Goal: Task Accomplishment & Management: Manage account settings

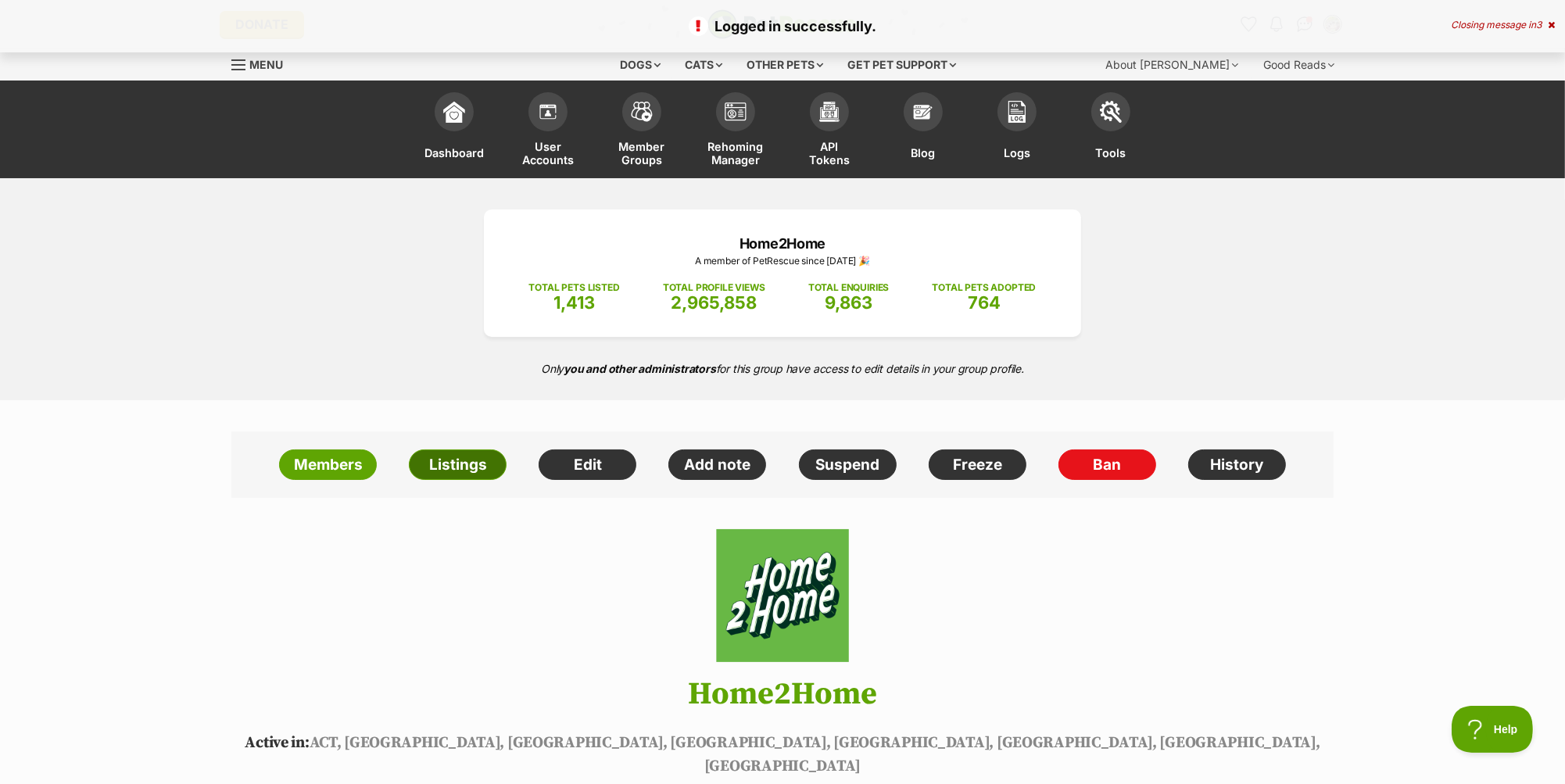
click at [466, 466] on link "Listings" at bounding box center [458, 465] width 98 height 31
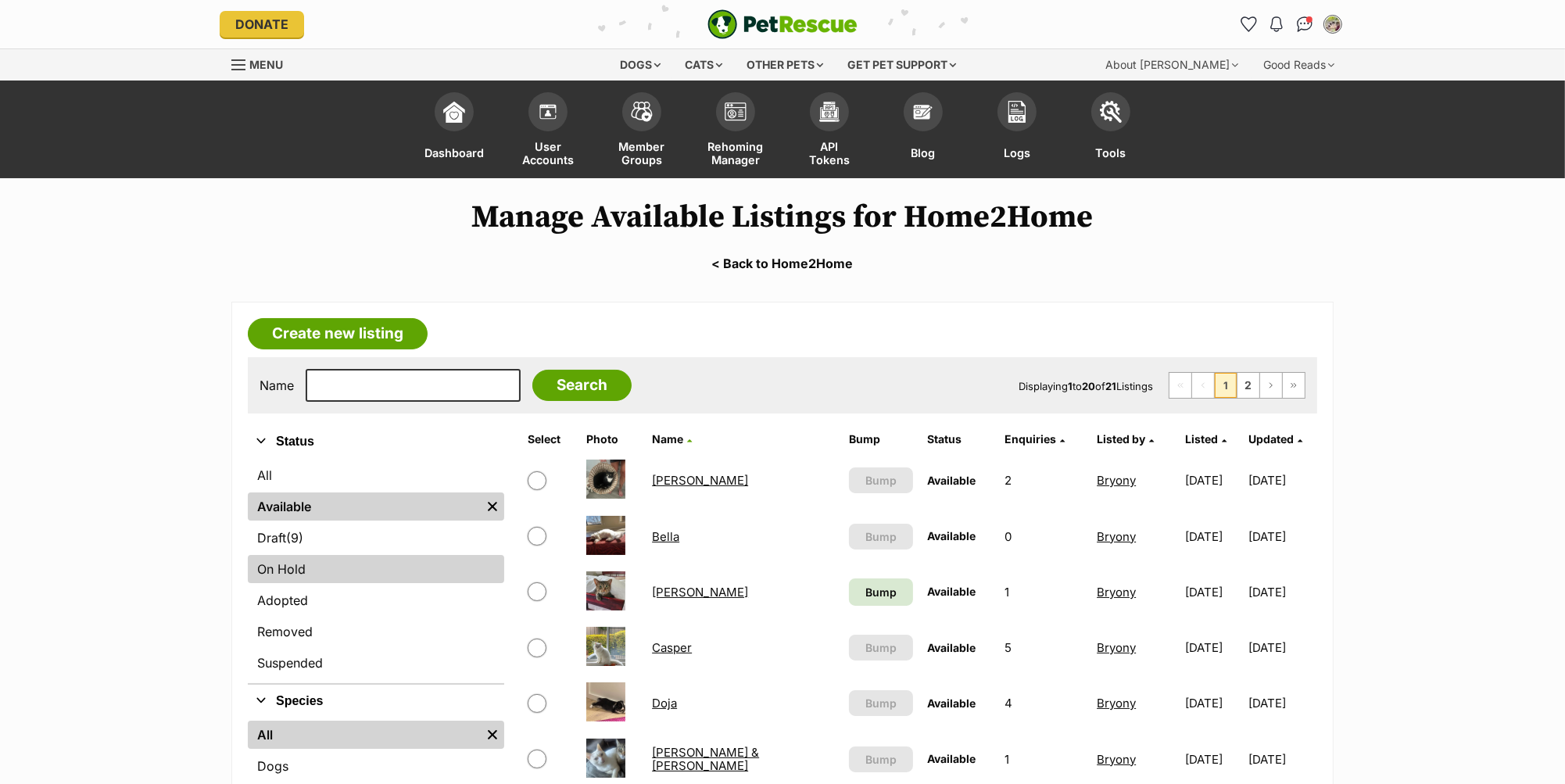
click at [342, 555] on link "On Hold" at bounding box center [375, 569] width 256 height 28
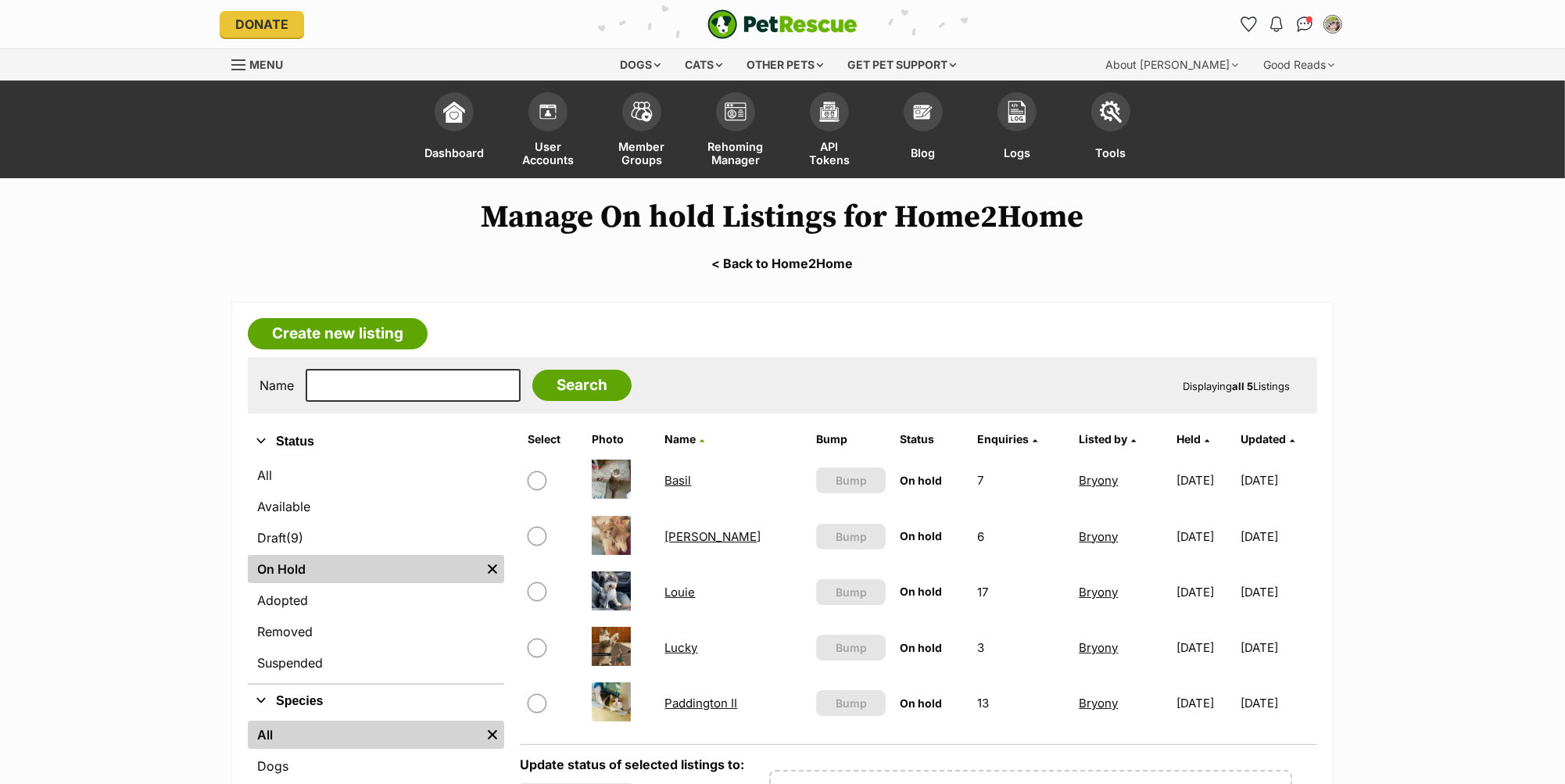
click at [681, 475] on link "Basil" at bounding box center [679, 480] width 27 height 15
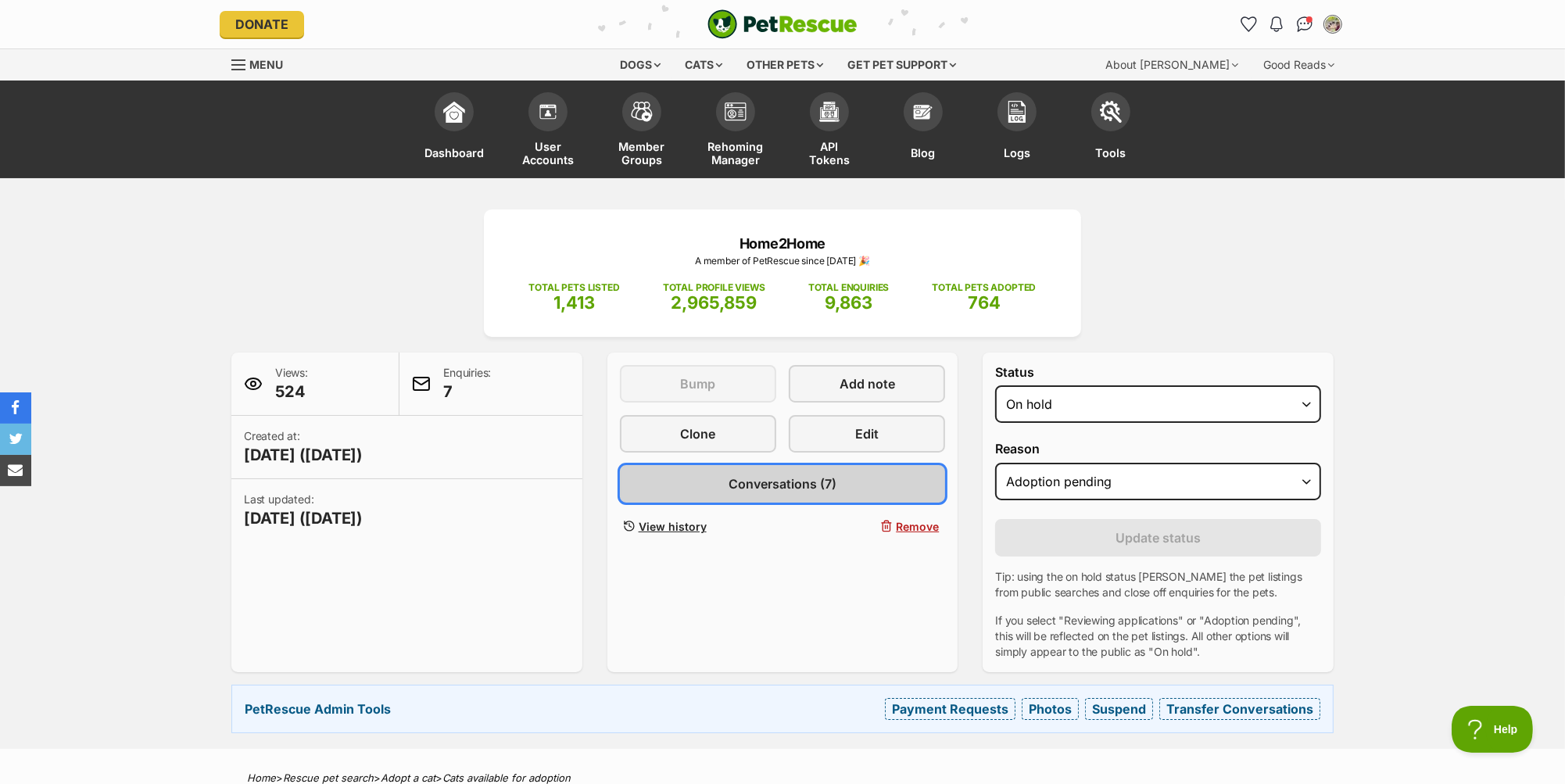
click at [850, 471] on link "Conversations (7)" at bounding box center [783, 484] width 326 height 38
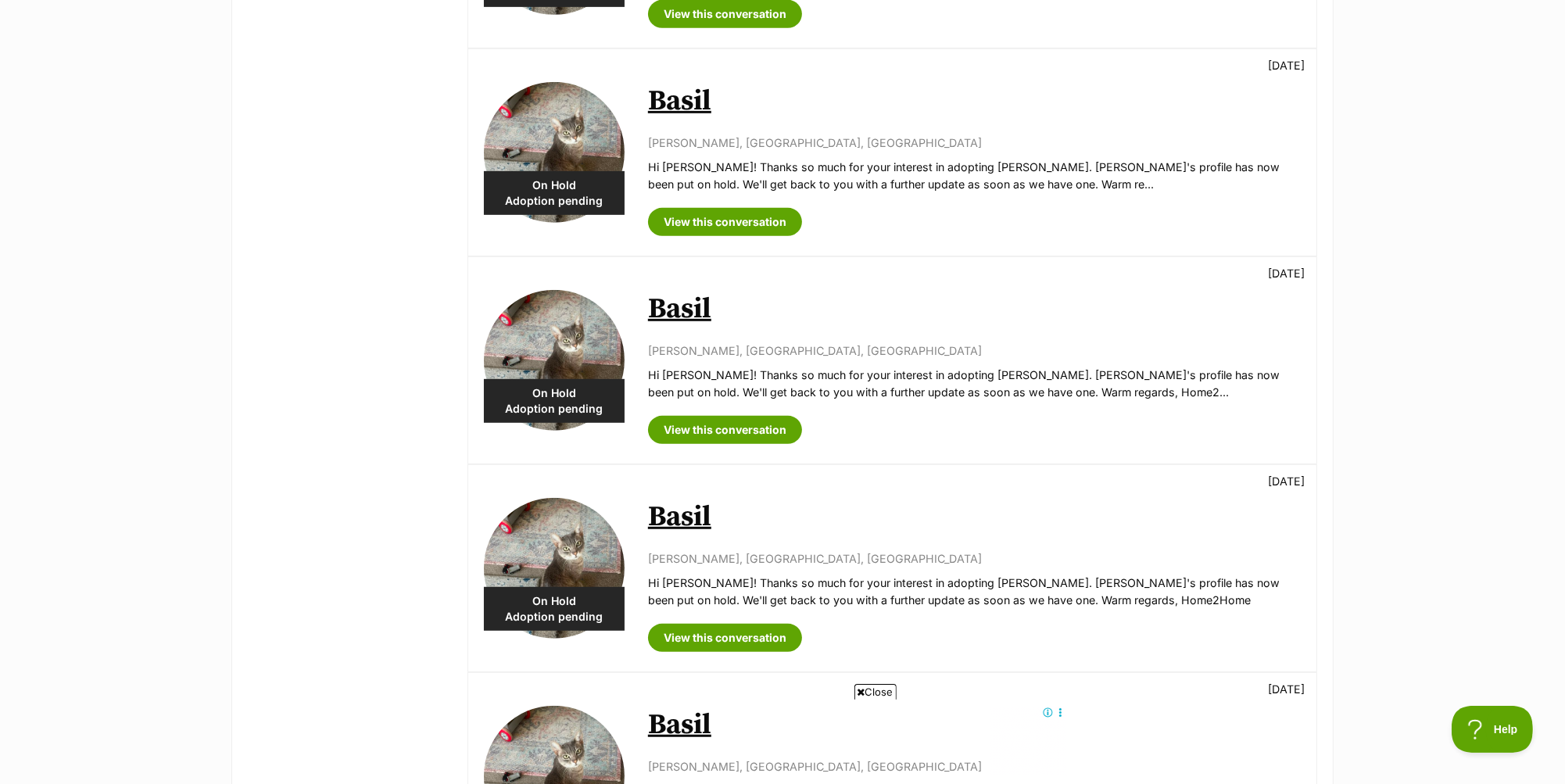
scroll to position [803, 0]
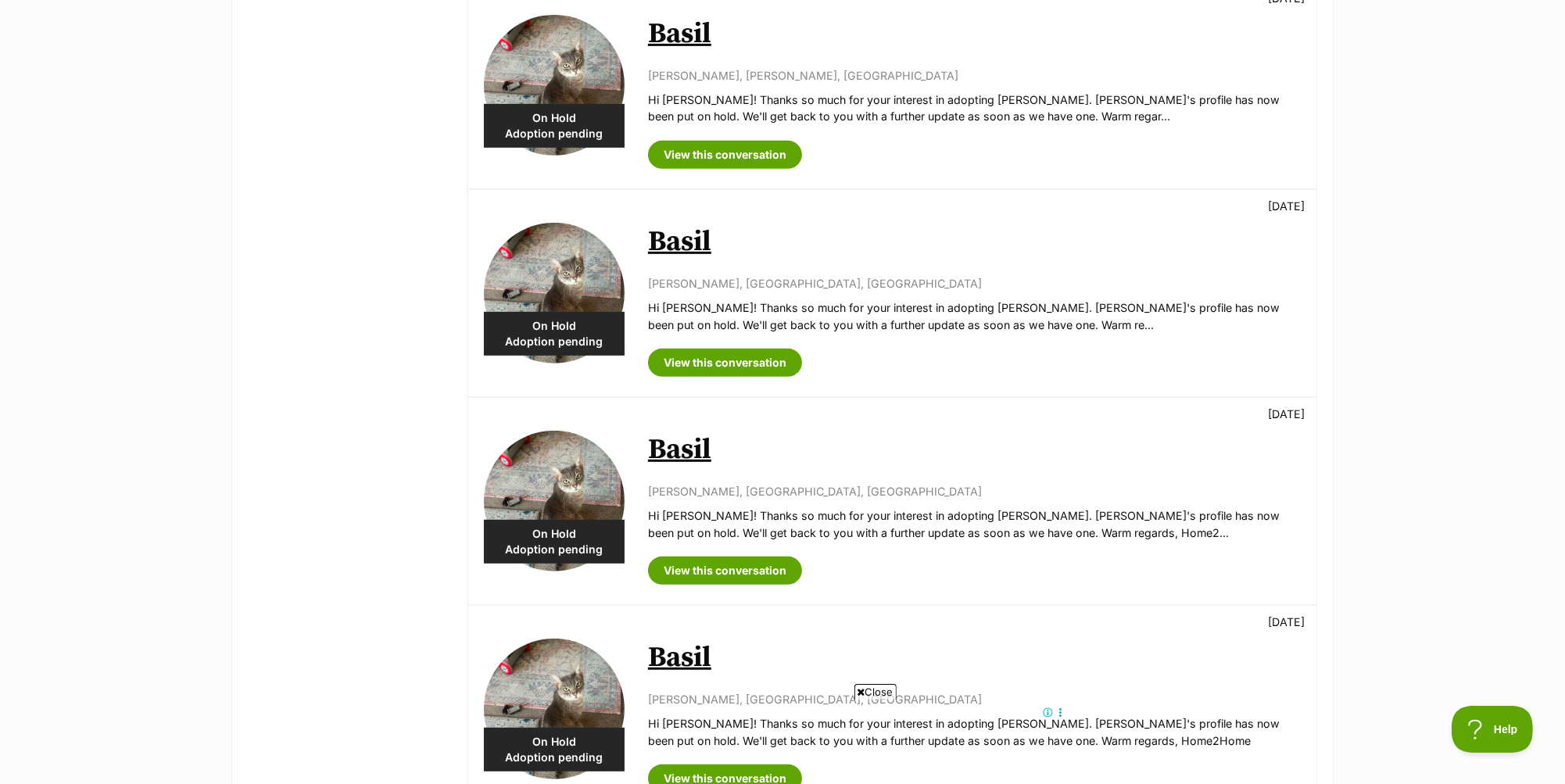
click at [704, 243] on link "Basil" at bounding box center [679, 241] width 63 height 35
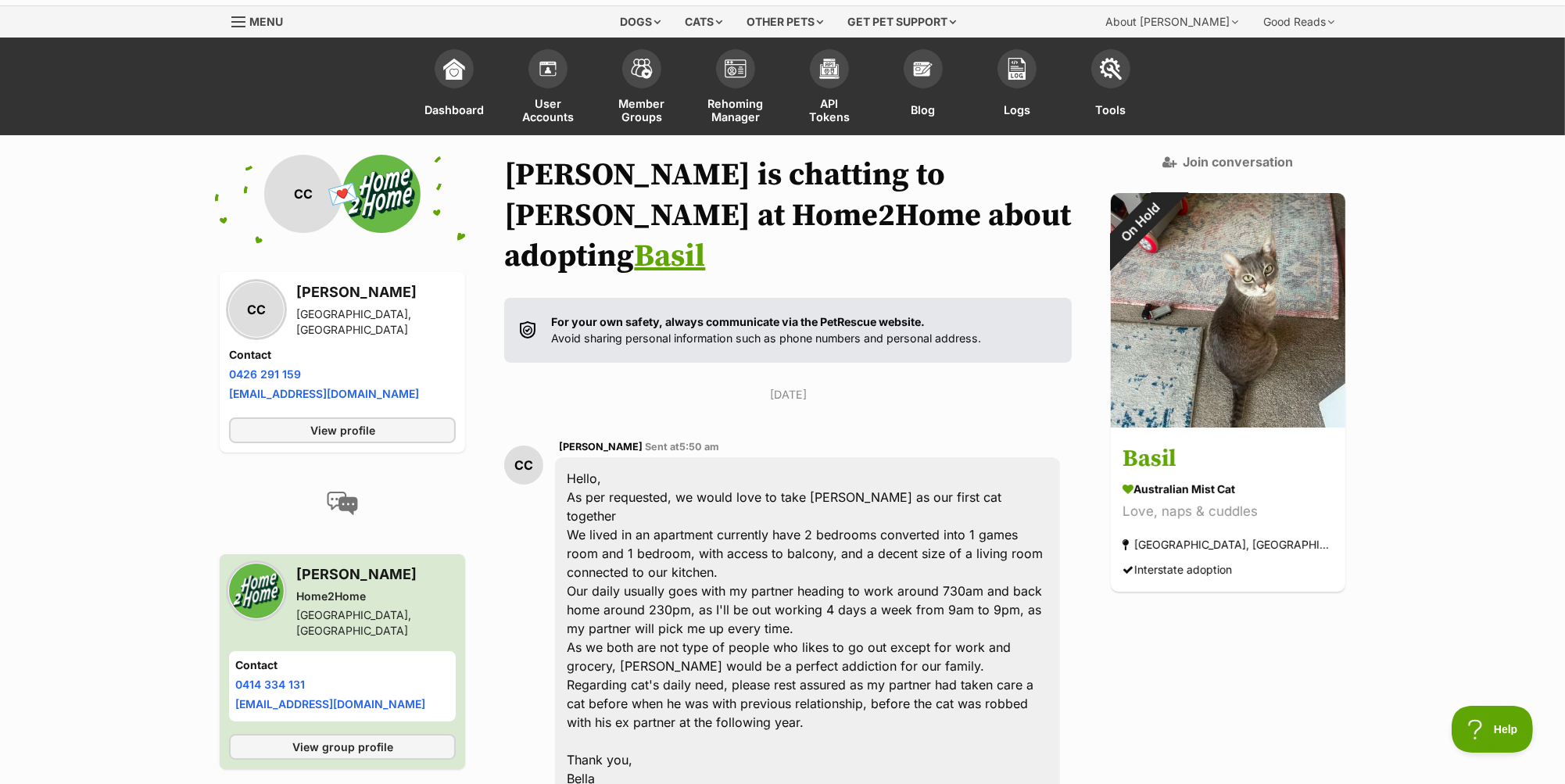
scroll to position [44, 0]
click at [371, 427] on span "View profile" at bounding box center [342, 429] width 65 height 16
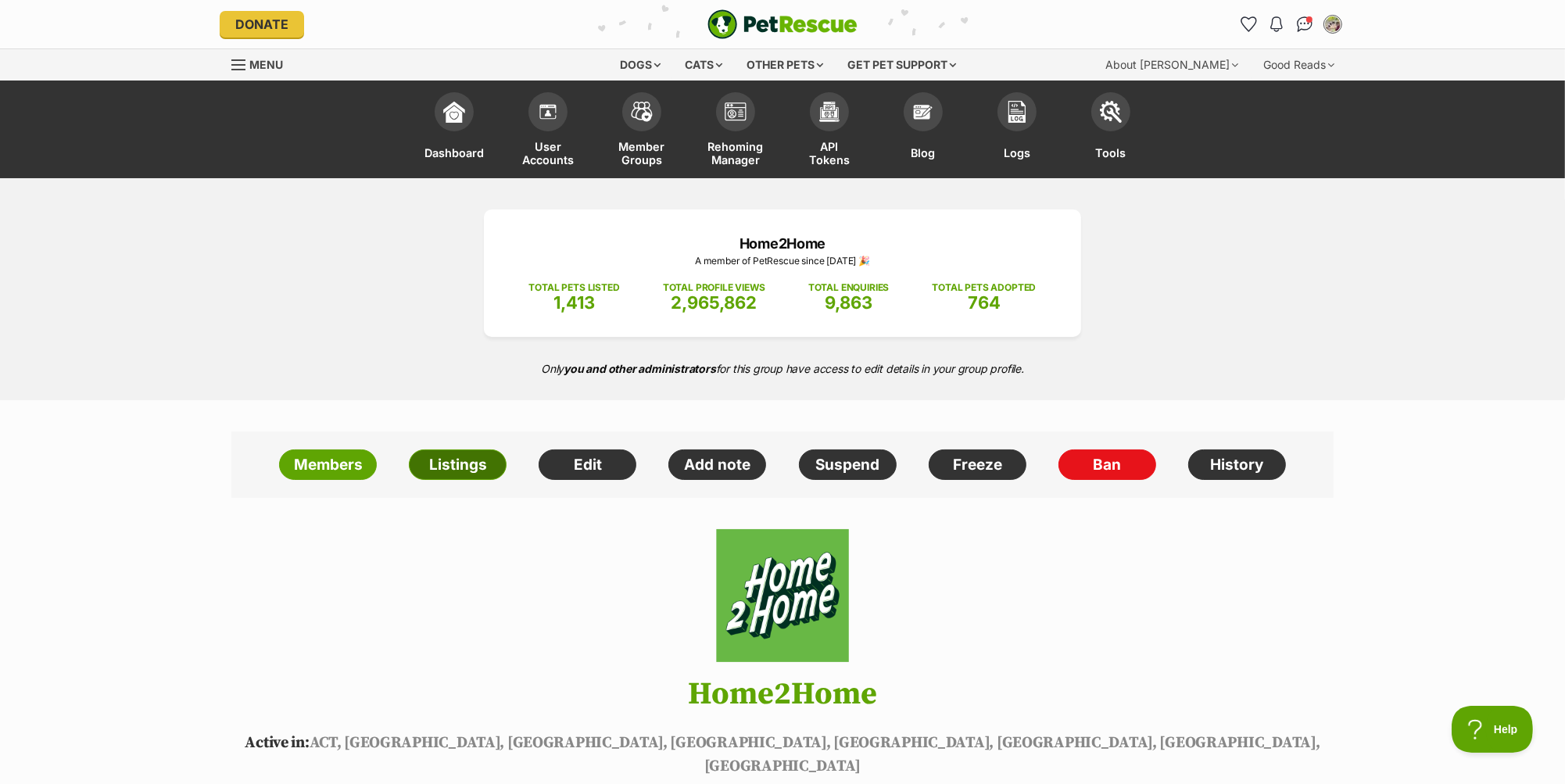
click at [464, 473] on link "Listings" at bounding box center [458, 465] width 98 height 31
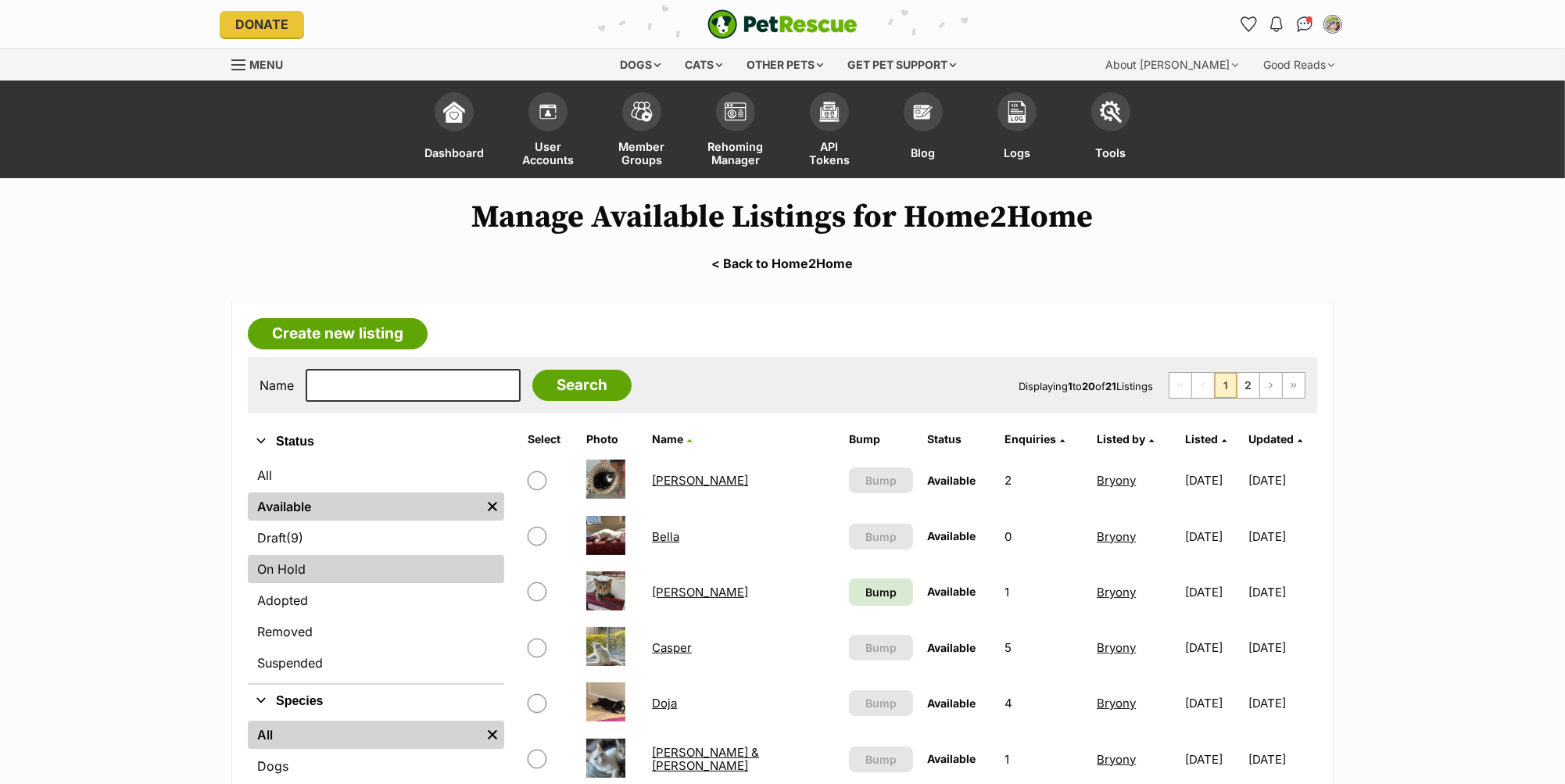
click at [345, 573] on link "On Hold" at bounding box center [375, 569] width 256 height 28
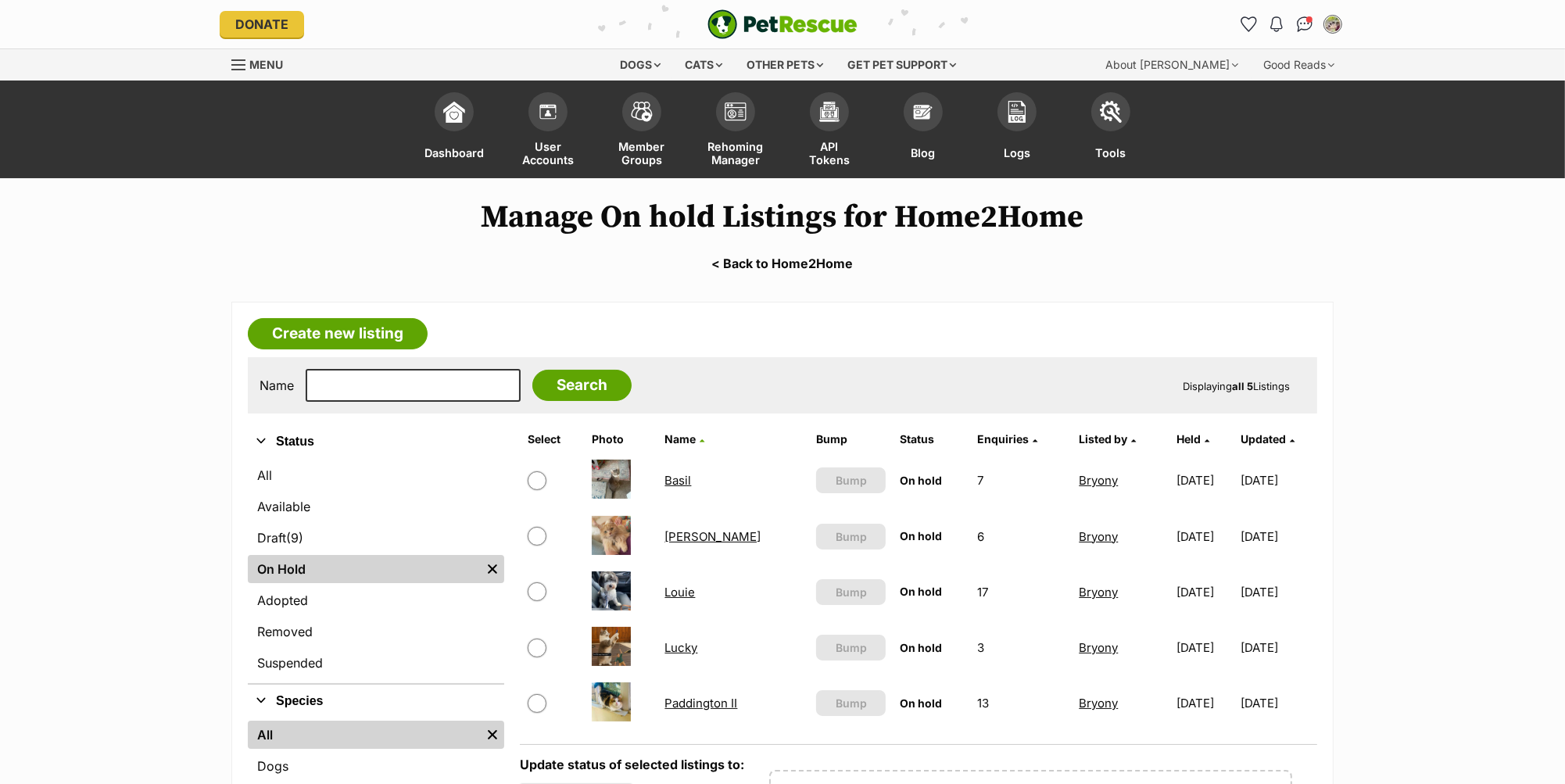
click at [673, 479] on link "Basil" at bounding box center [679, 480] width 27 height 15
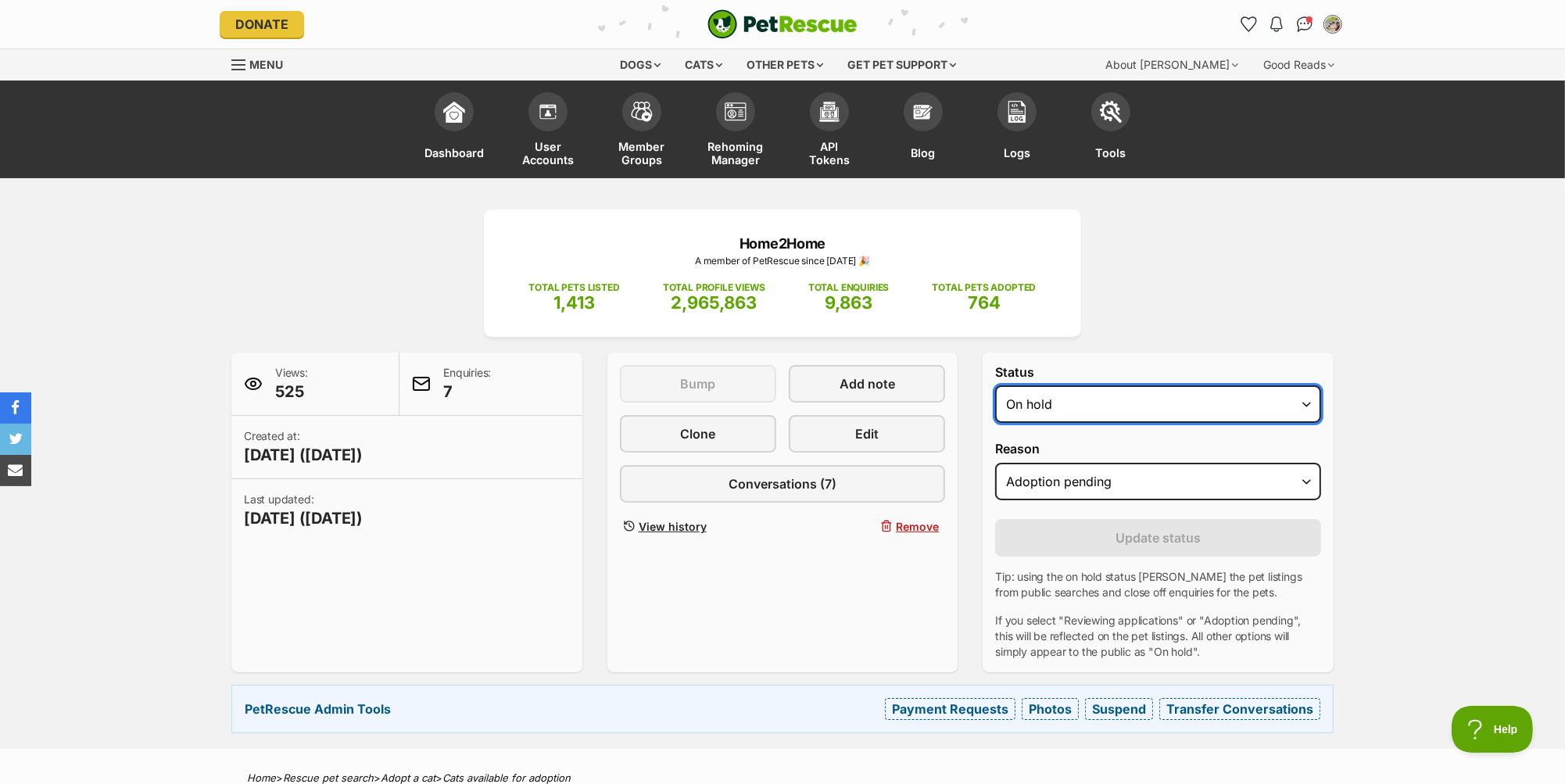
click at [1186, 403] on select "Draft - not available as listing has enquires Available On hold Adopted" at bounding box center [1158, 404] width 326 height 38
select select "rehomed"
click at [995, 385] on select "Draft - not available as listing has enquires Available On hold Adopted" at bounding box center [1158, 404] width 326 height 38
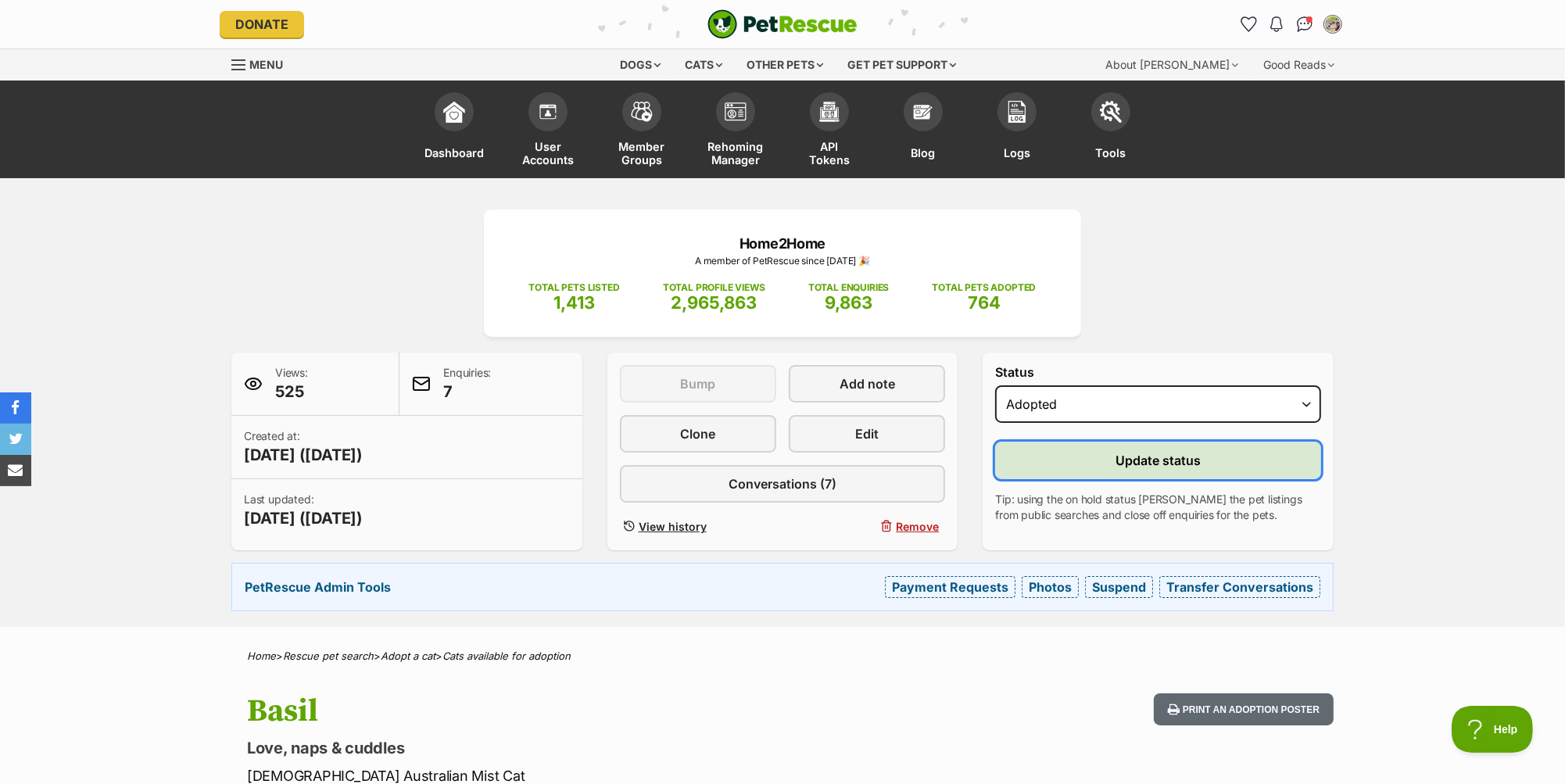
click at [1248, 453] on button "Update status" at bounding box center [1158, 461] width 326 height 38
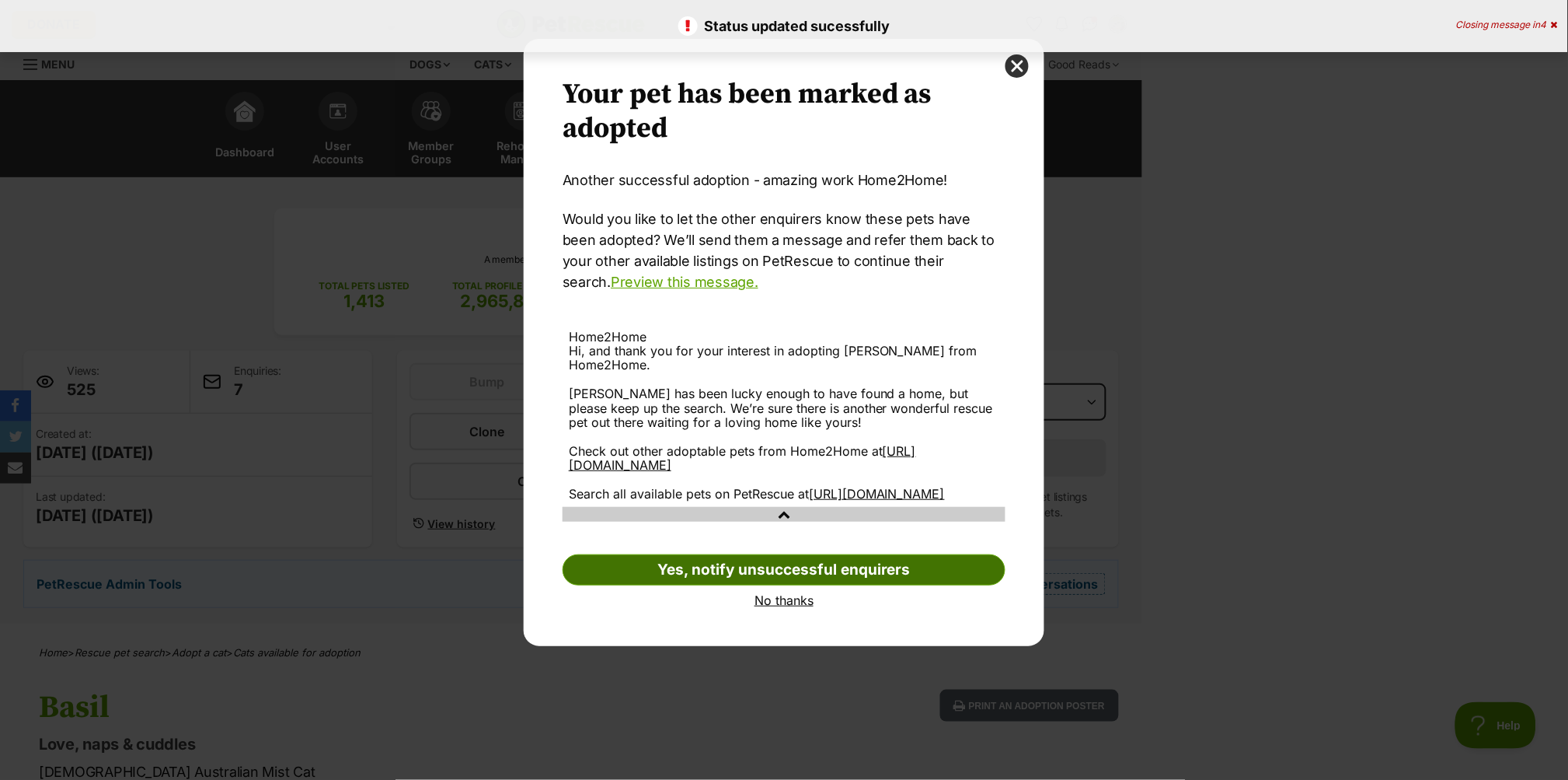
click at [901, 570] on link "Yes, notify unsuccessful enquirers" at bounding box center [784, 570] width 443 height 31
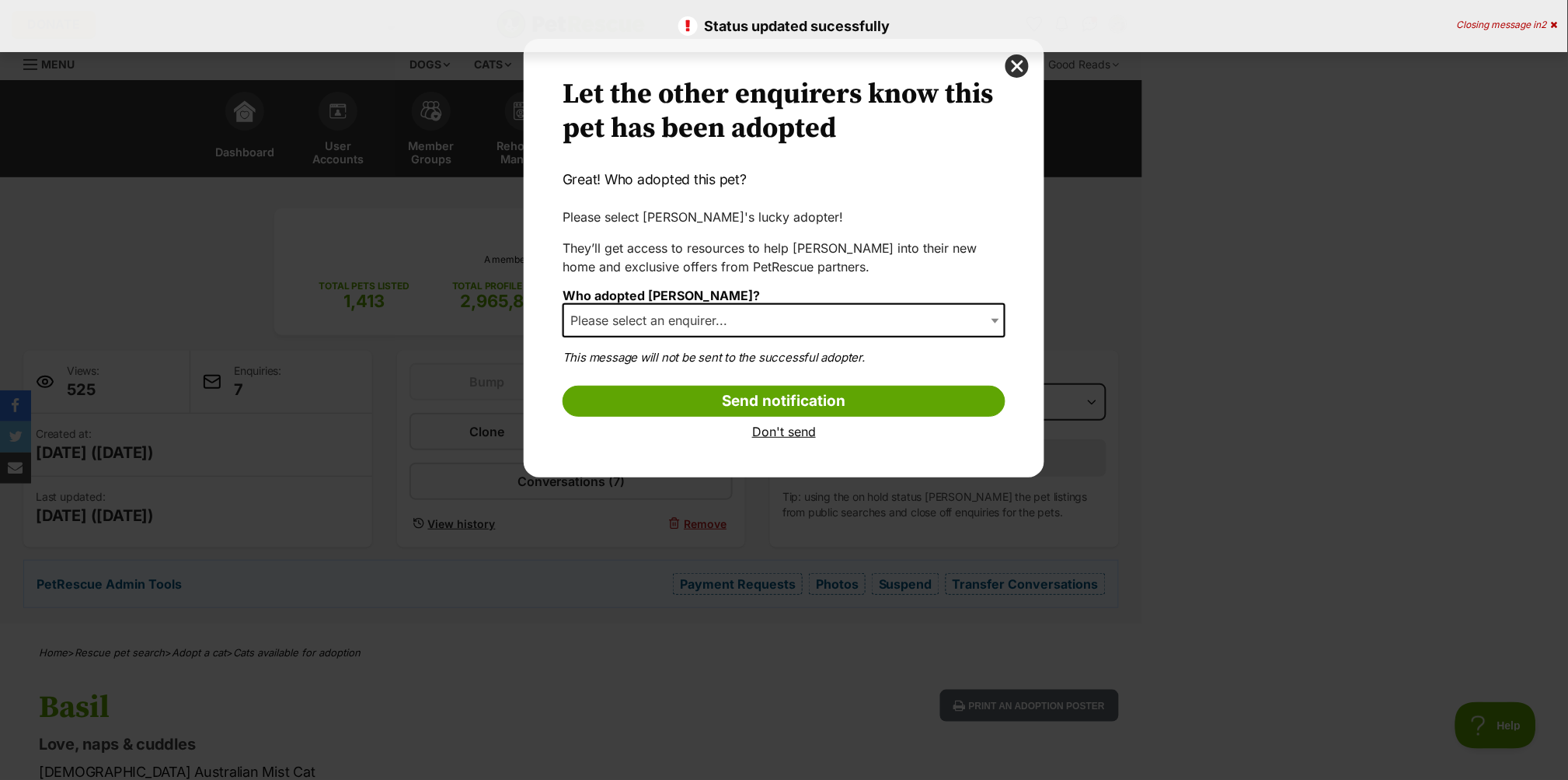
click at [794, 326] on span "Please select an enquirer..." at bounding box center [784, 320] width 443 height 34
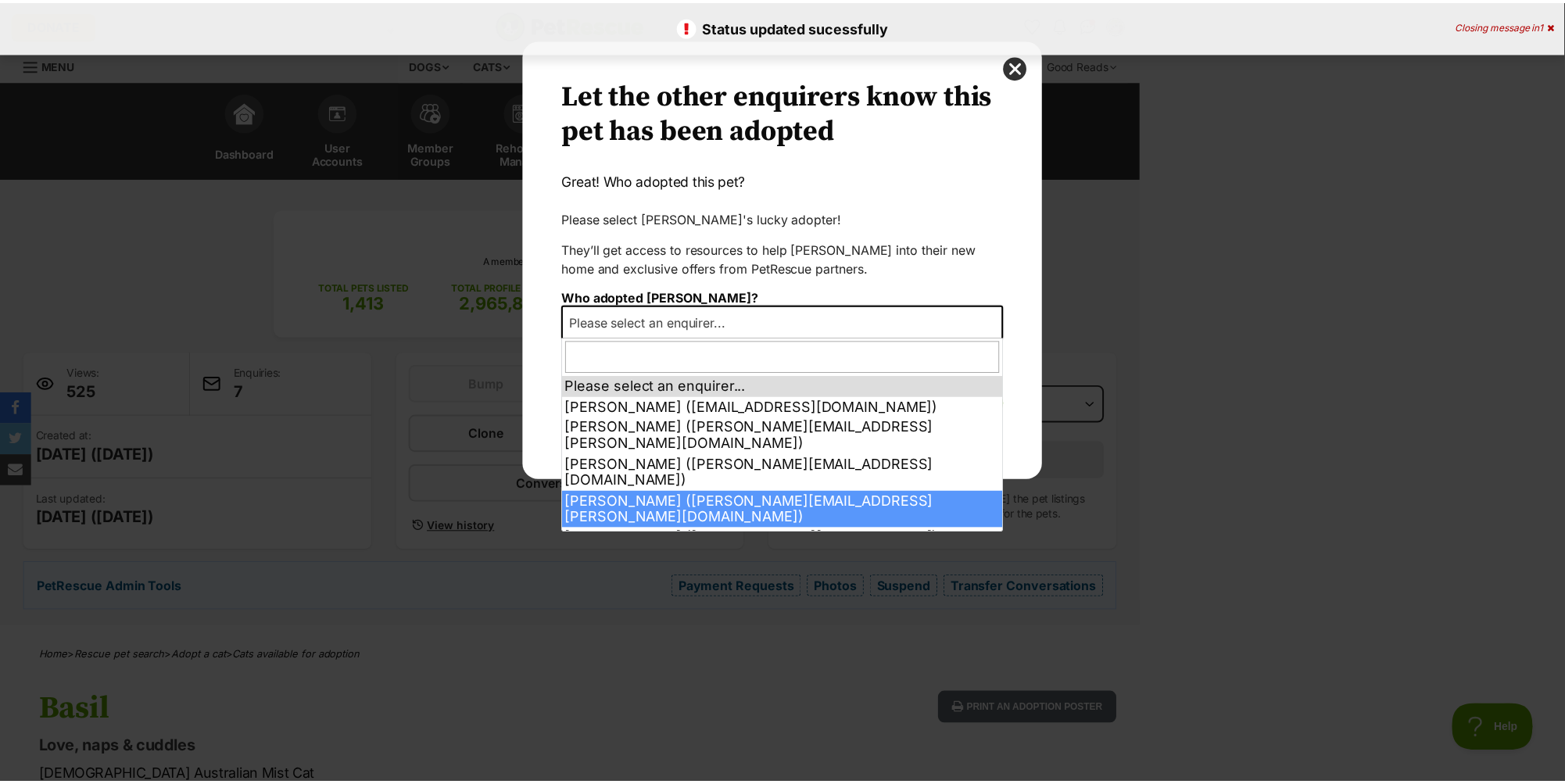
scroll to position [31, 0]
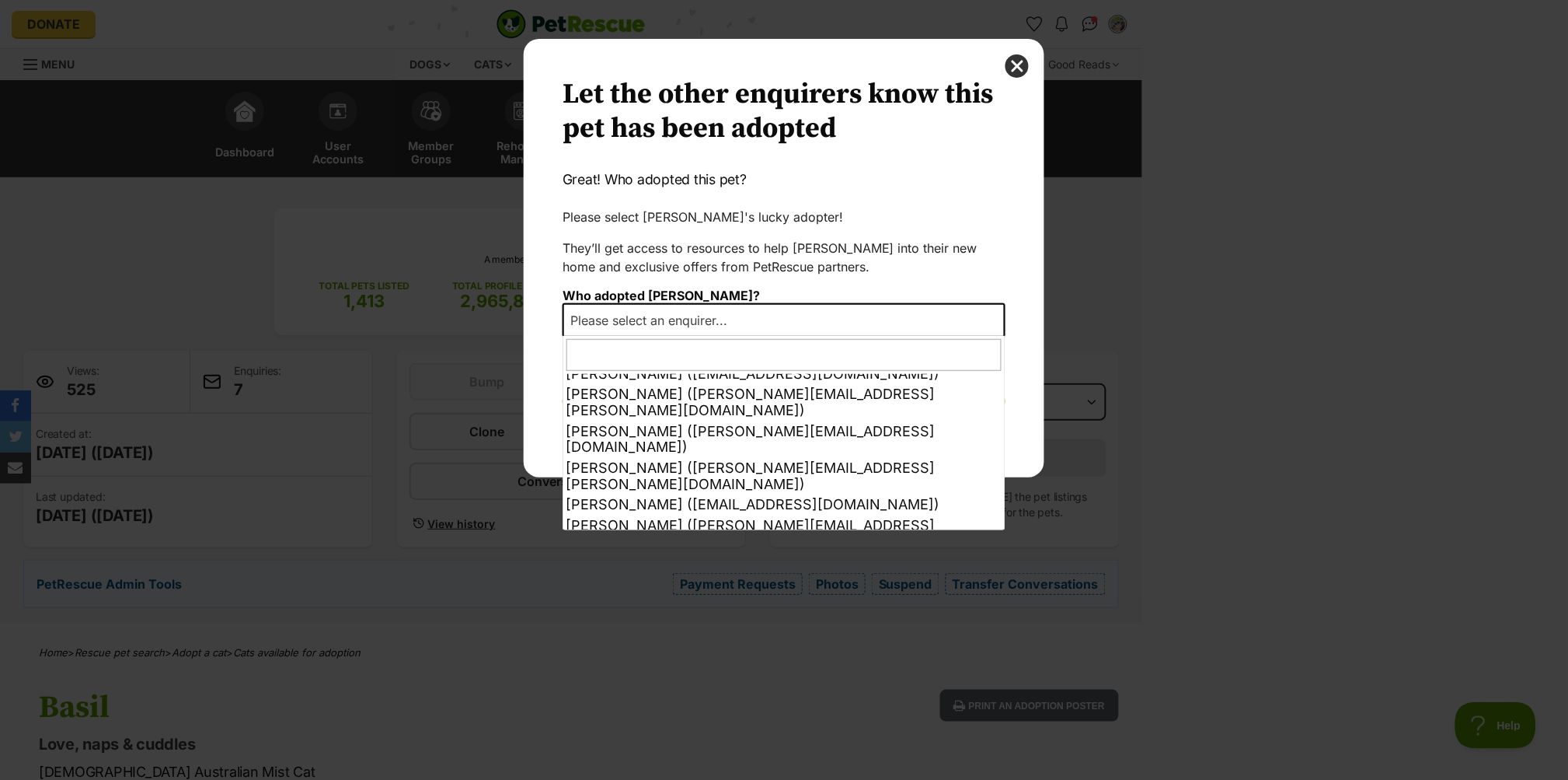
select select "other"
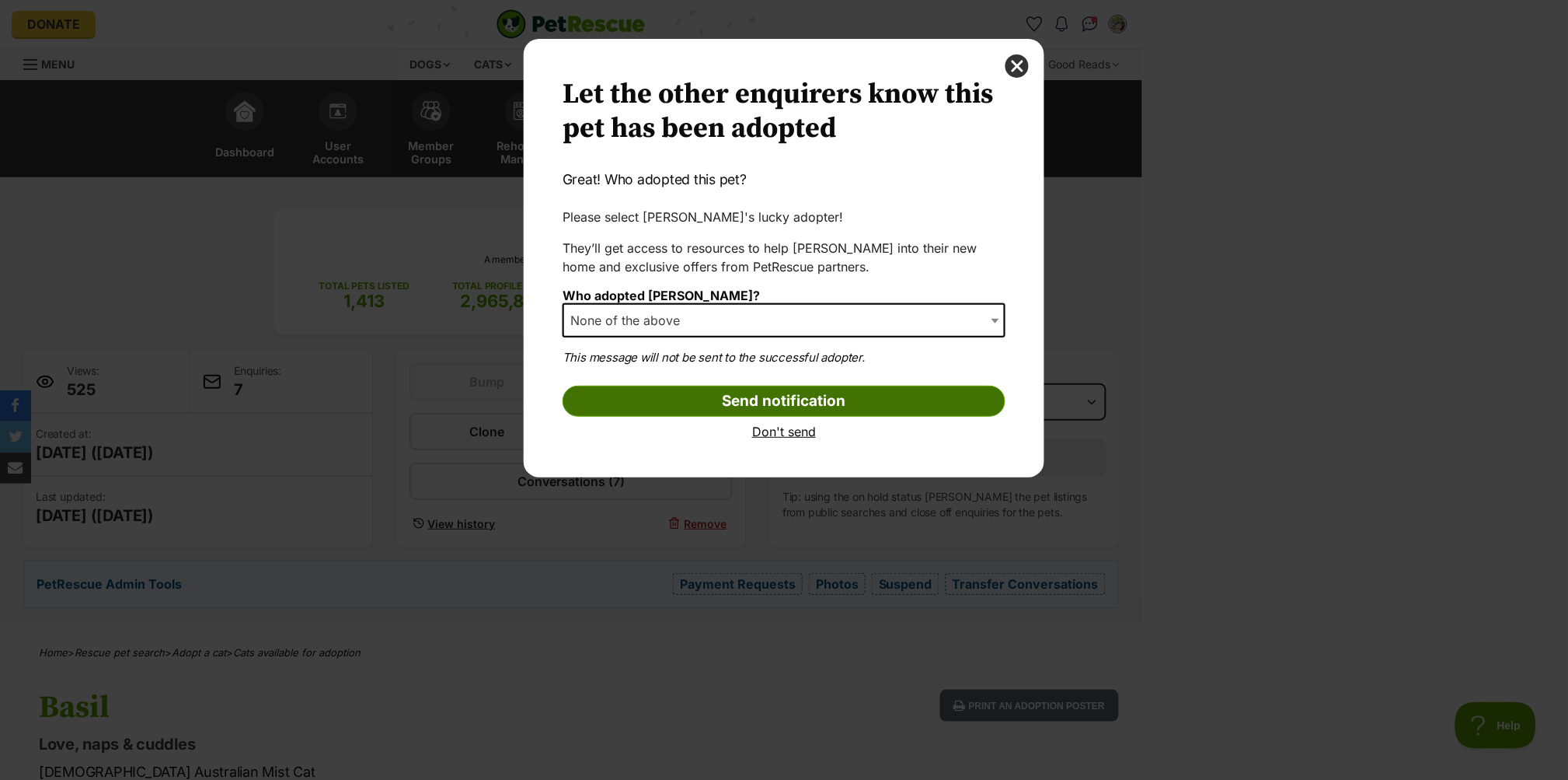
click at [862, 408] on input "Send notification" at bounding box center [784, 401] width 443 height 31
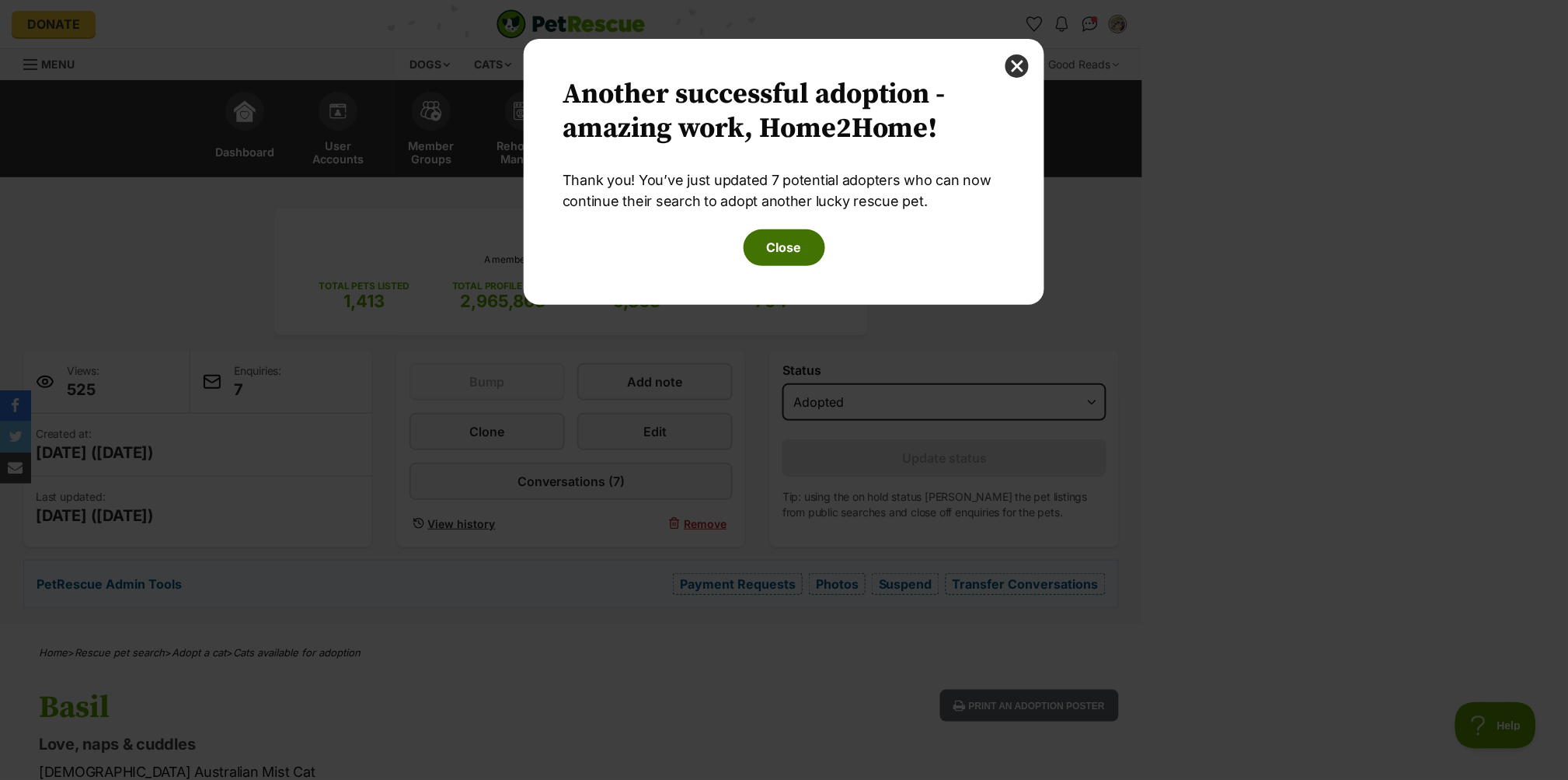
click at [784, 250] on button "Close" at bounding box center [784, 247] width 82 height 36
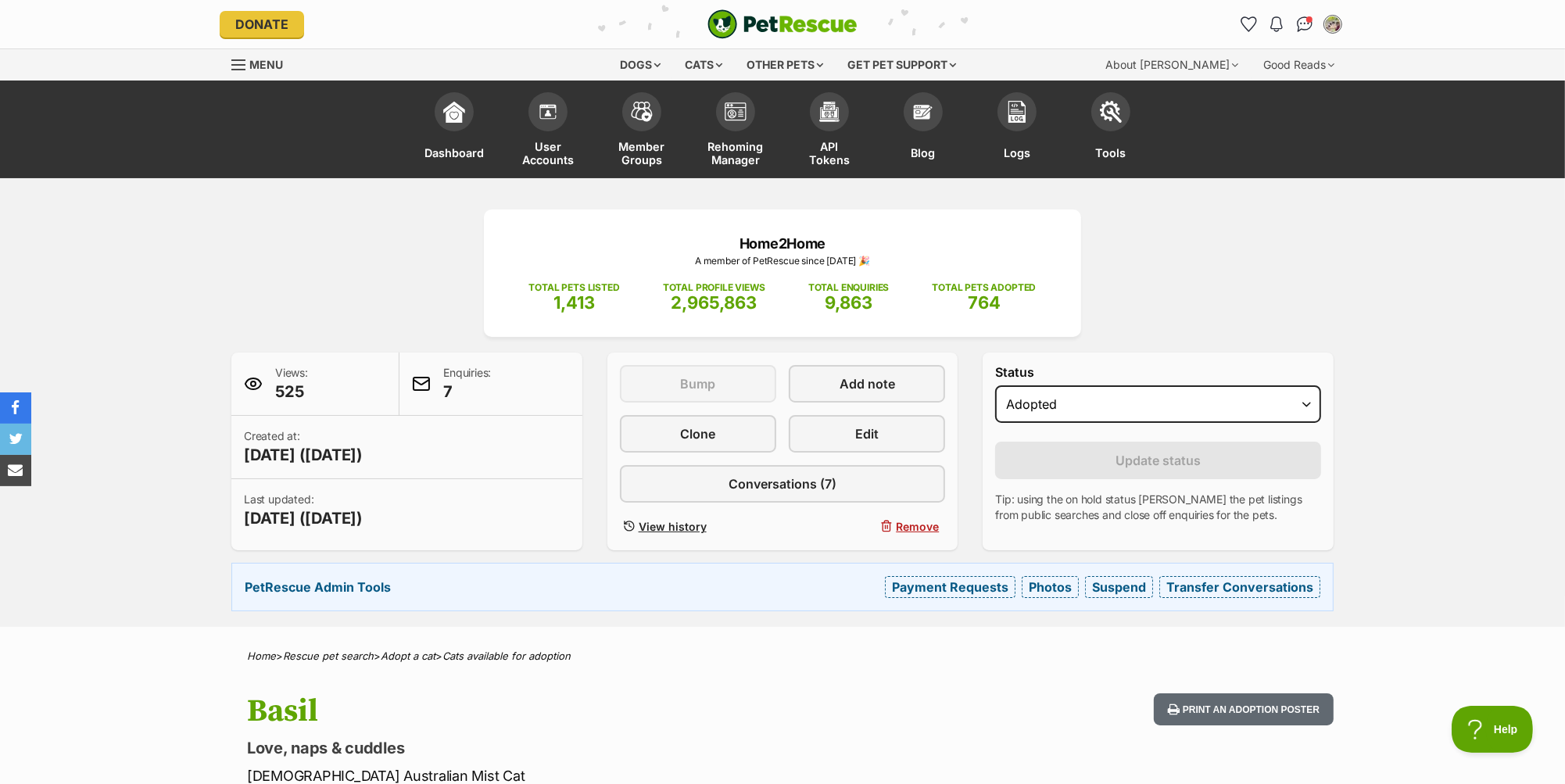
scroll to position [0, 0]
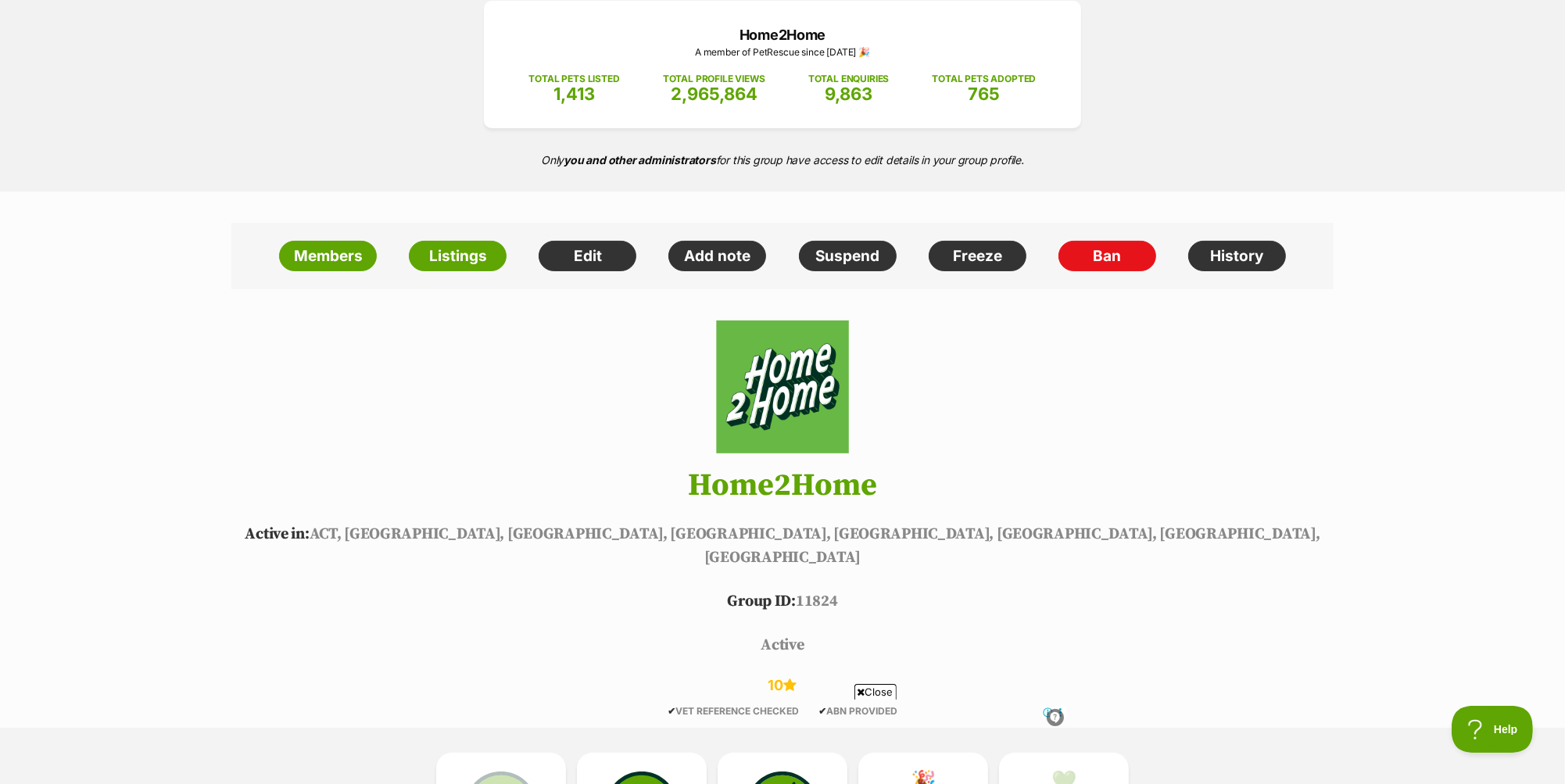
scroll to position [287, 0]
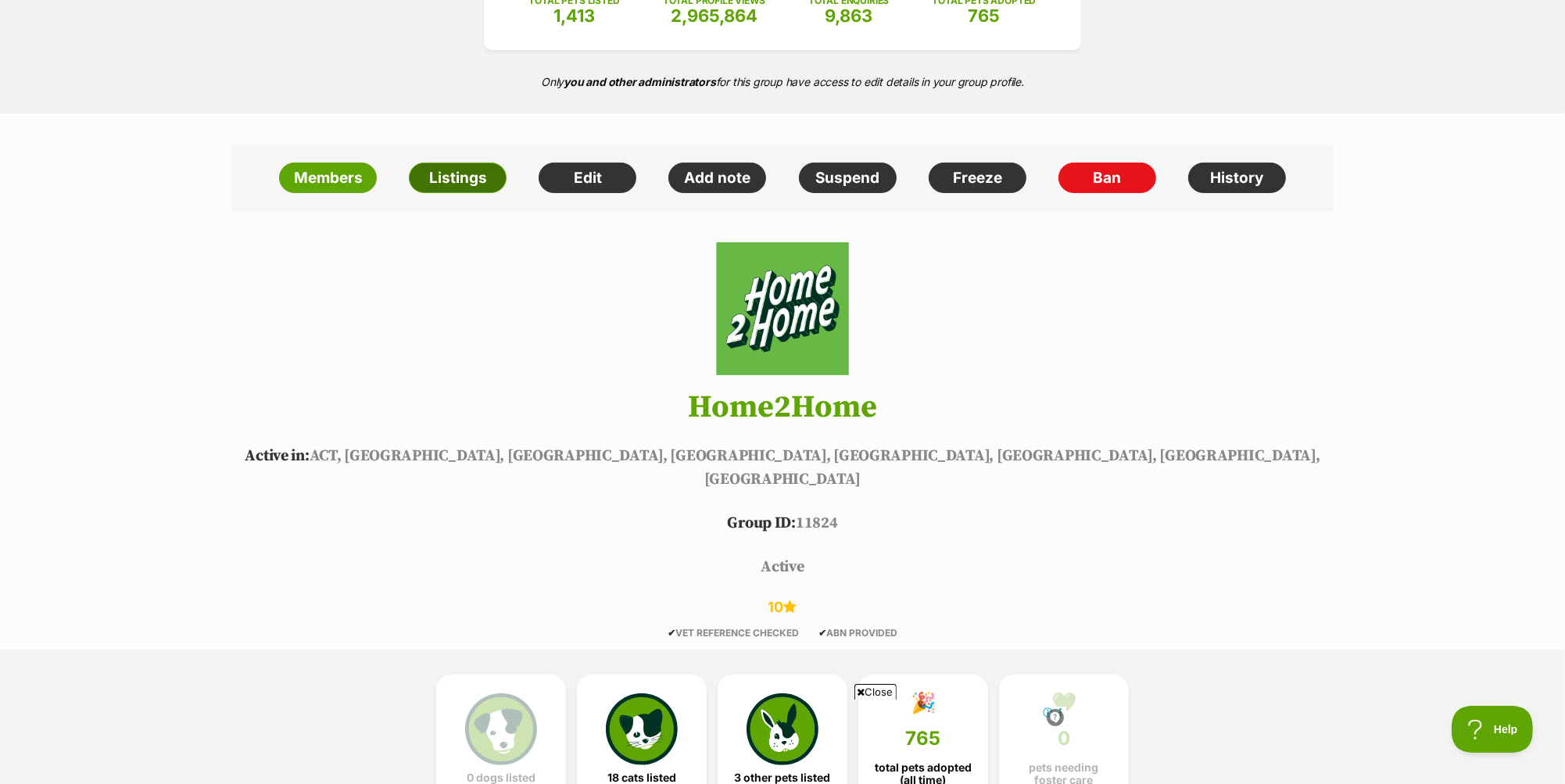
click at [440, 188] on link "Listings" at bounding box center [458, 179] width 98 height 31
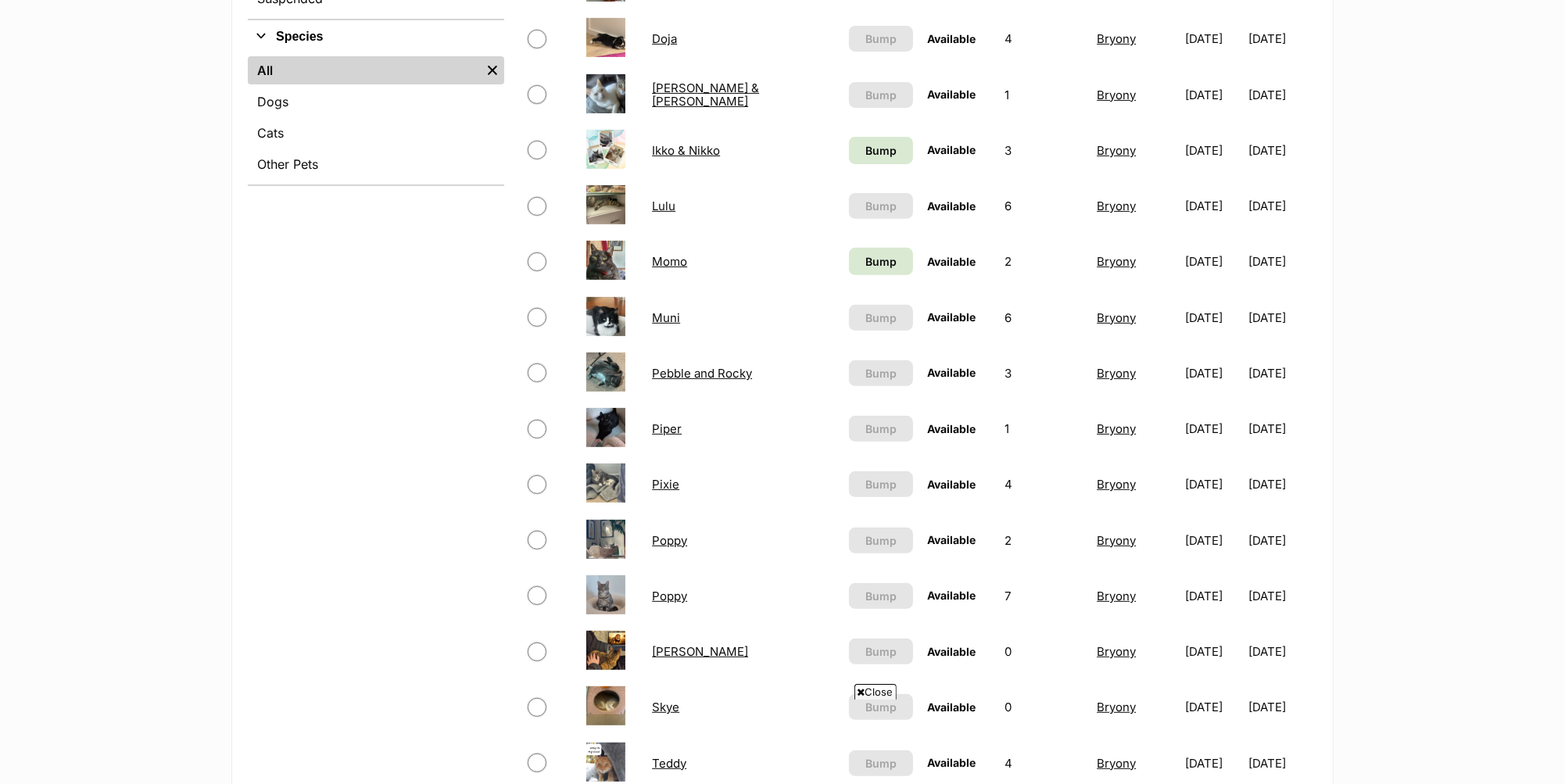
click at [687, 545] on td "Poppy" at bounding box center [743, 540] width 195 height 54
click at [675, 533] on link "Poppy" at bounding box center [669, 540] width 35 height 15
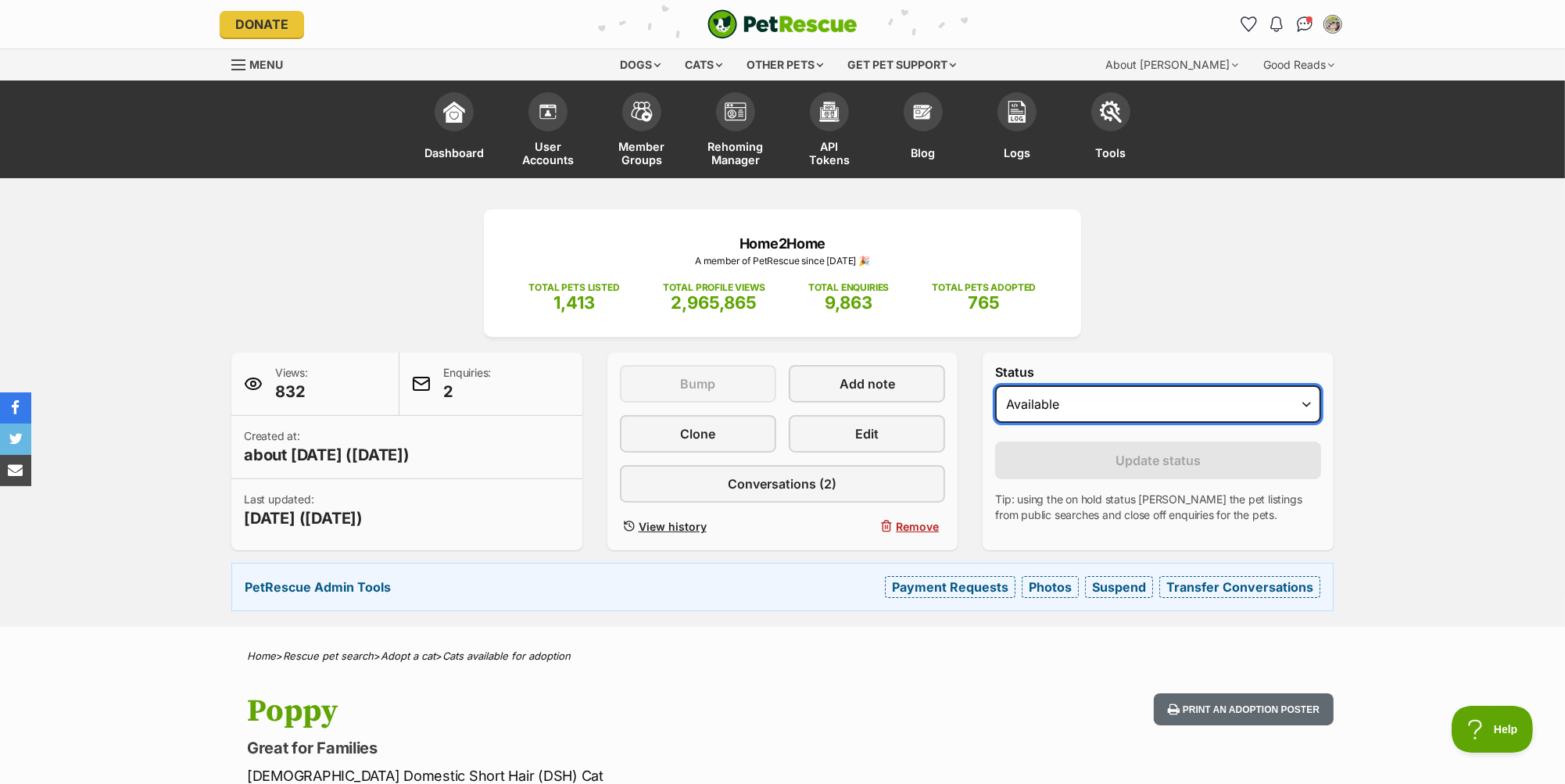
click at [1071, 403] on select "Draft - not available as listing has enquires Available On hold Adopted" at bounding box center [1158, 404] width 326 height 38
select select "on_hold"
click at [995, 385] on select "Draft - not available as listing has enquires Available On hold Adopted" at bounding box center [1158, 404] width 326 height 38
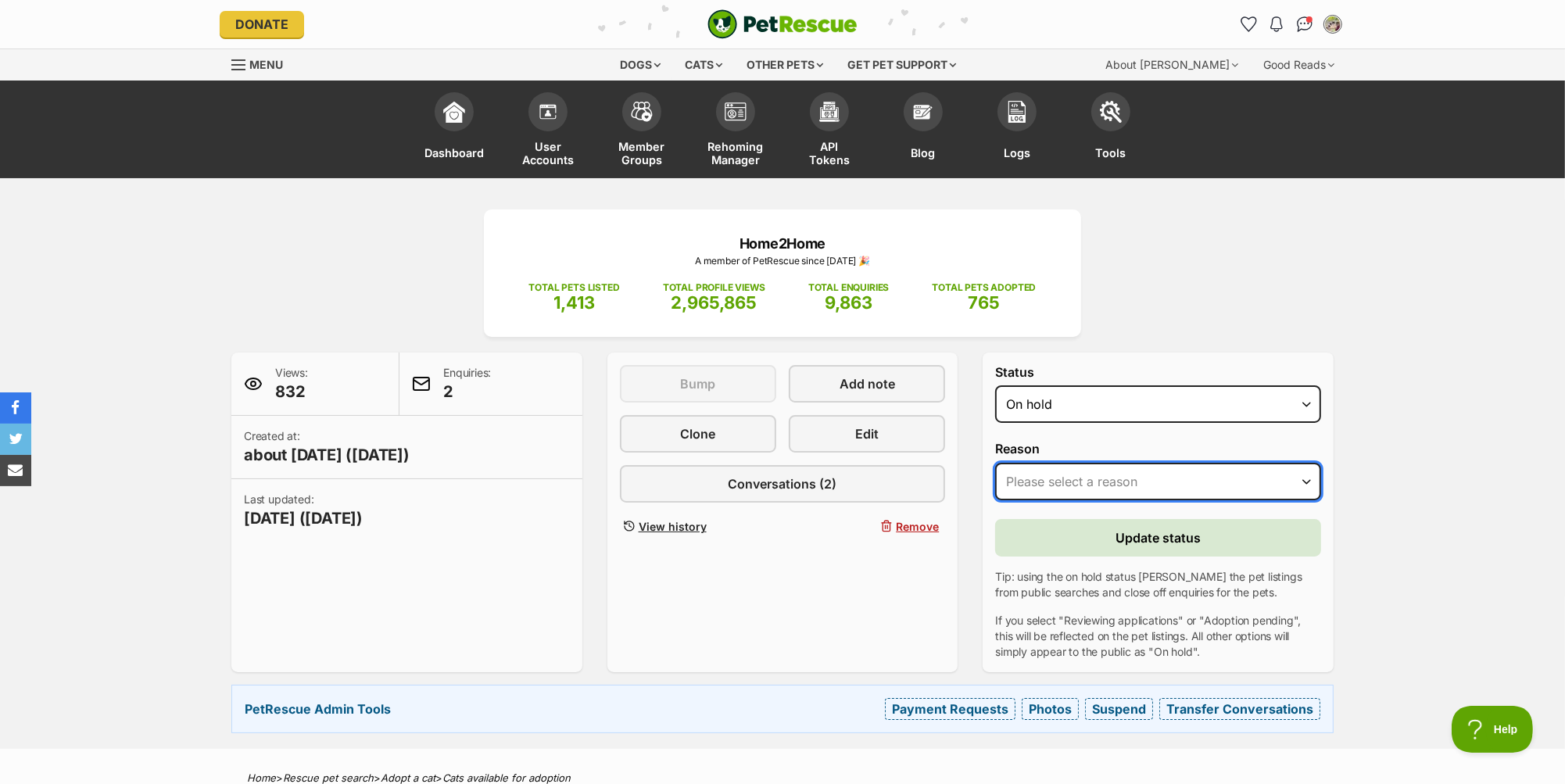
click at [1083, 471] on select "Please select a reason Medical reasons Reviewing applications Adoption pending …" at bounding box center [1158, 482] width 326 height 38
select select "adoption_pending"
click at [995, 463] on select "Please select a reason Medical reasons Reviewing applications Adoption pending …" at bounding box center [1158, 482] width 326 height 38
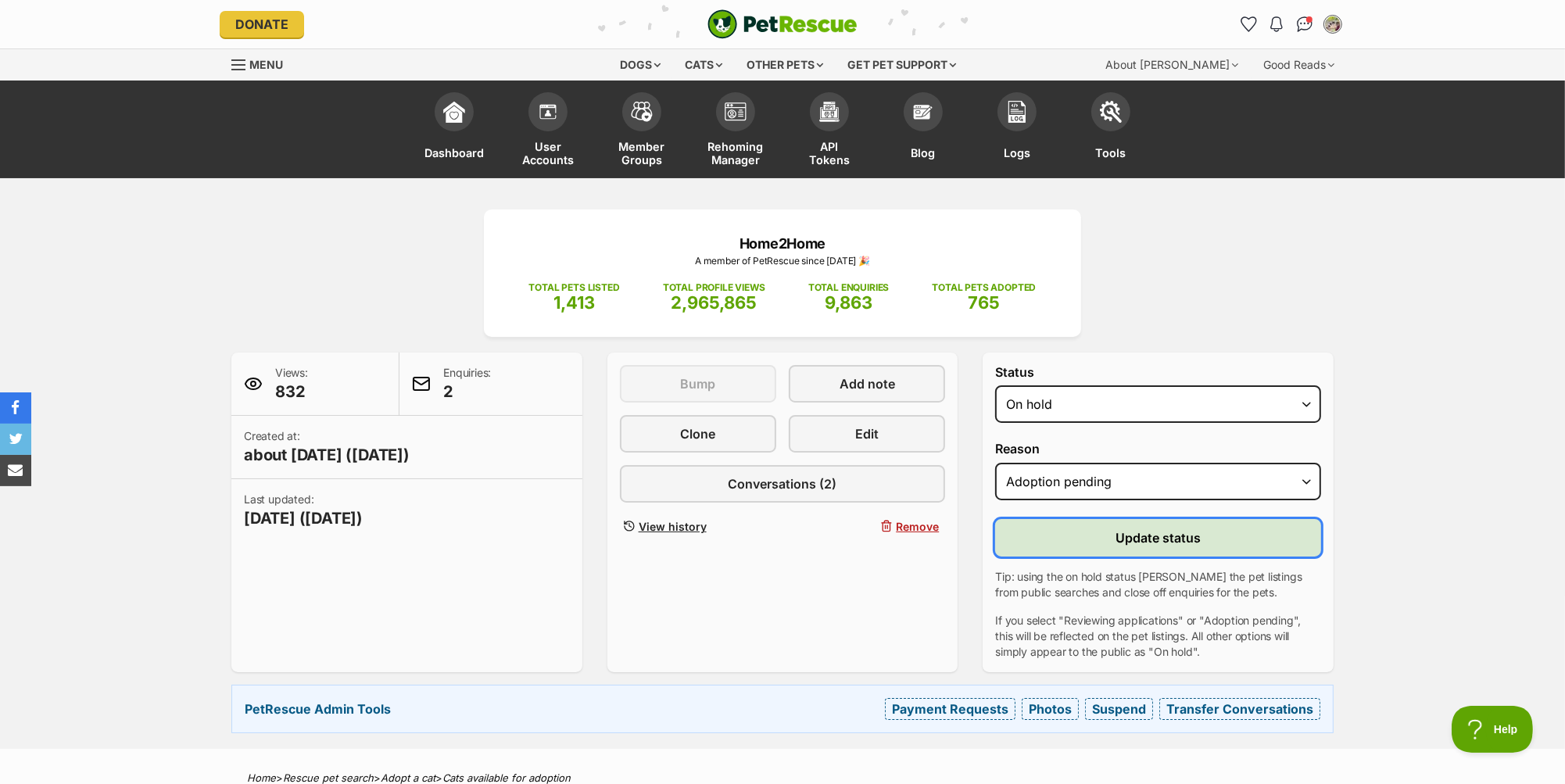
click at [1139, 529] on span "Update status" at bounding box center [1158, 537] width 85 height 19
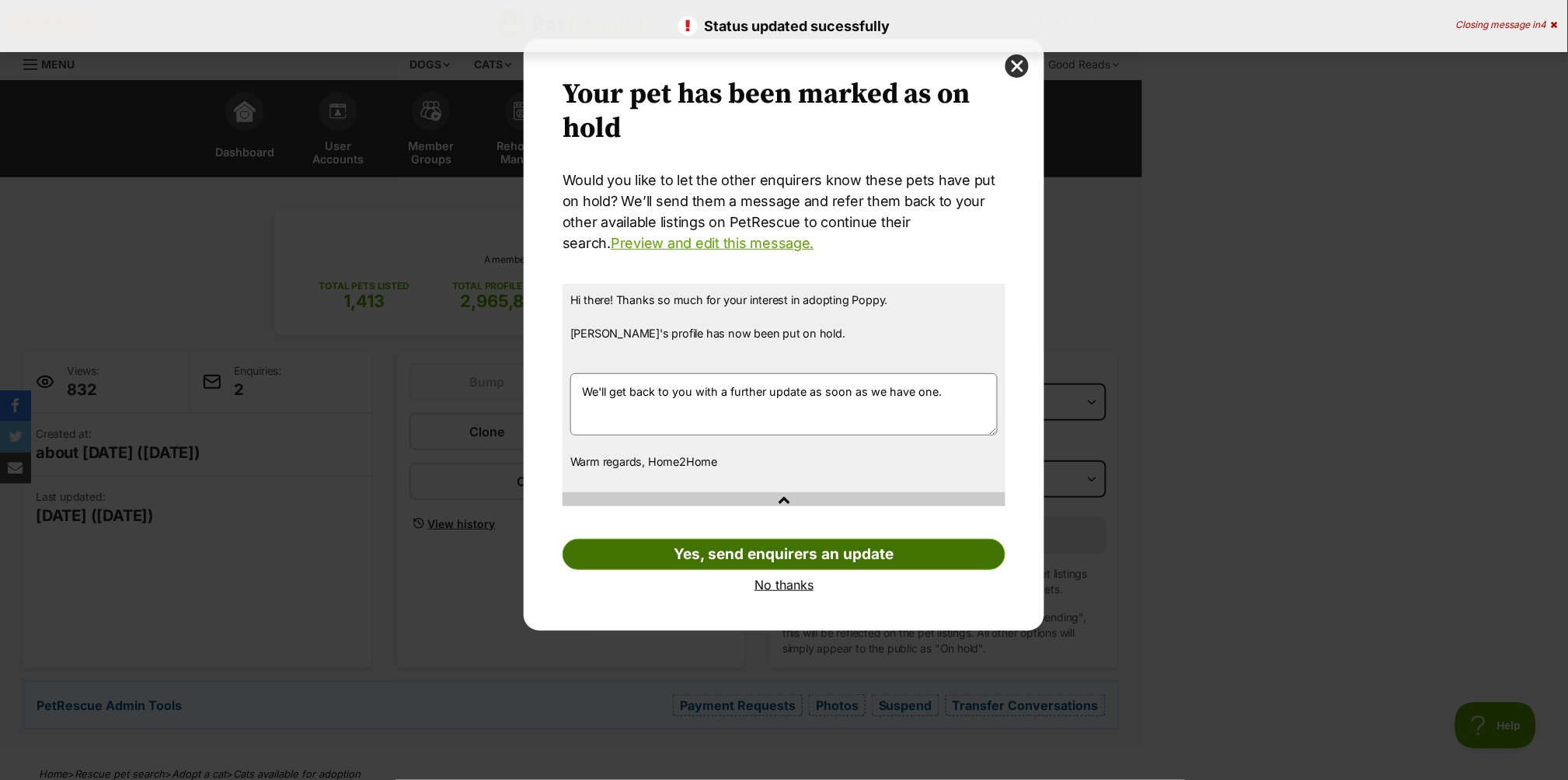
click at [945, 545] on link "Yes, send enquirers an update" at bounding box center [784, 554] width 443 height 31
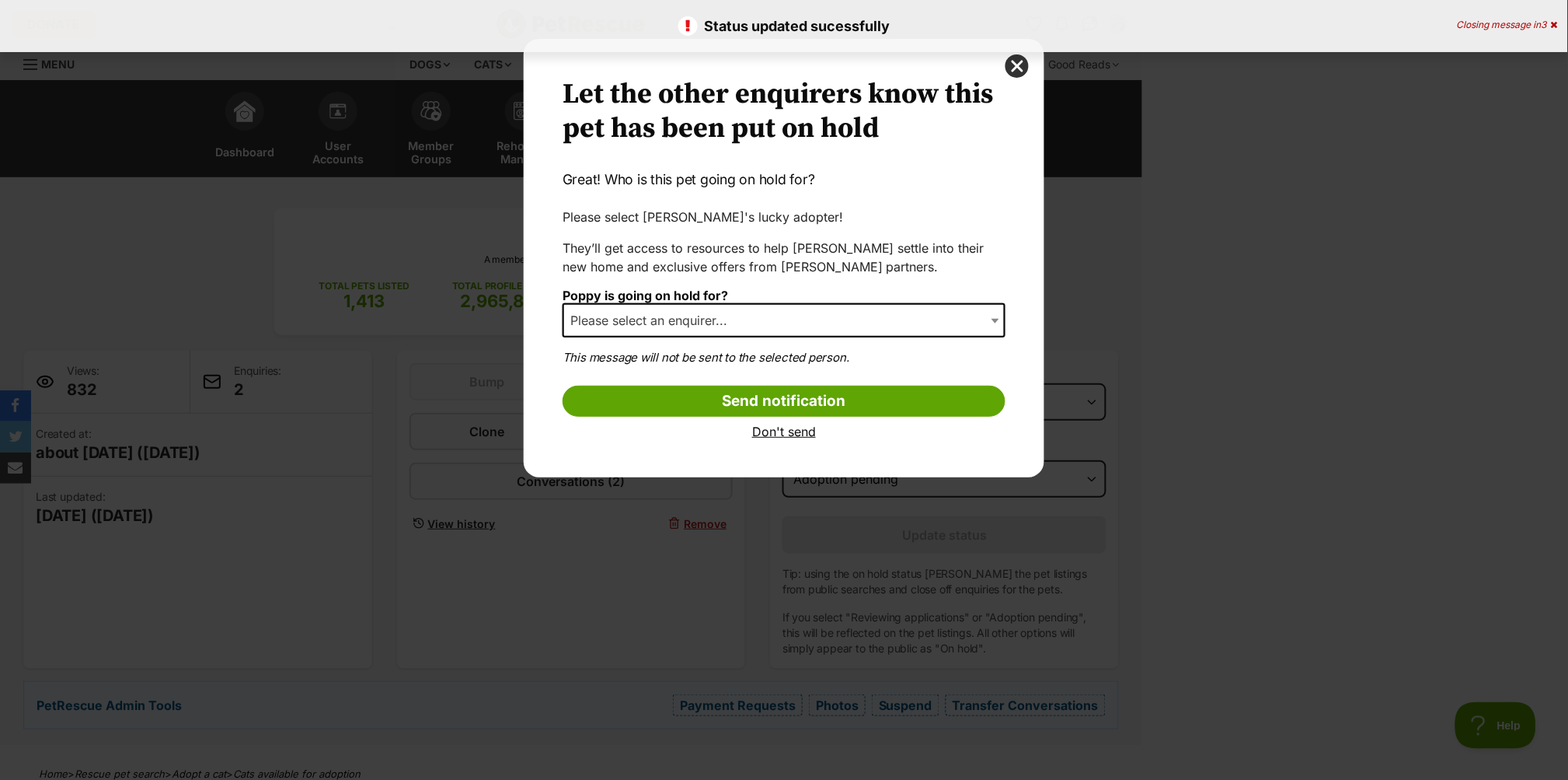
click at [668, 314] on span "Please select an enquirer..." at bounding box center [653, 320] width 178 height 22
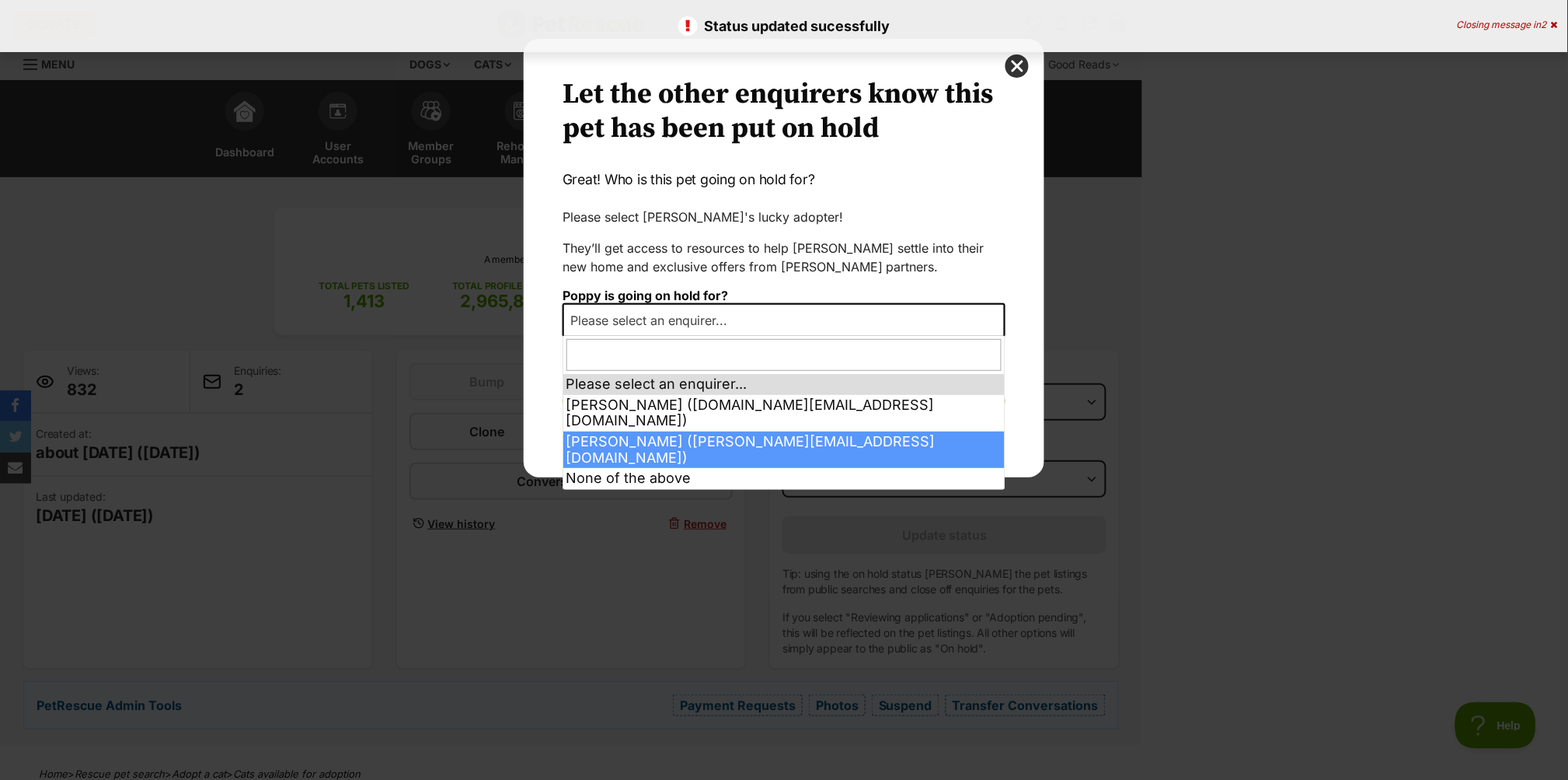
select select "2022550"
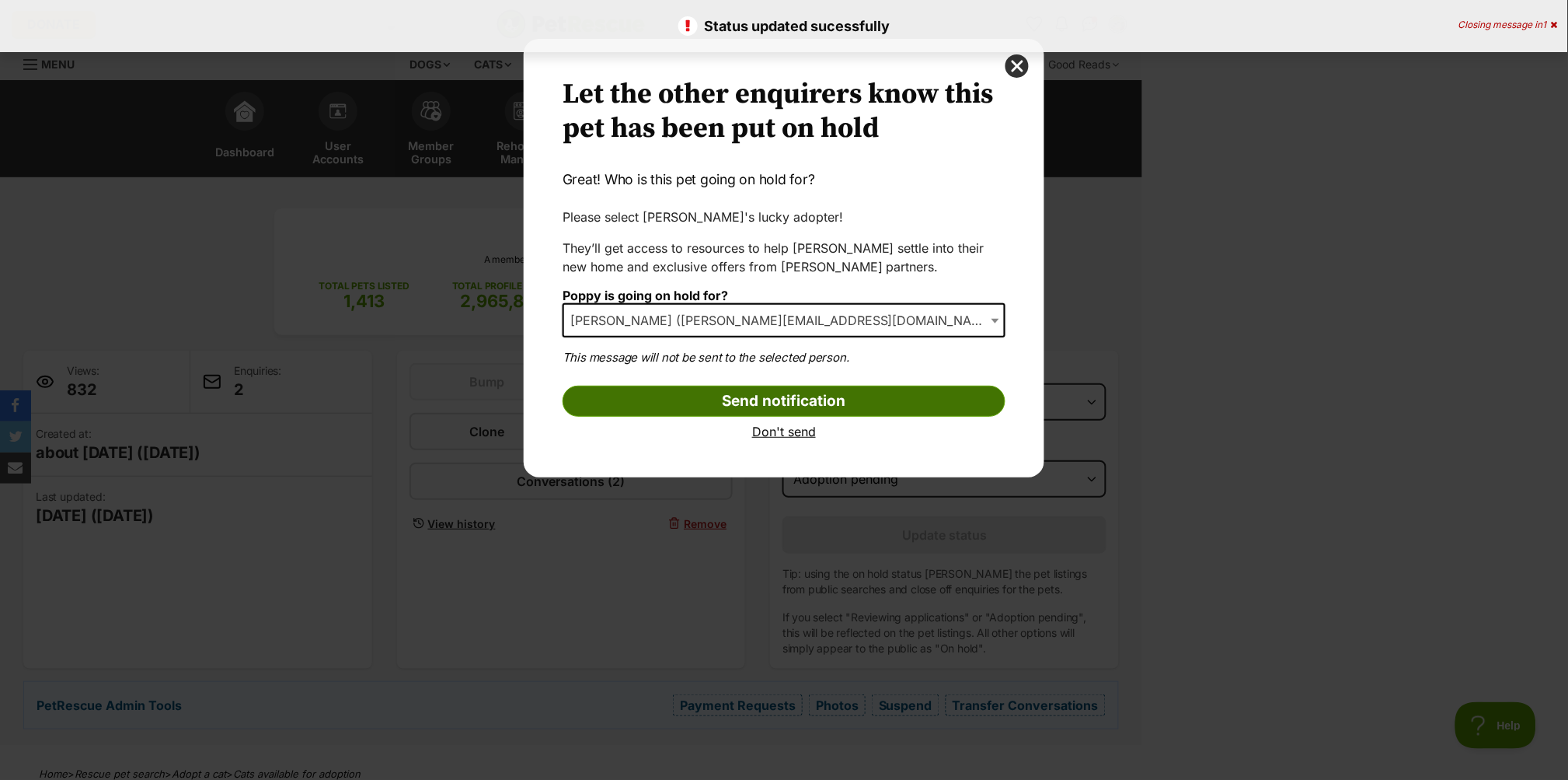
click at [780, 395] on input "Send notification" at bounding box center [784, 401] width 443 height 31
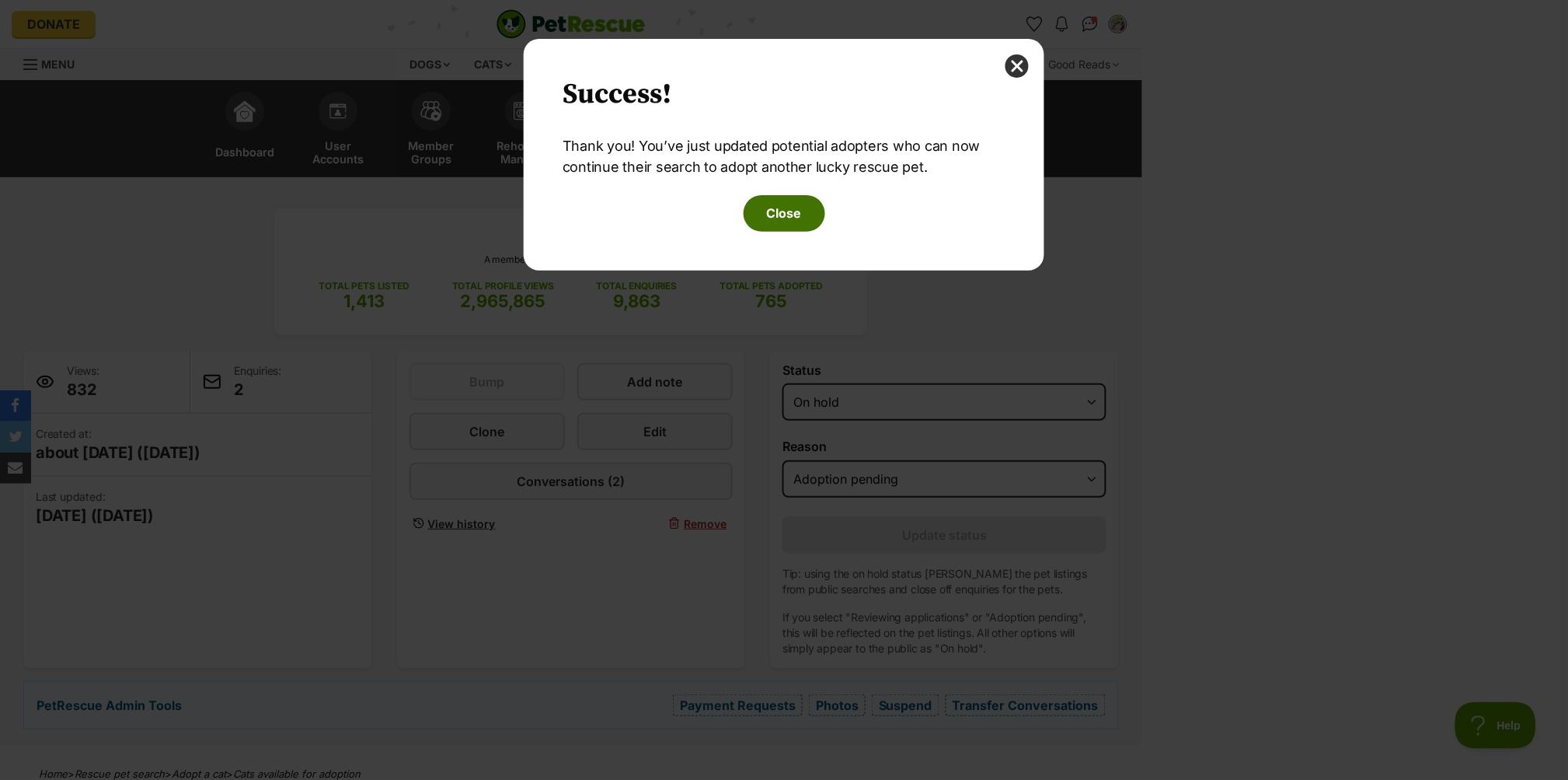
click at [768, 203] on button "Close" at bounding box center [784, 213] width 82 height 36
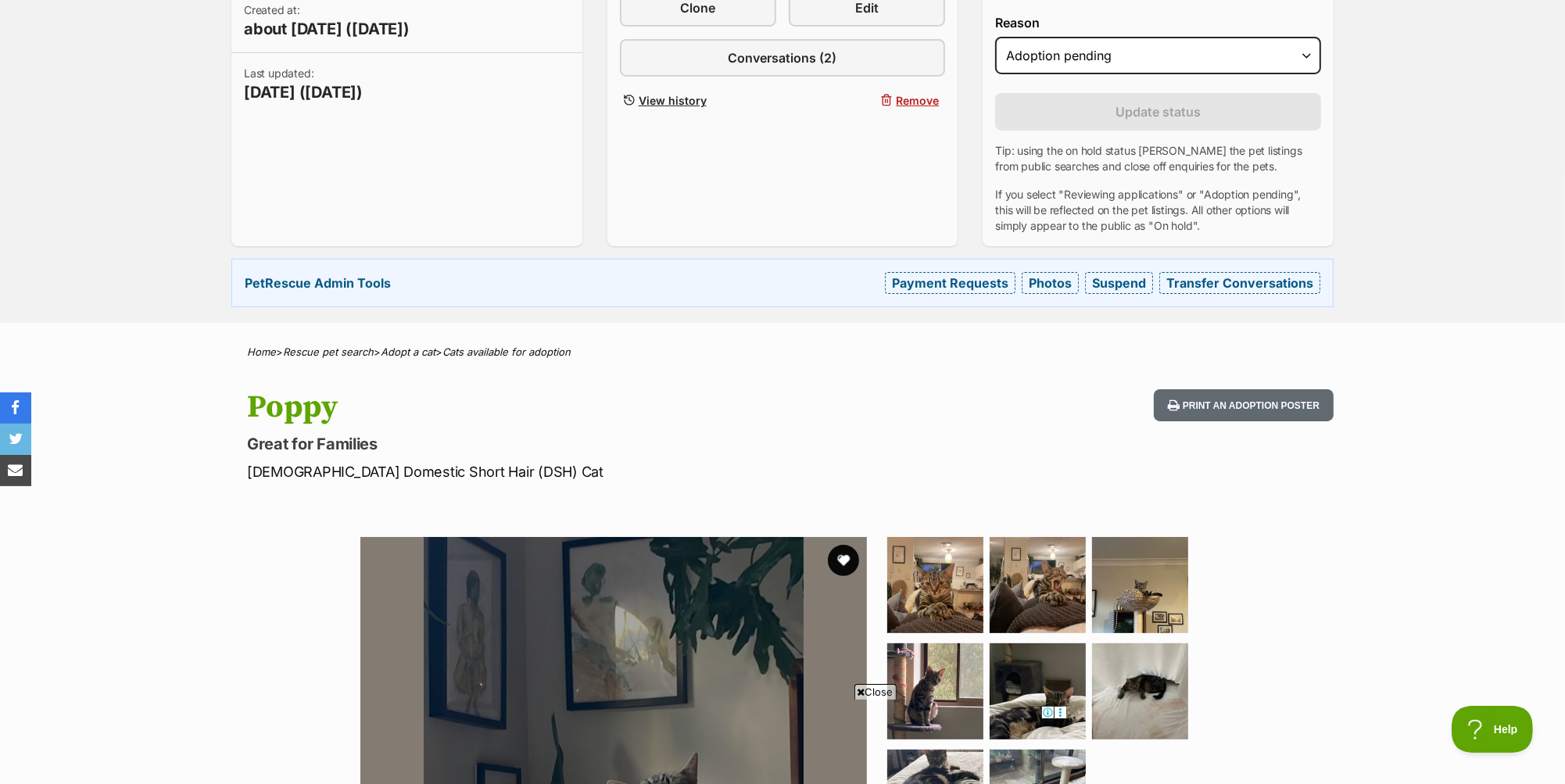
scroll to position [70, 0]
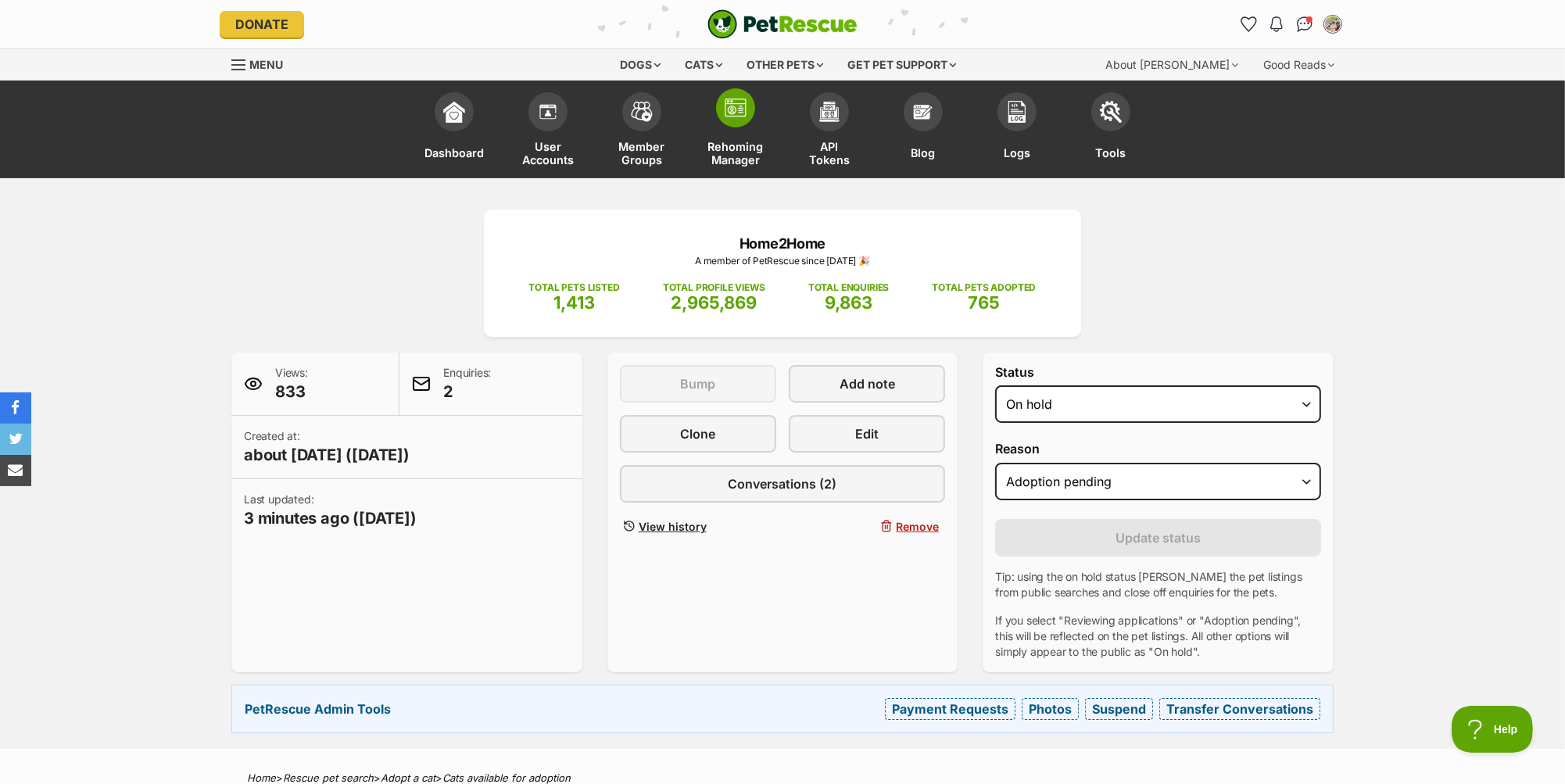
click at [737, 135] on link "Rehoming Manager" at bounding box center [736, 132] width 94 height 94
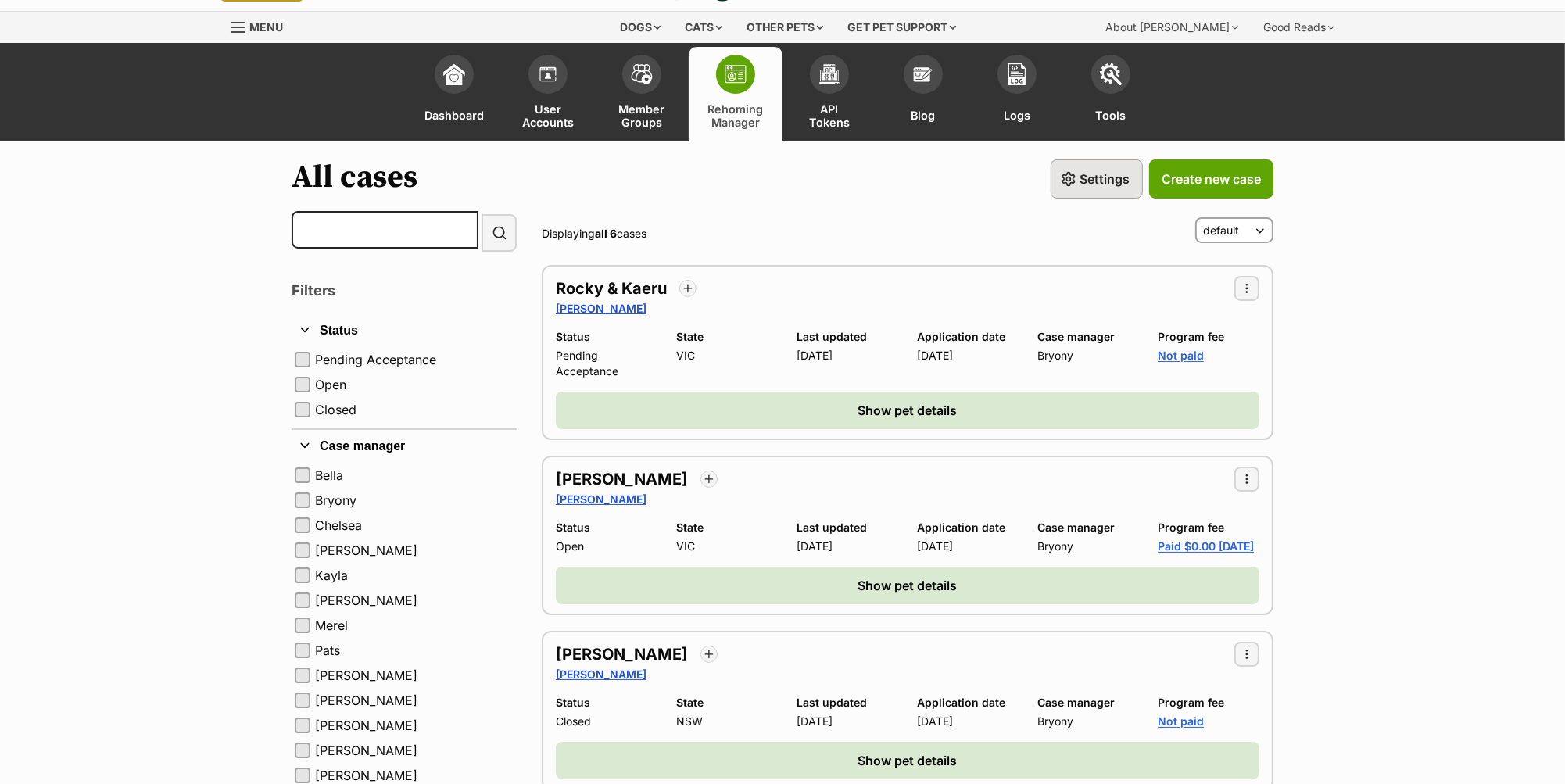
scroll to position [35, 0]
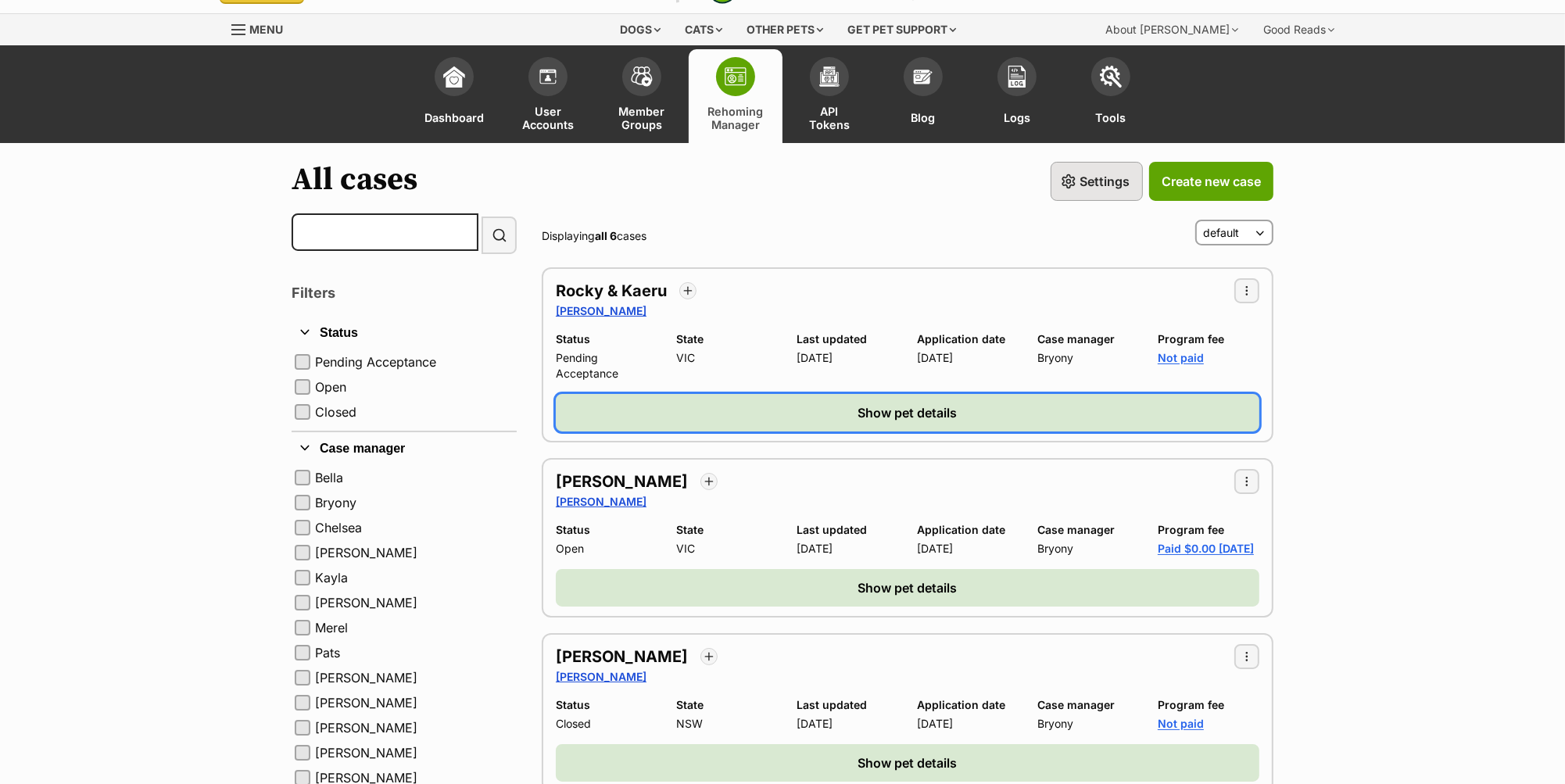
click at [936, 425] on button "Show pet details" at bounding box center [907, 413] width 704 height 38
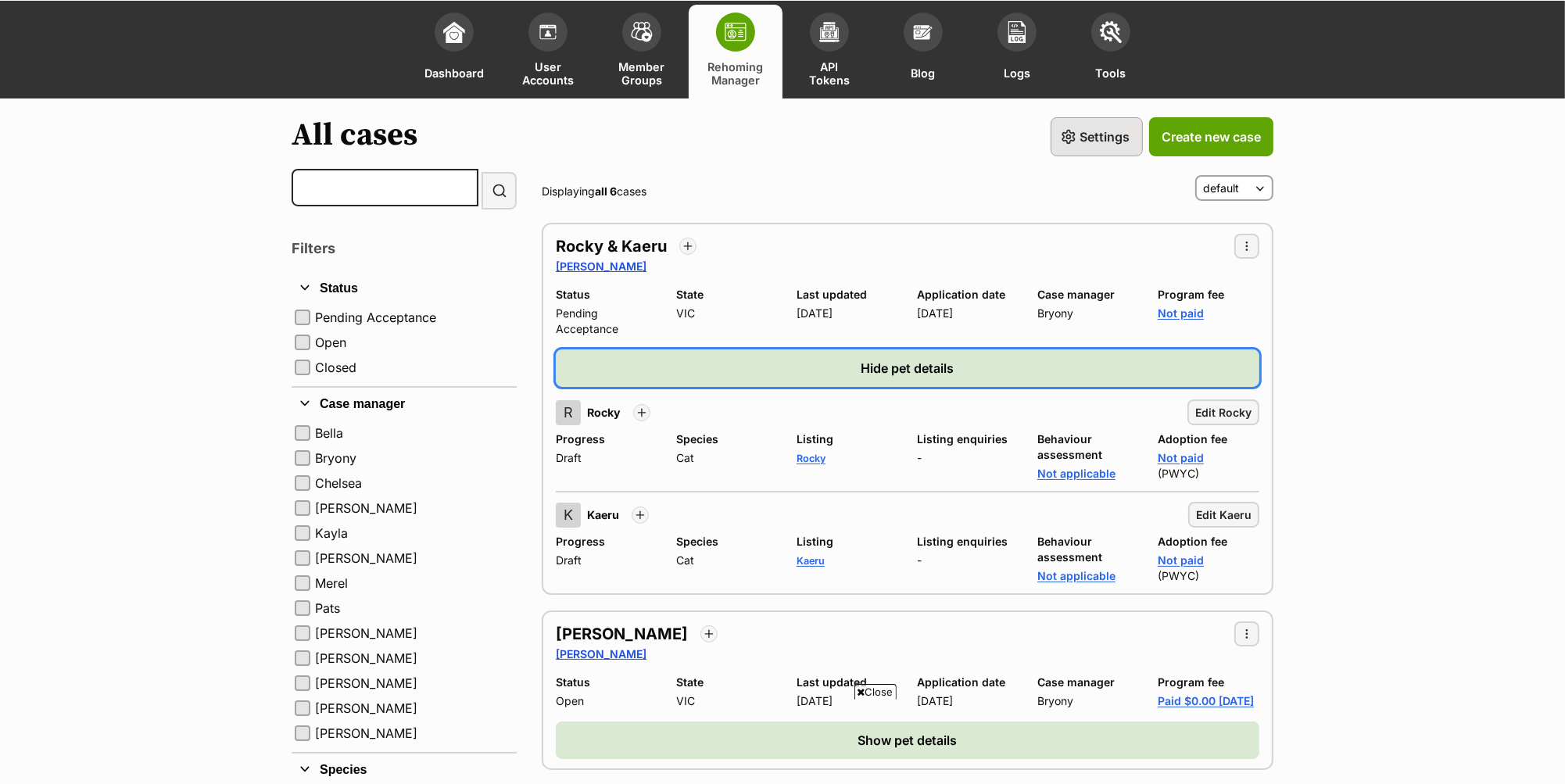
scroll to position [323, 0]
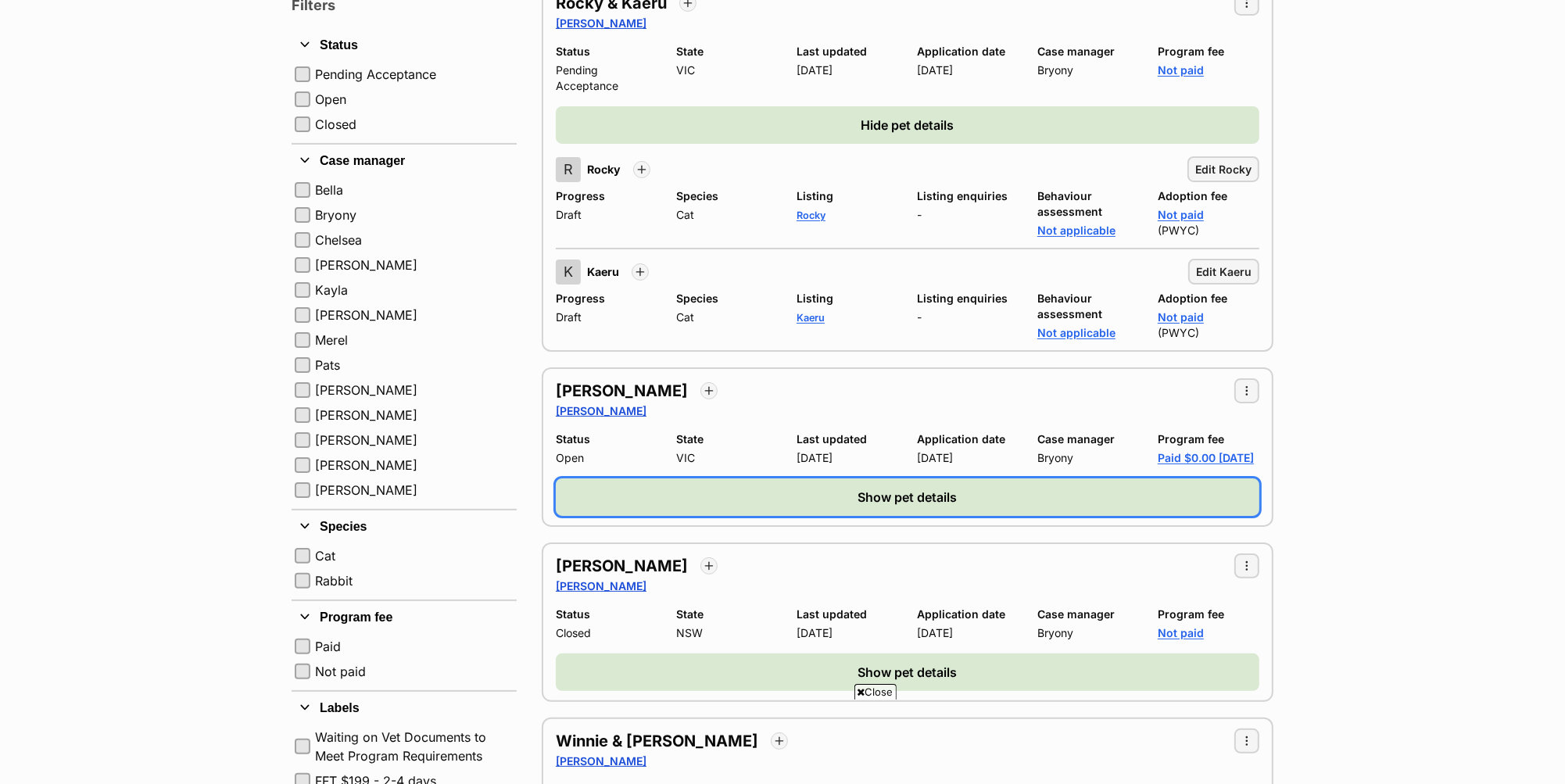
click at [960, 491] on button "Show pet details" at bounding box center [907, 497] width 704 height 38
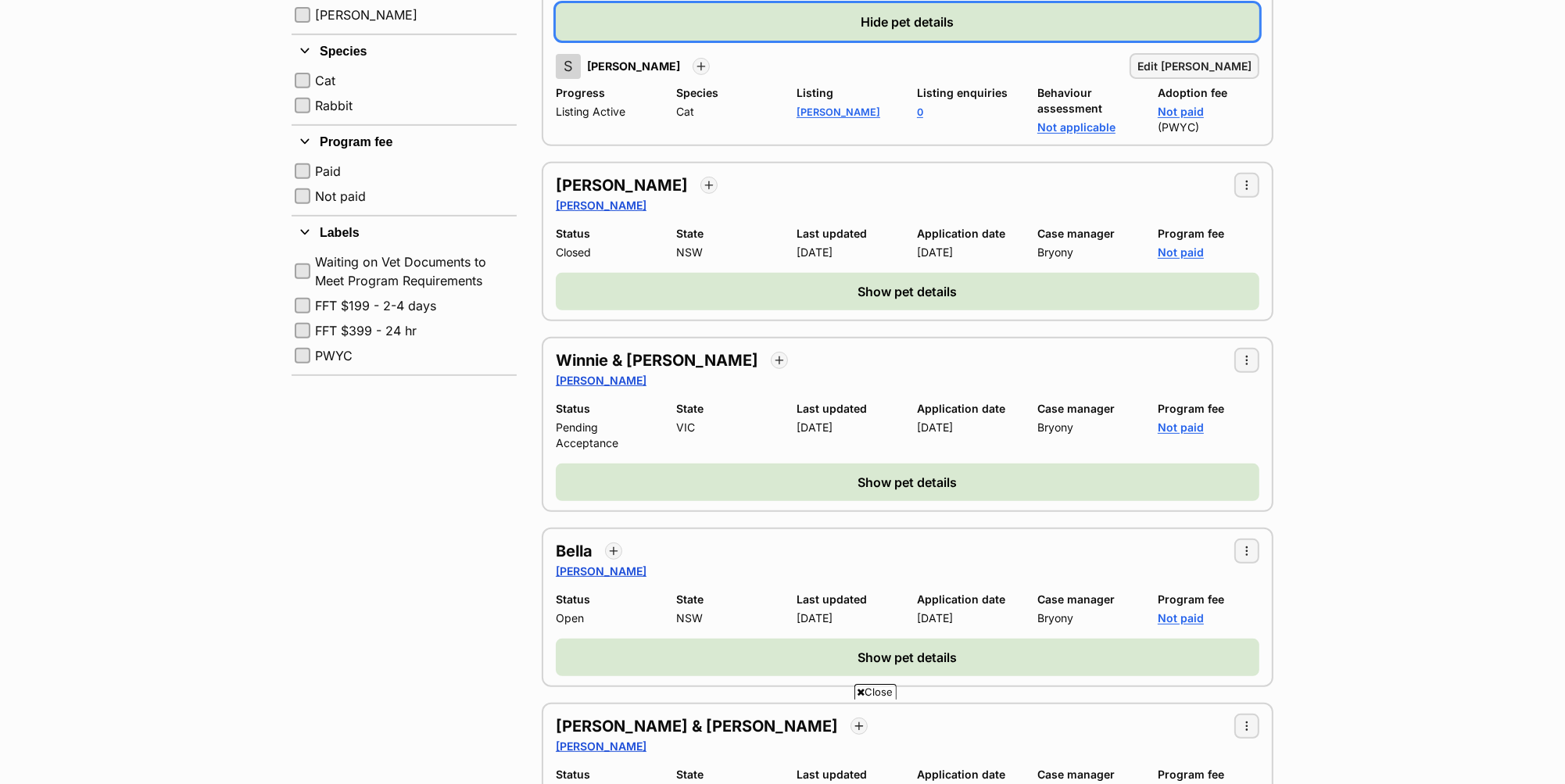
scroll to position [811, 0]
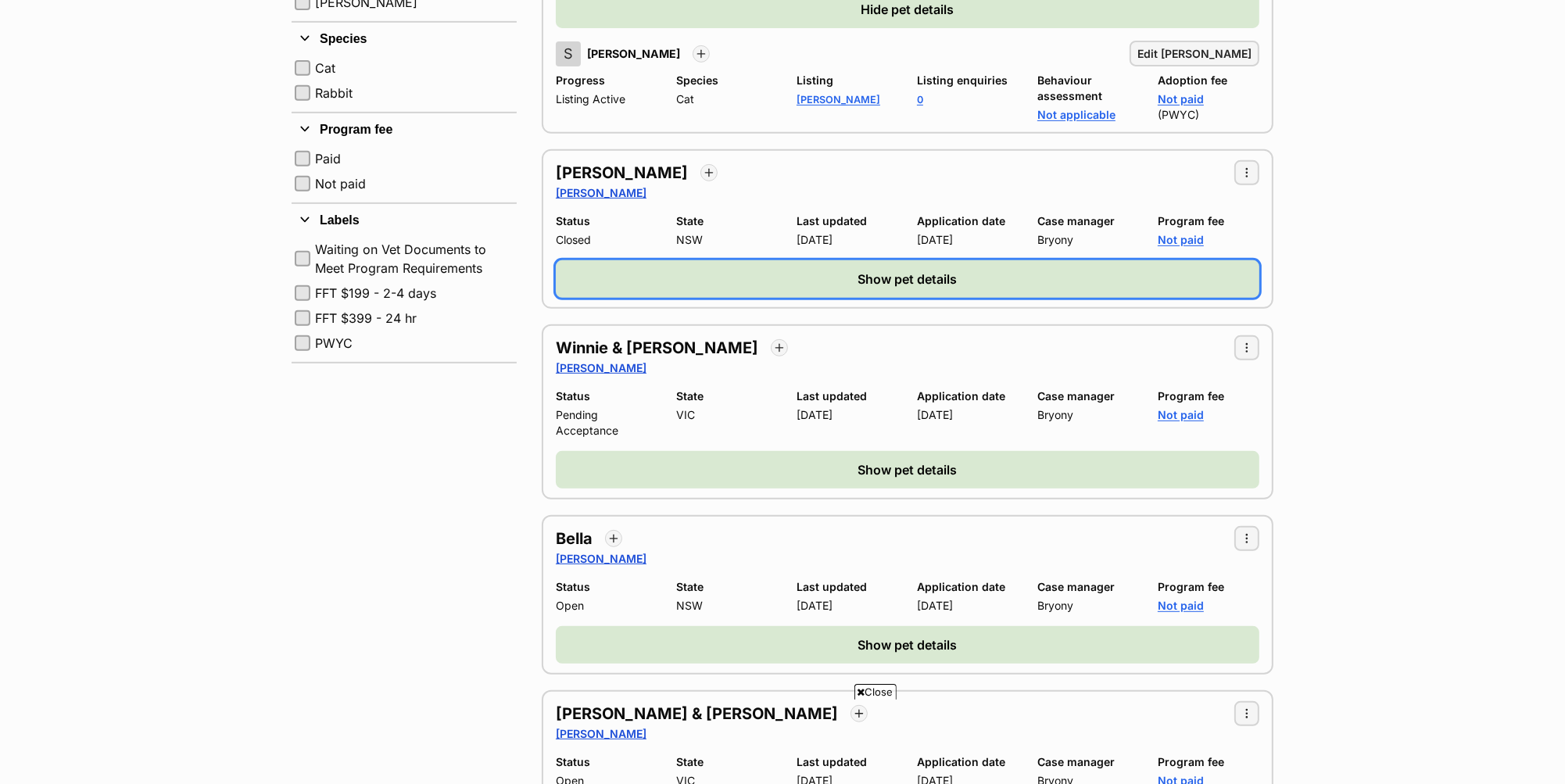
click at [893, 276] on span "Show pet details" at bounding box center [908, 279] width 100 height 19
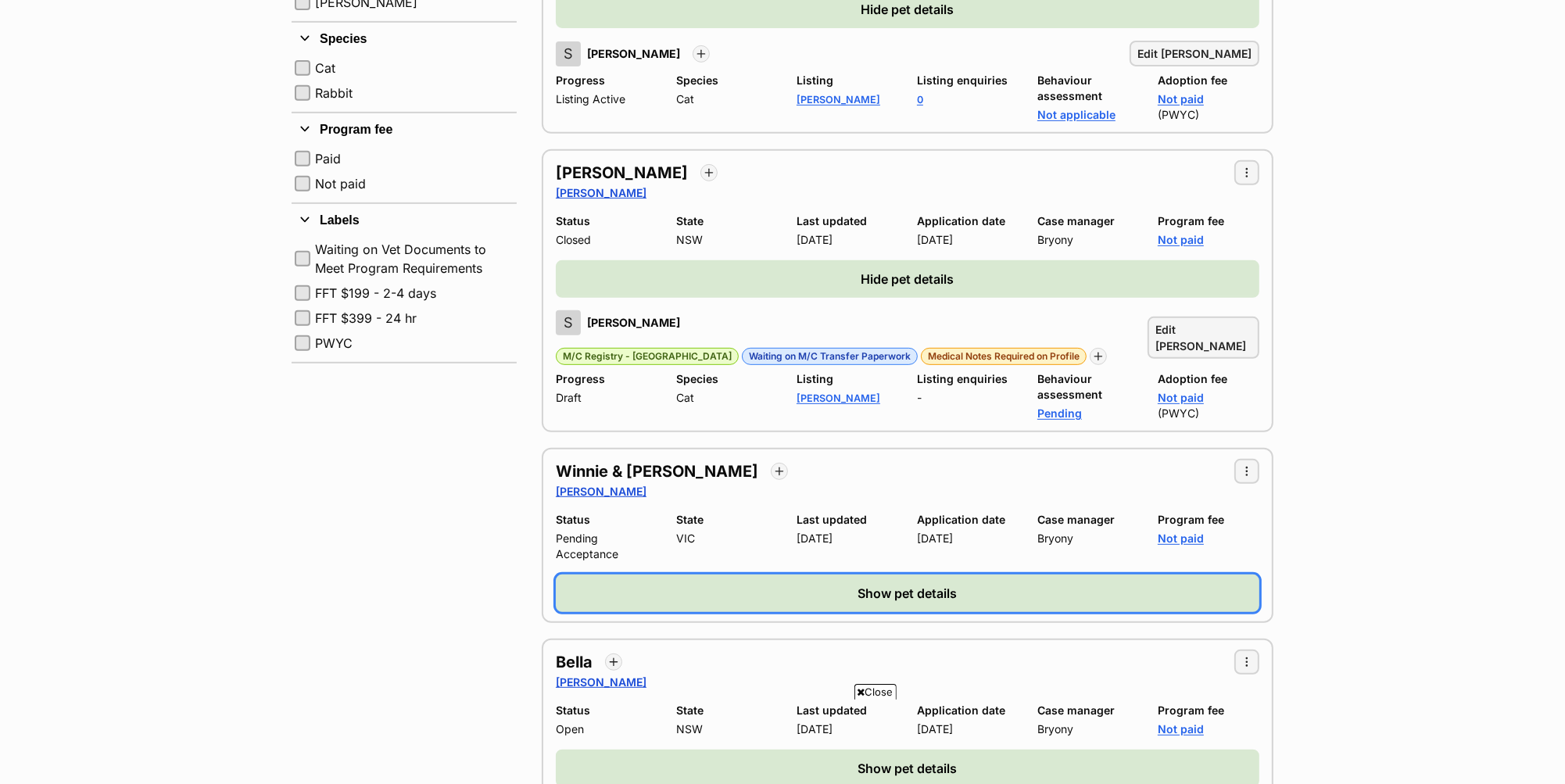
click at [980, 574] on button "Show pet details" at bounding box center [907, 593] width 704 height 38
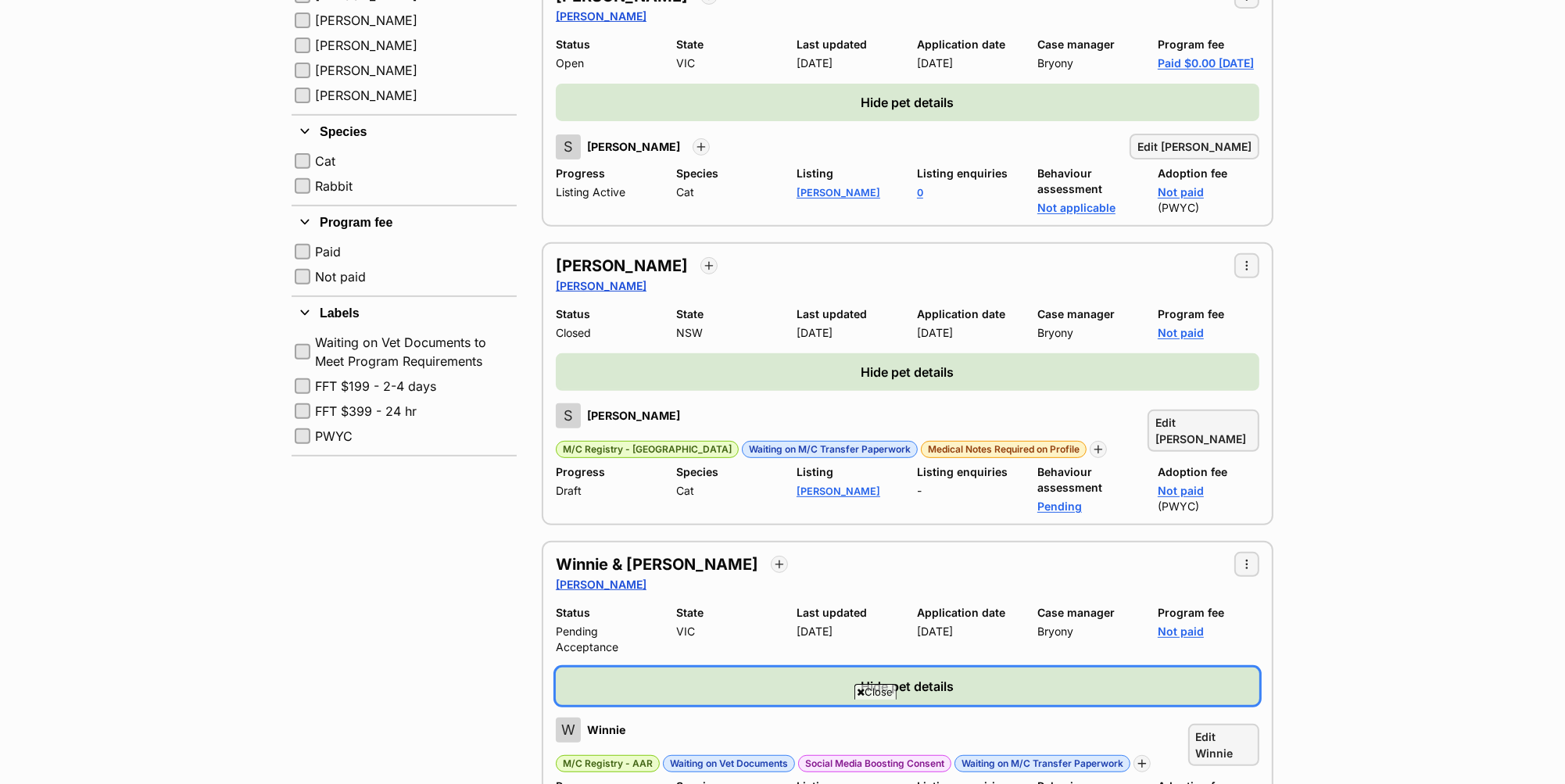
scroll to position [920, 0]
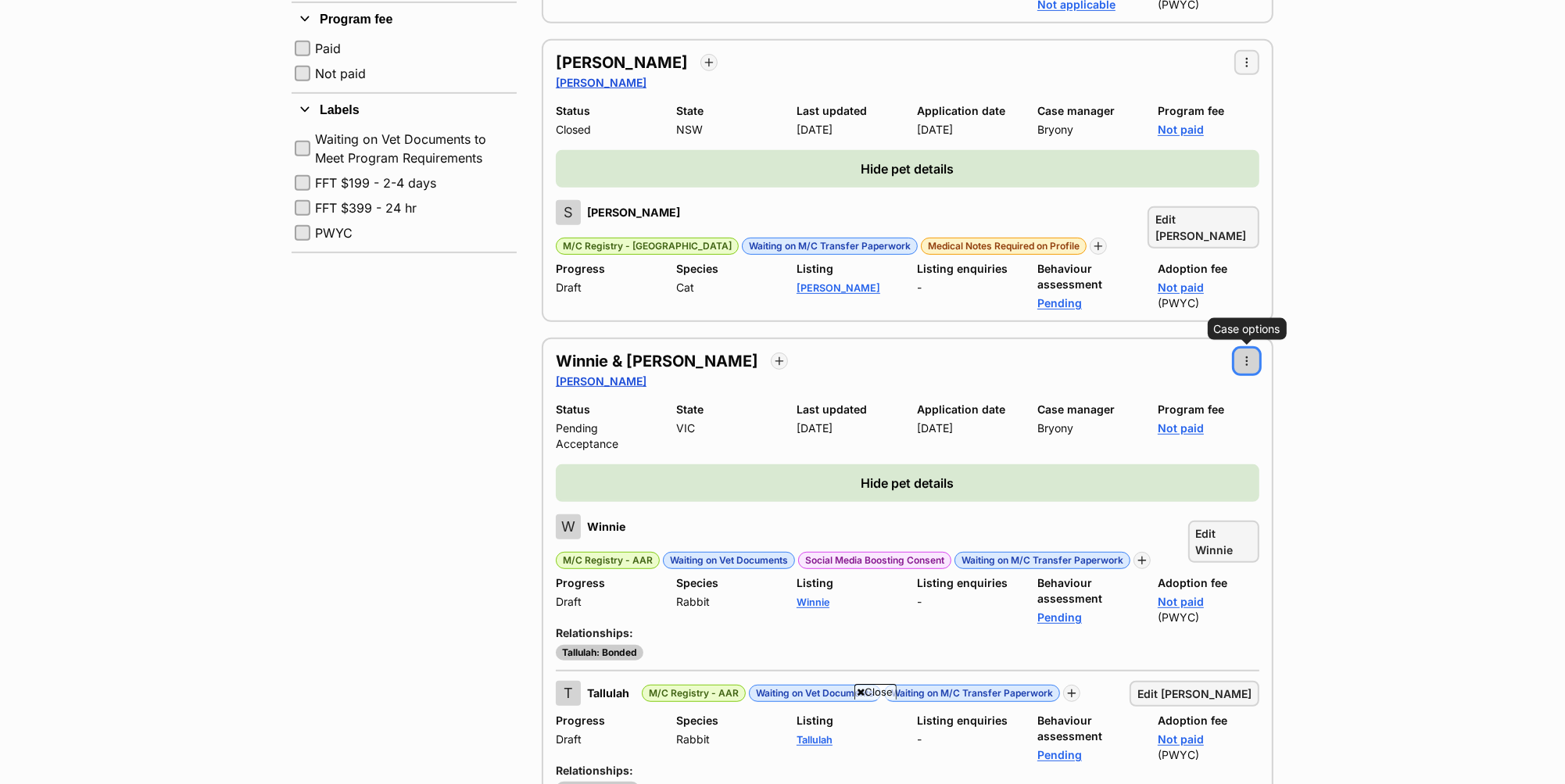
click at [1244, 355] on span "button" at bounding box center [1247, 361] width 13 height 13
click at [1200, 383] on div "Edit Case Add new pet Case history log" at bounding box center [1172, 432] width 175 height 99
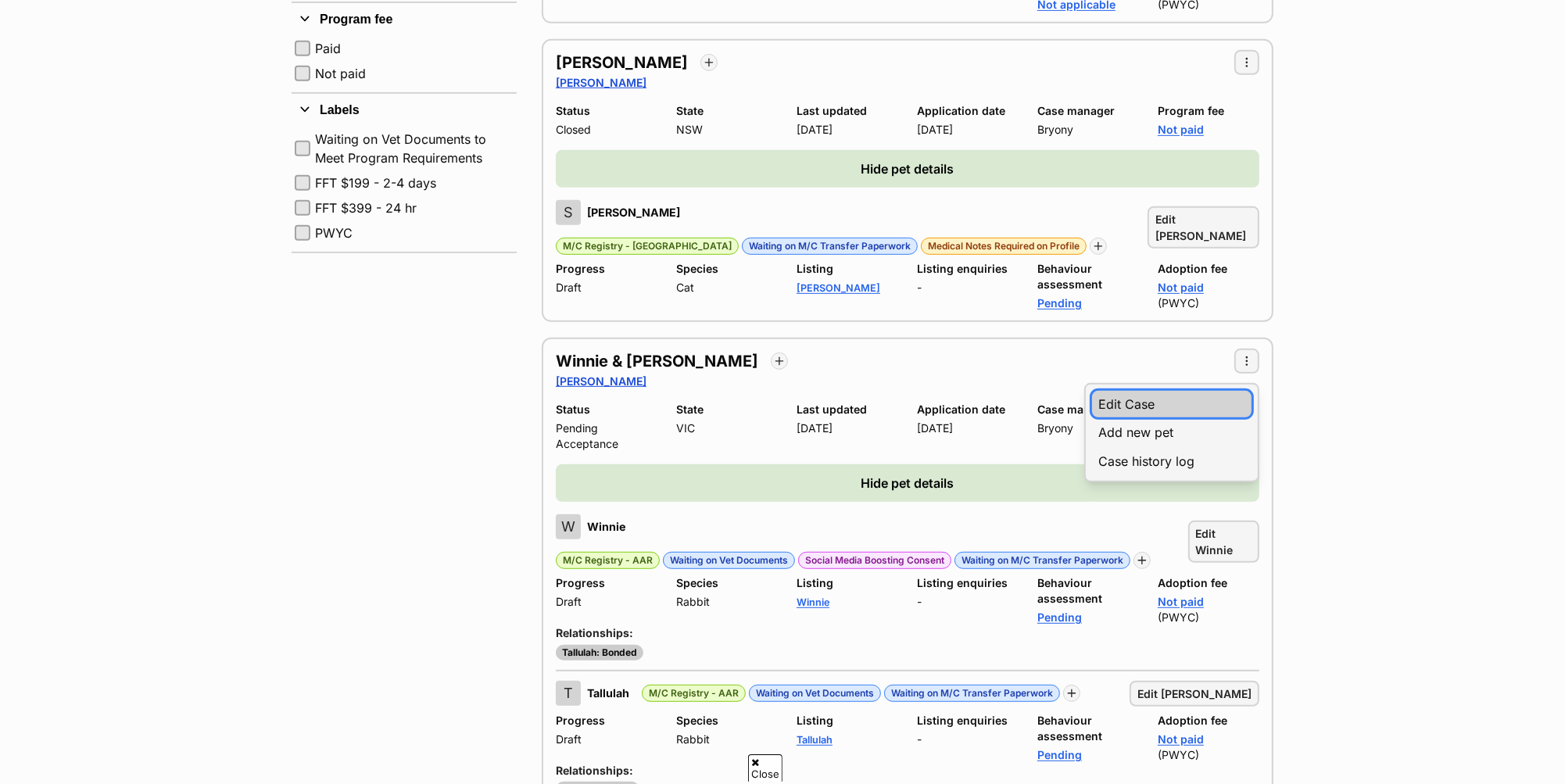
click at [1145, 391] on link "Edit Case" at bounding box center [1172, 404] width 160 height 27
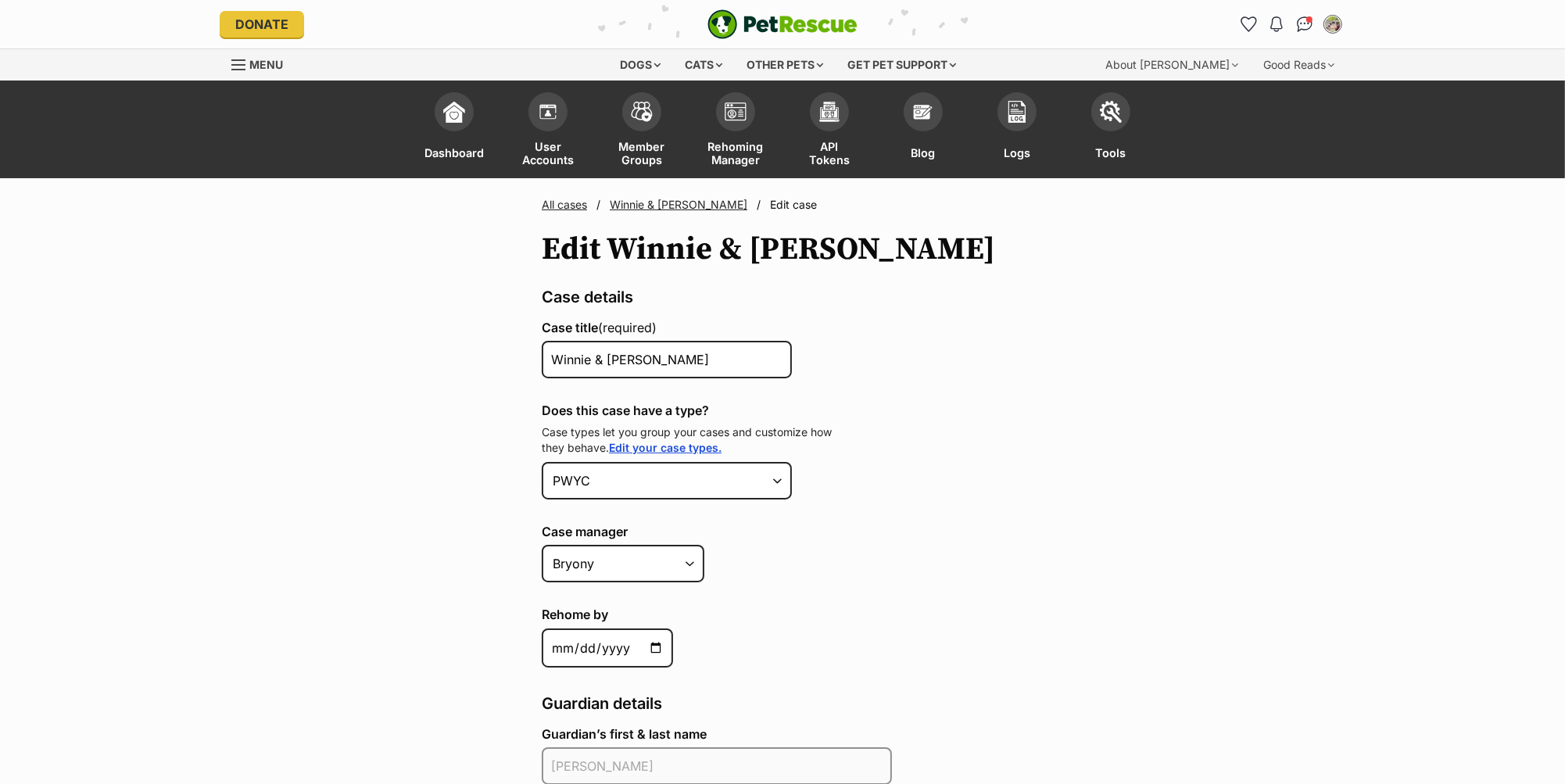
click at [660, 204] on link "Winnie & [PERSON_NAME]" at bounding box center [679, 204] width 138 height 13
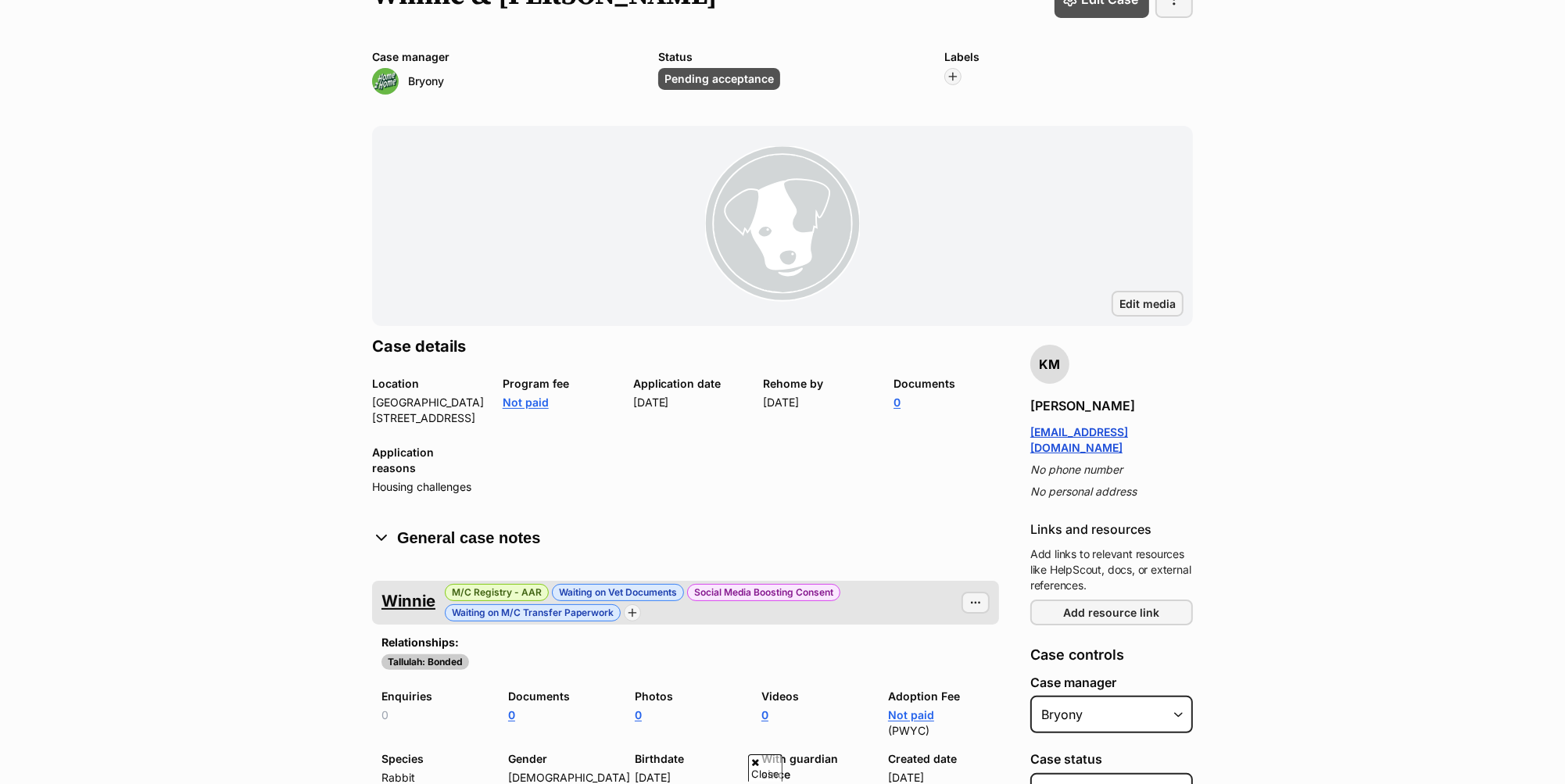
scroll to position [541, 0]
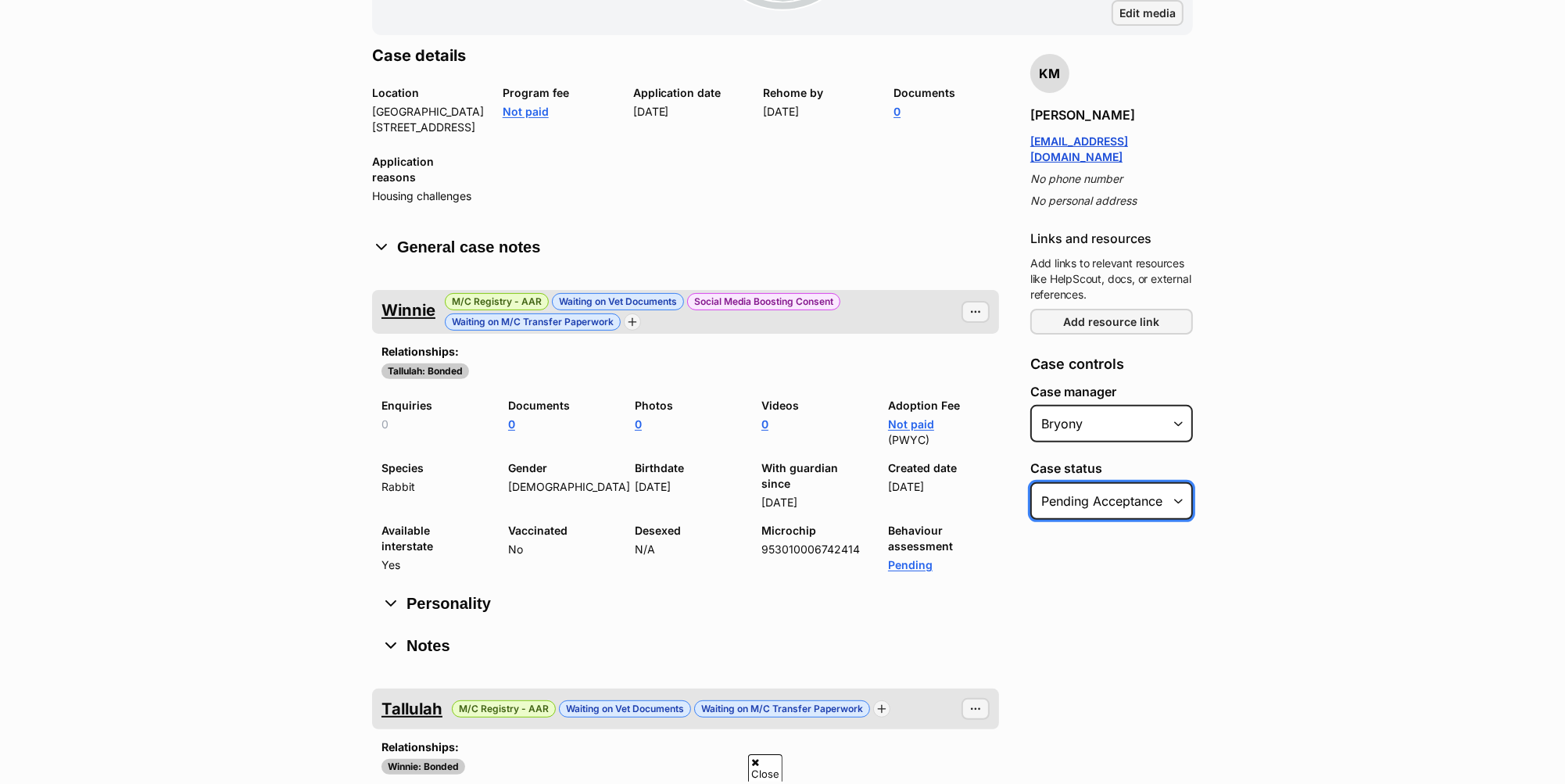
click at [1150, 482] on select "Select Status Pending acceptance Open Closed" at bounding box center [1112, 501] width 163 height 38
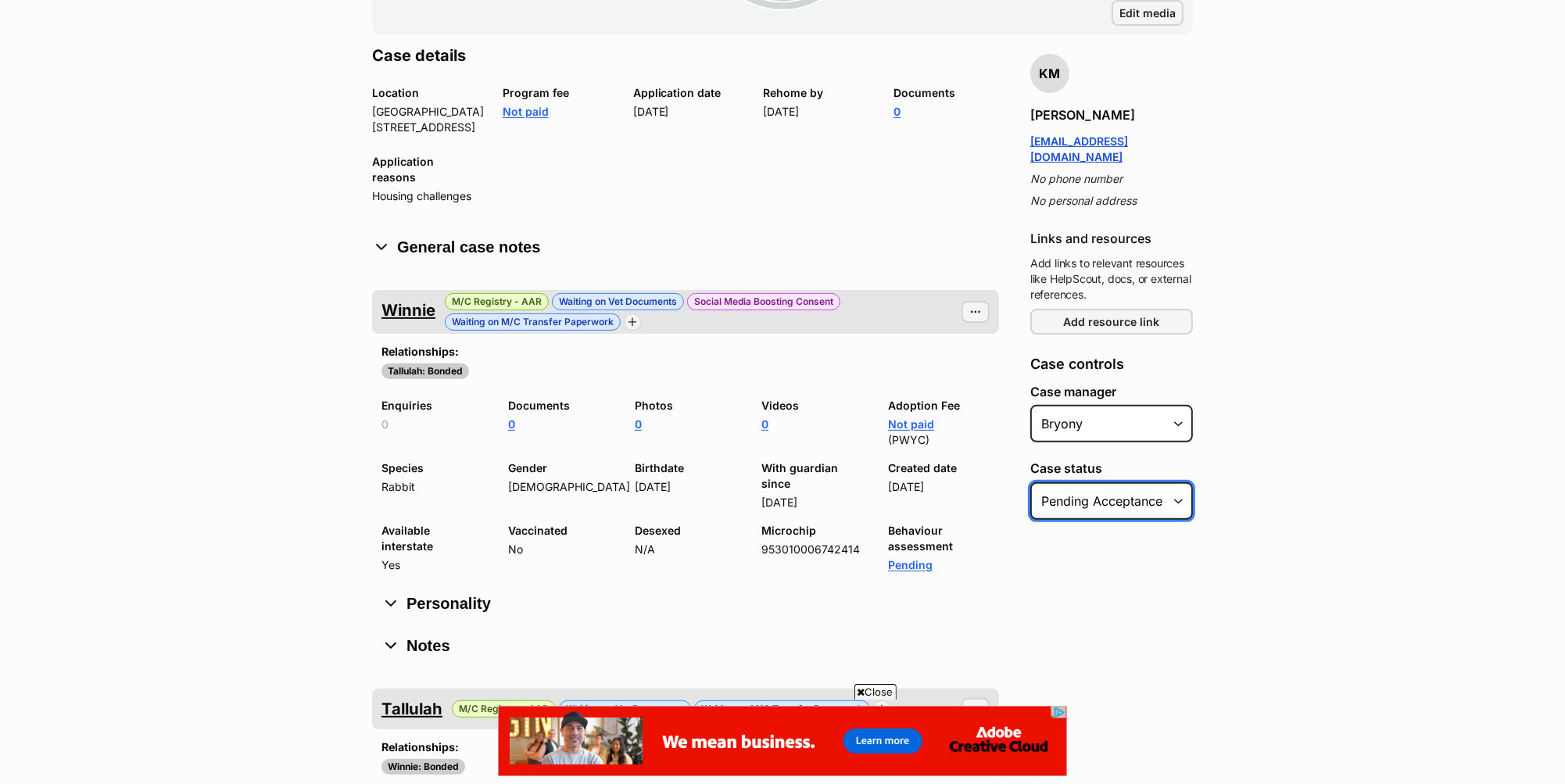
select select "closed"
click at [1031, 482] on select "Select Status Pending acceptance Open Closed" at bounding box center [1112, 501] width 163 height 38
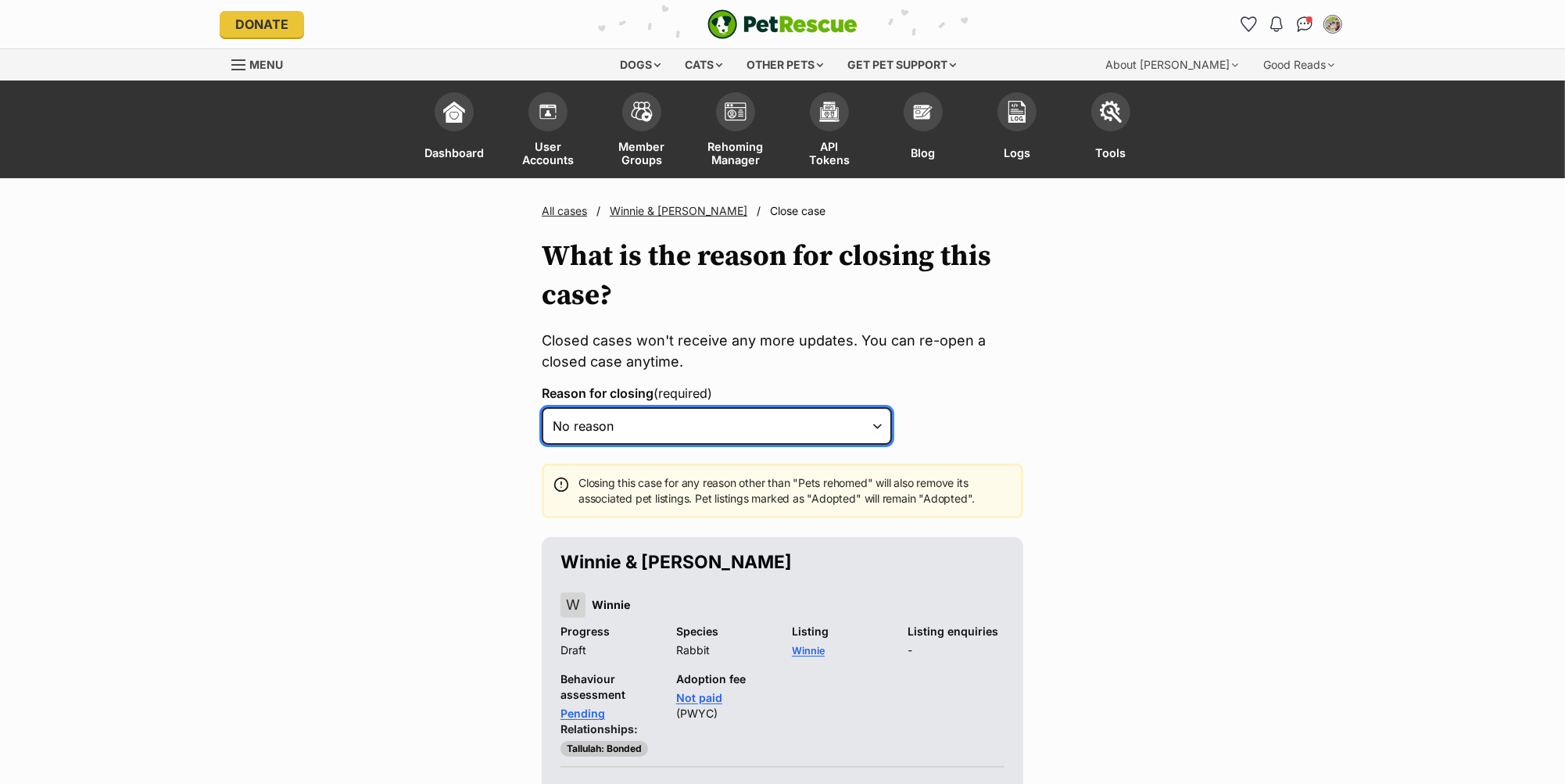
click at [775, 428] on select "Select a reason No reason Pets are rehomed Pets are ineligible Rejected Inactiv…" at bounding box center [716, 426] width 350 height 38
select select "pets_are_rehomed"
click at [542, 407] on select "Select a reason No reason Pets are rehomed Pets are ineligible Rejected Inactiv…" at bounding box center [716, 426] width 350 height 38
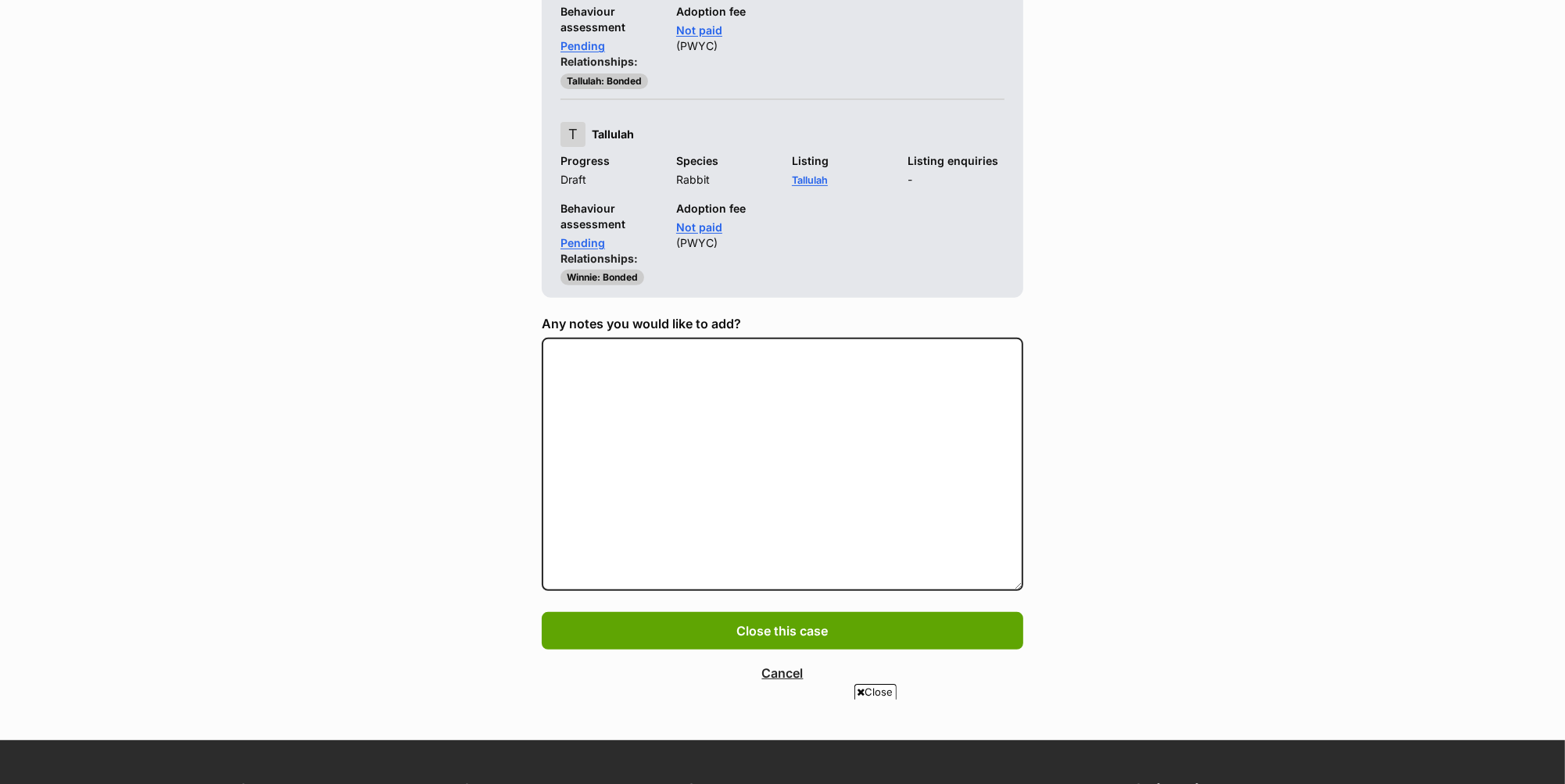
scroll to position [669, 0]
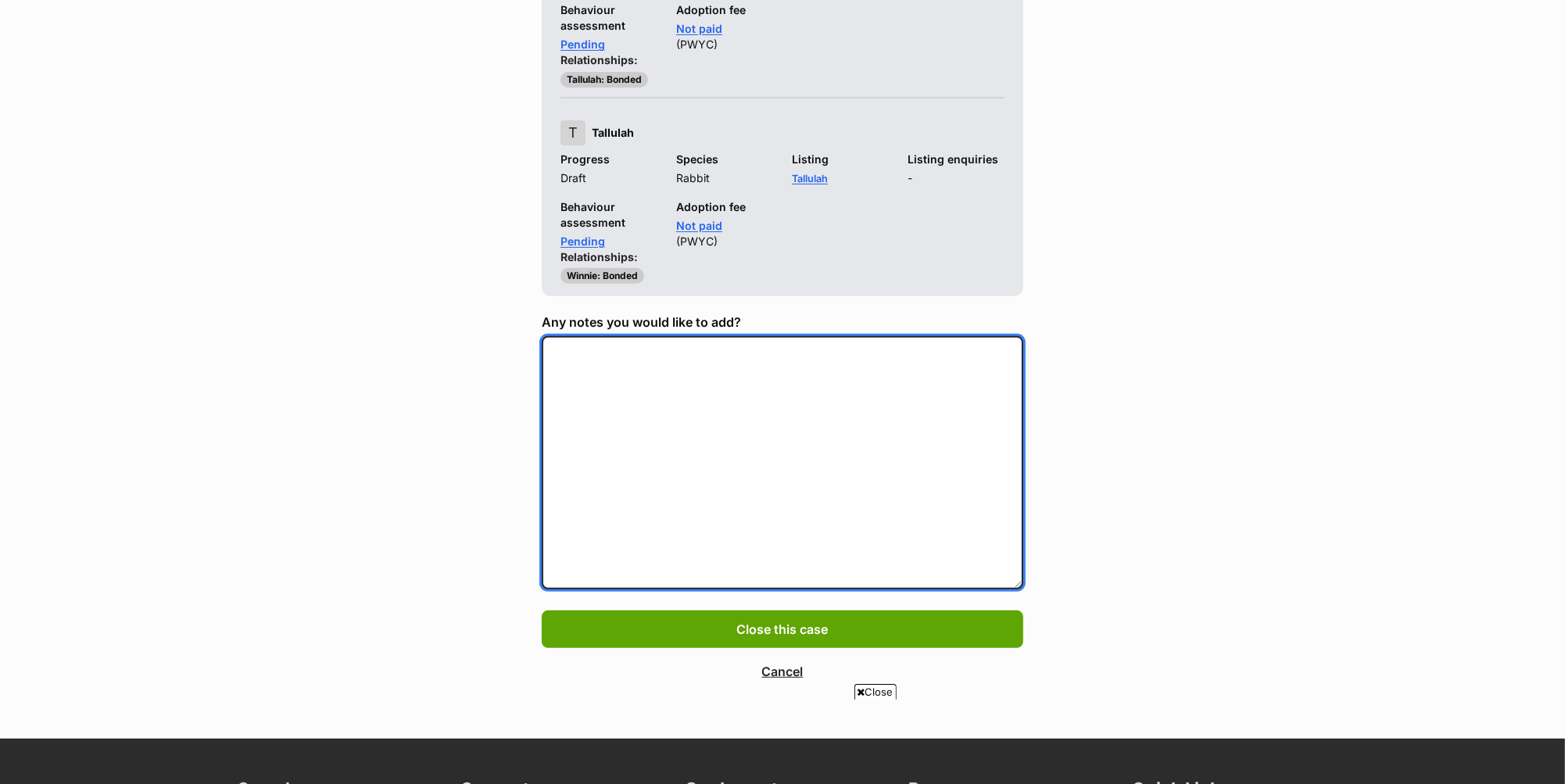
click at [710, 420] on textarea "Any notes you would like to add?" at bounding box center [782, 462] width 482 height 253
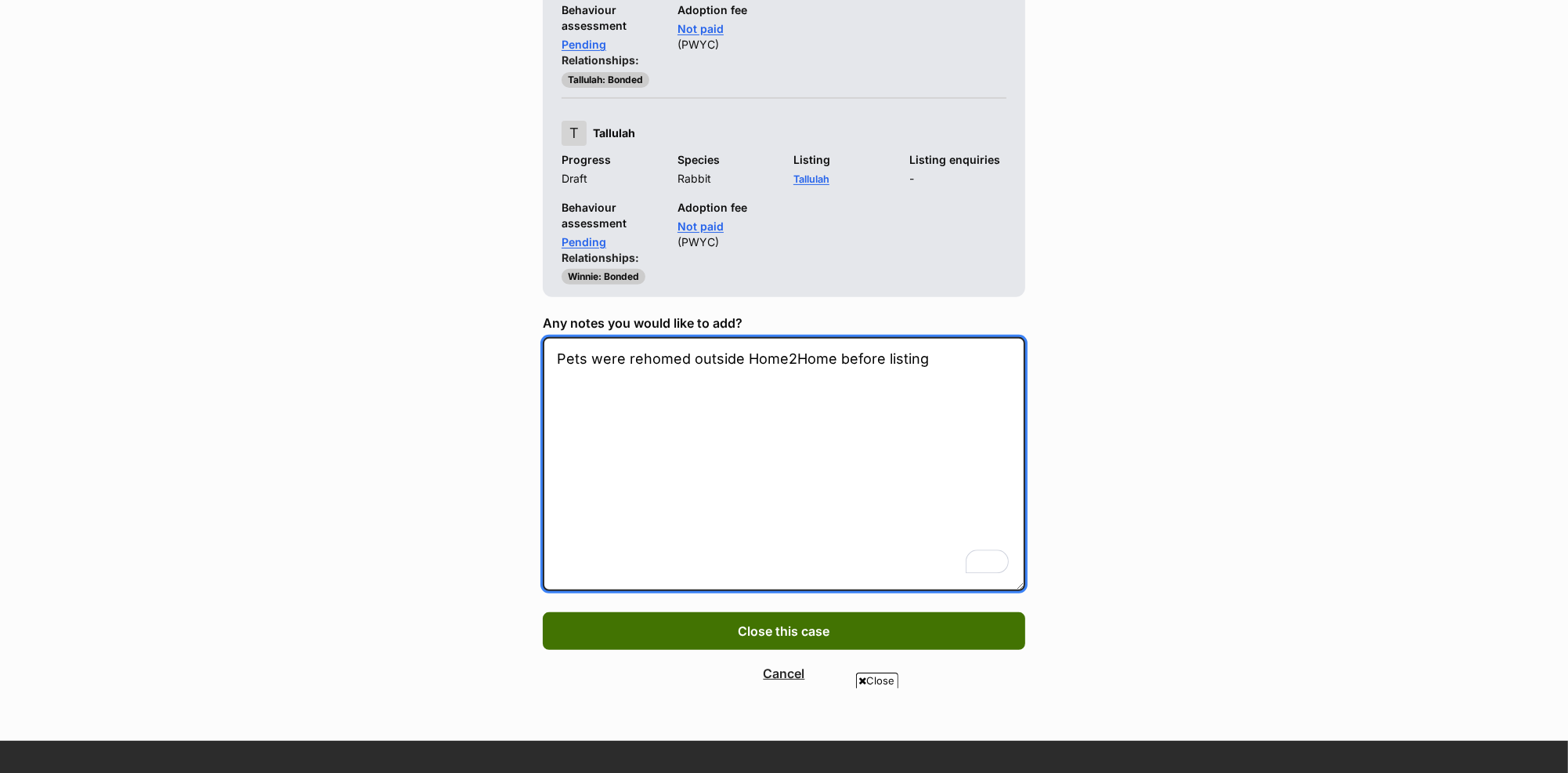
type textarea "Pets were rehomed outside Home2Home before listing"
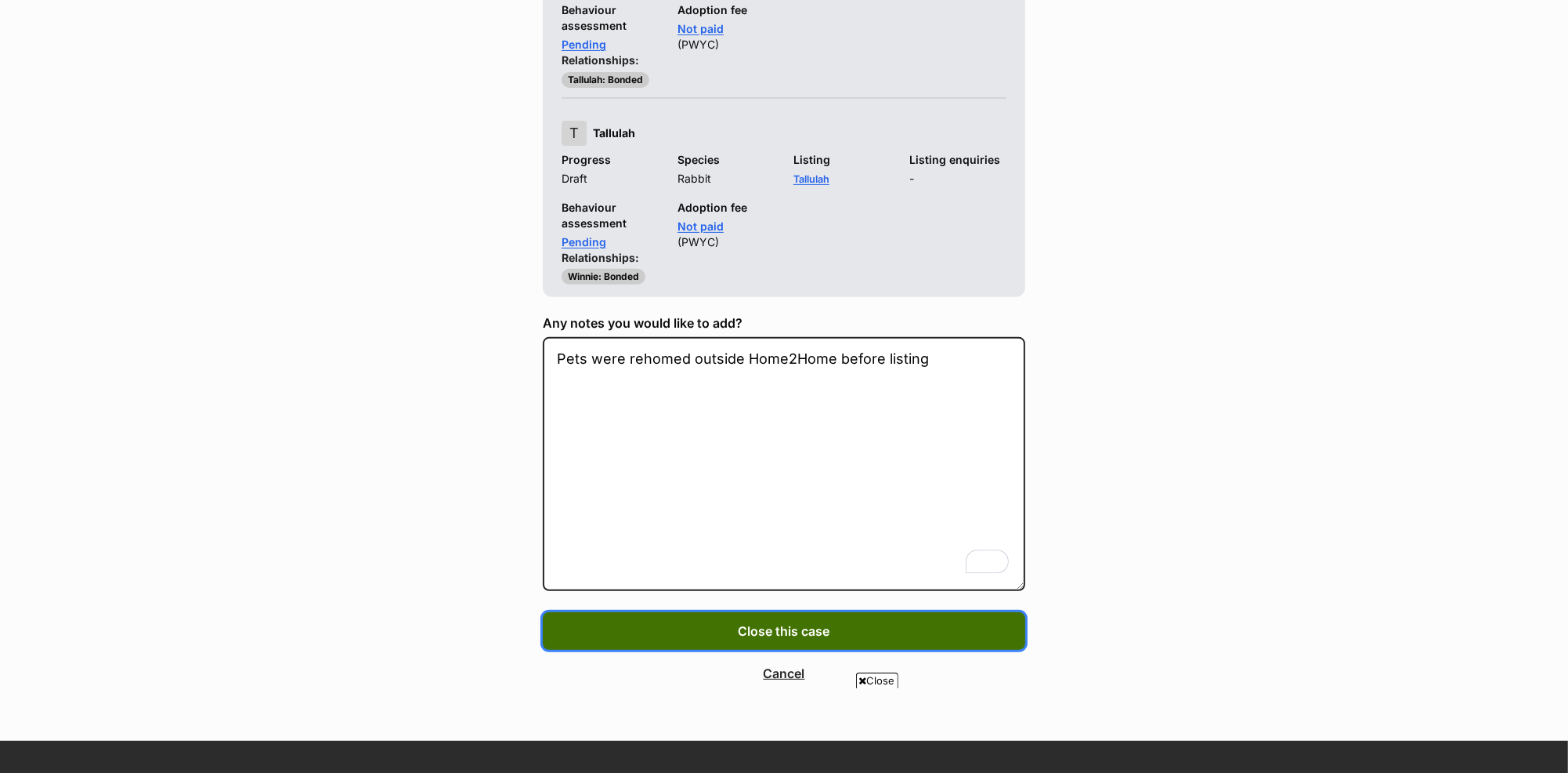
click at [830, 626] on span "Close this case" at bounding box center [784, 631] width 92 height 19
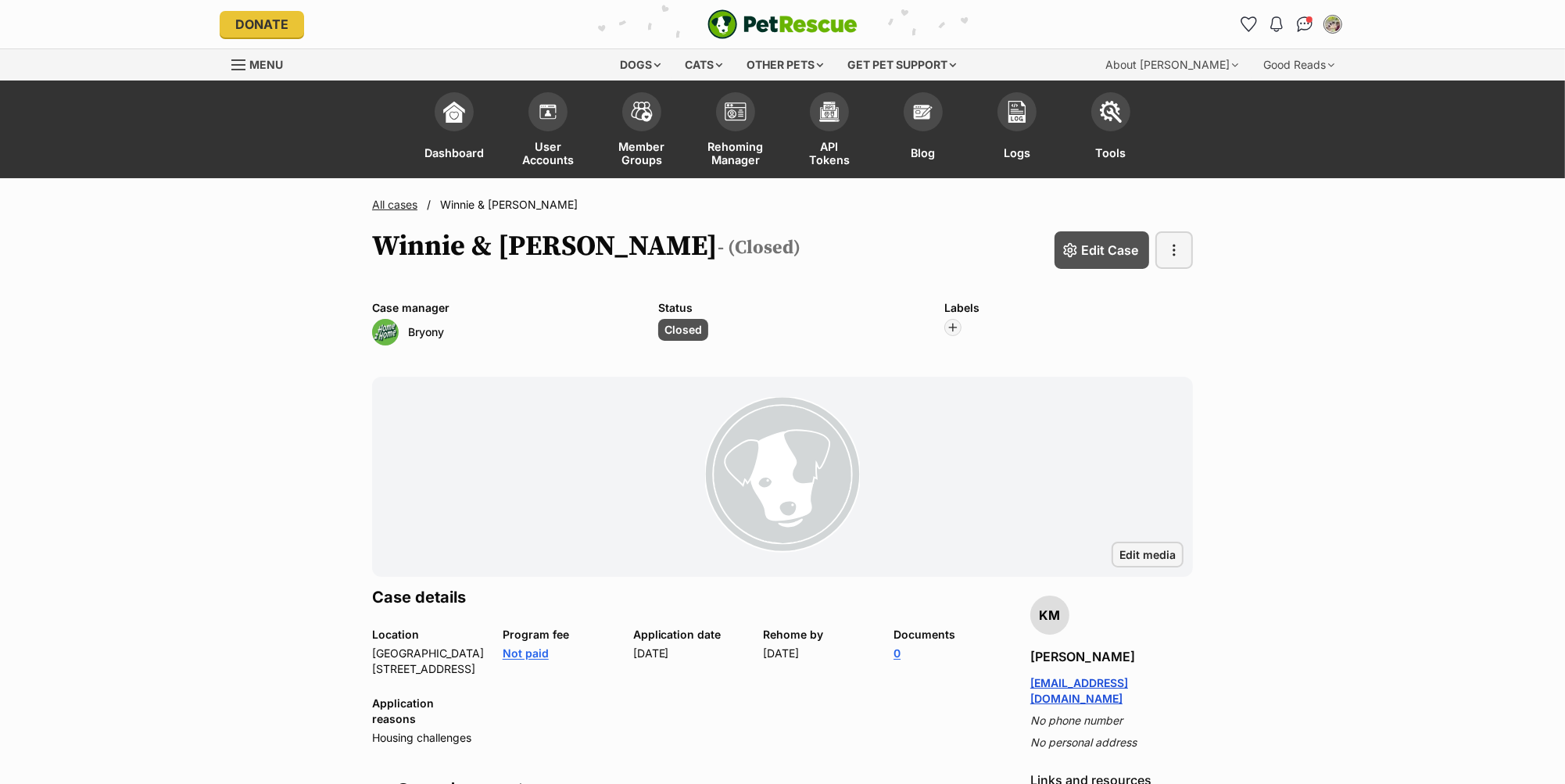
click at [398, 201] on link "All cases" at bounding box center [395, 204] width 45 height 13
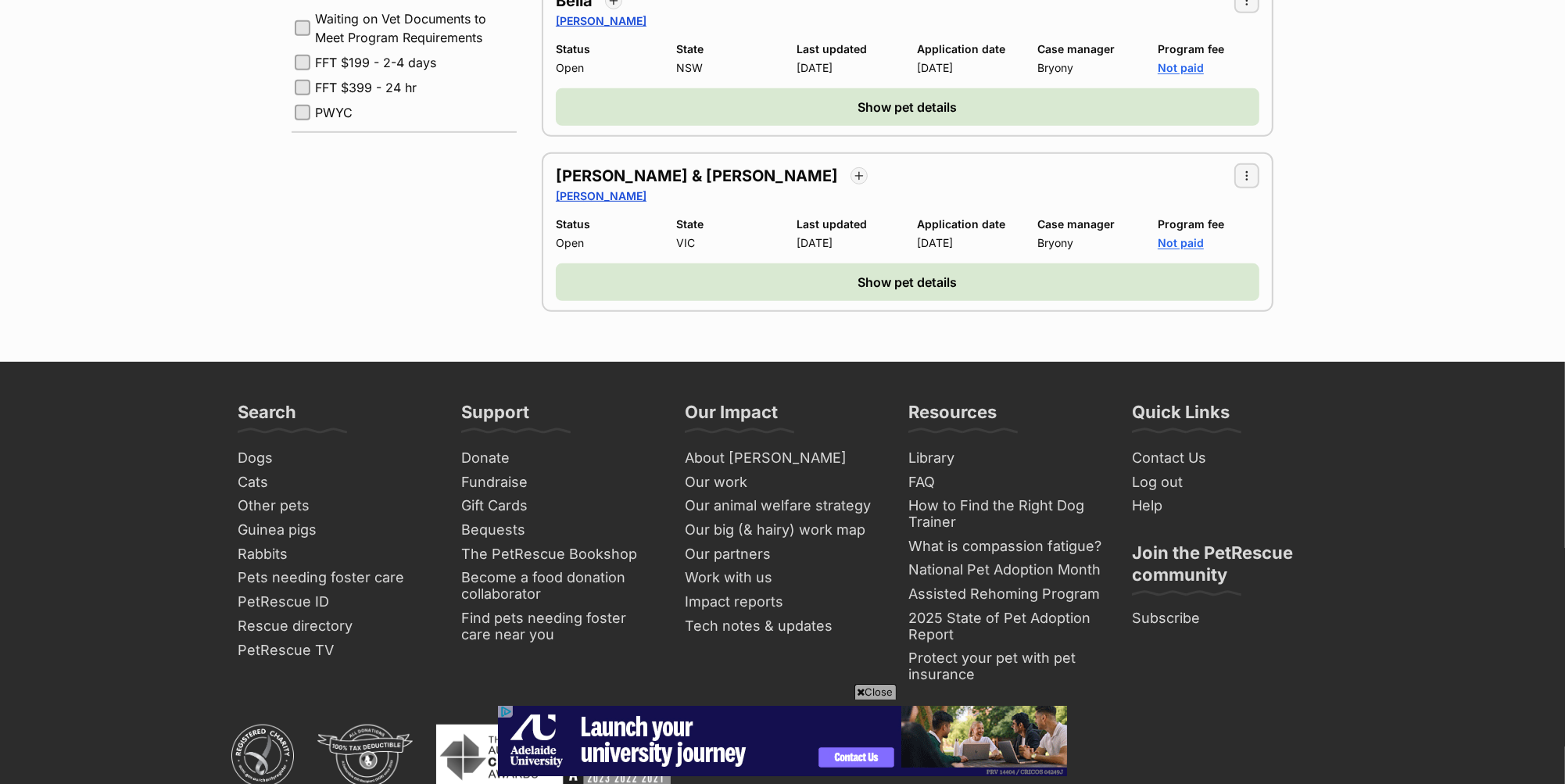
scroll to position [848, 0]
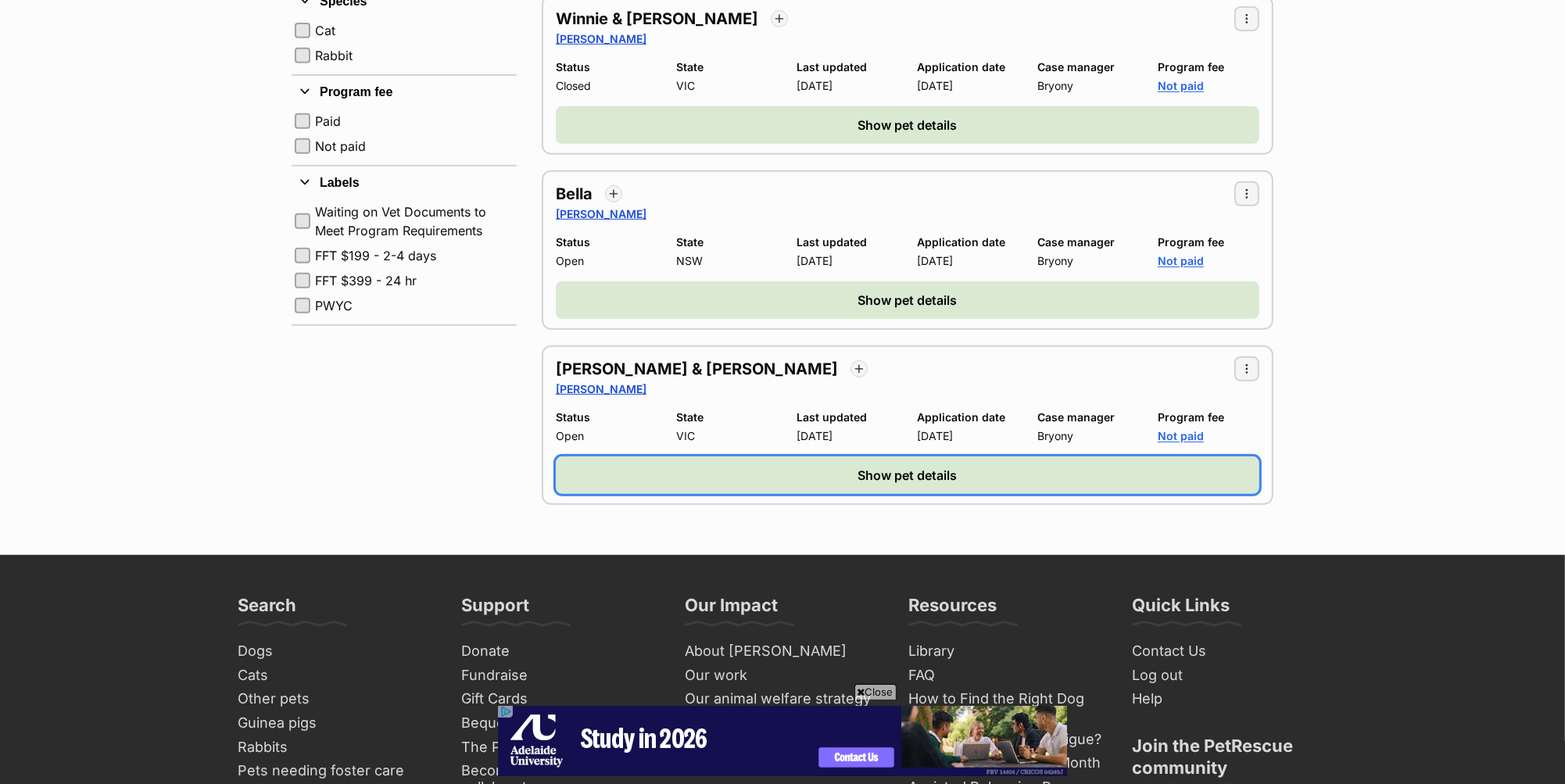
click at [1020, 468] on button "Show pet details" at bounding box center [907, 475] width 704 height 38
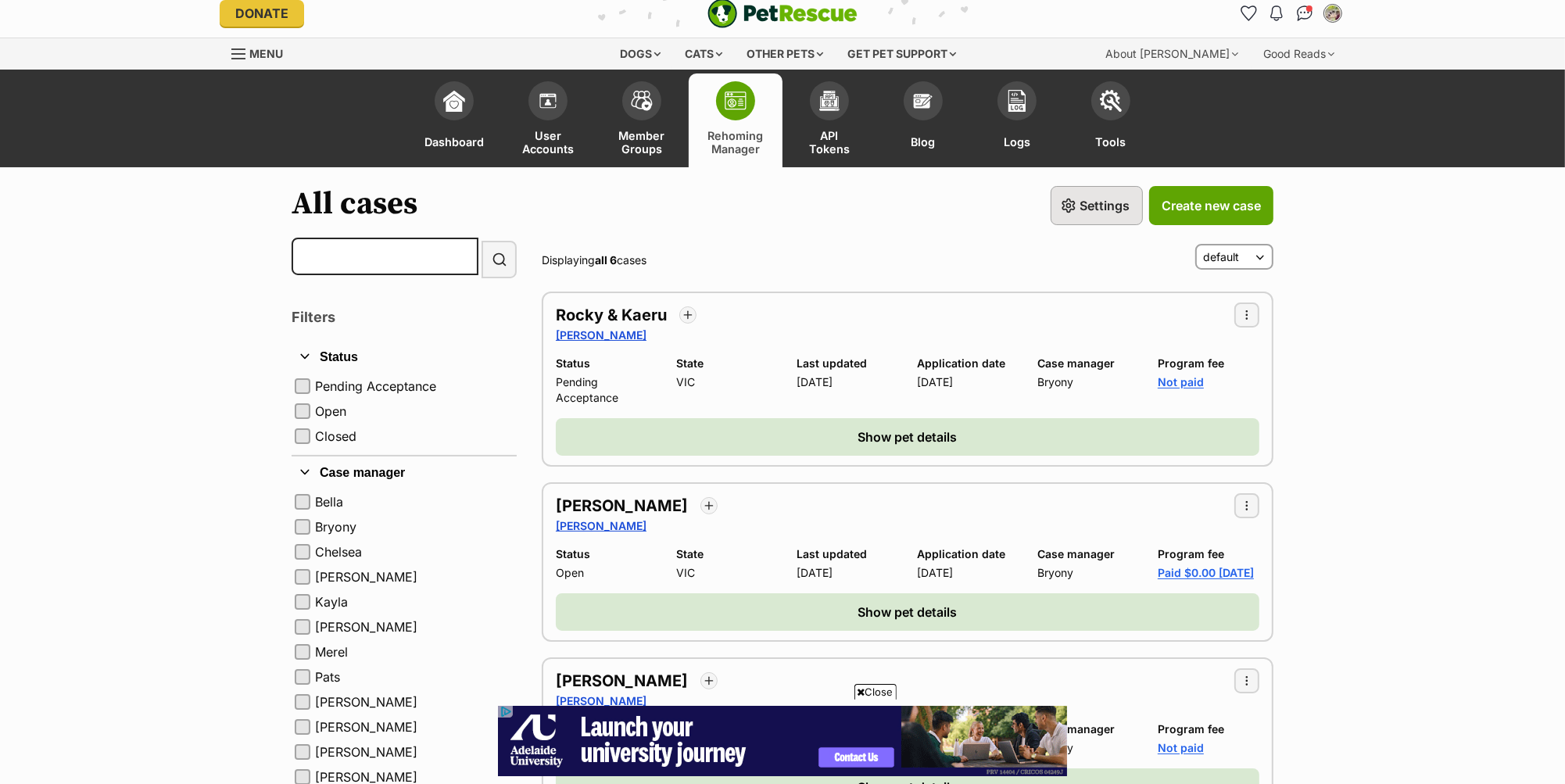
scroll to position [0, 0]
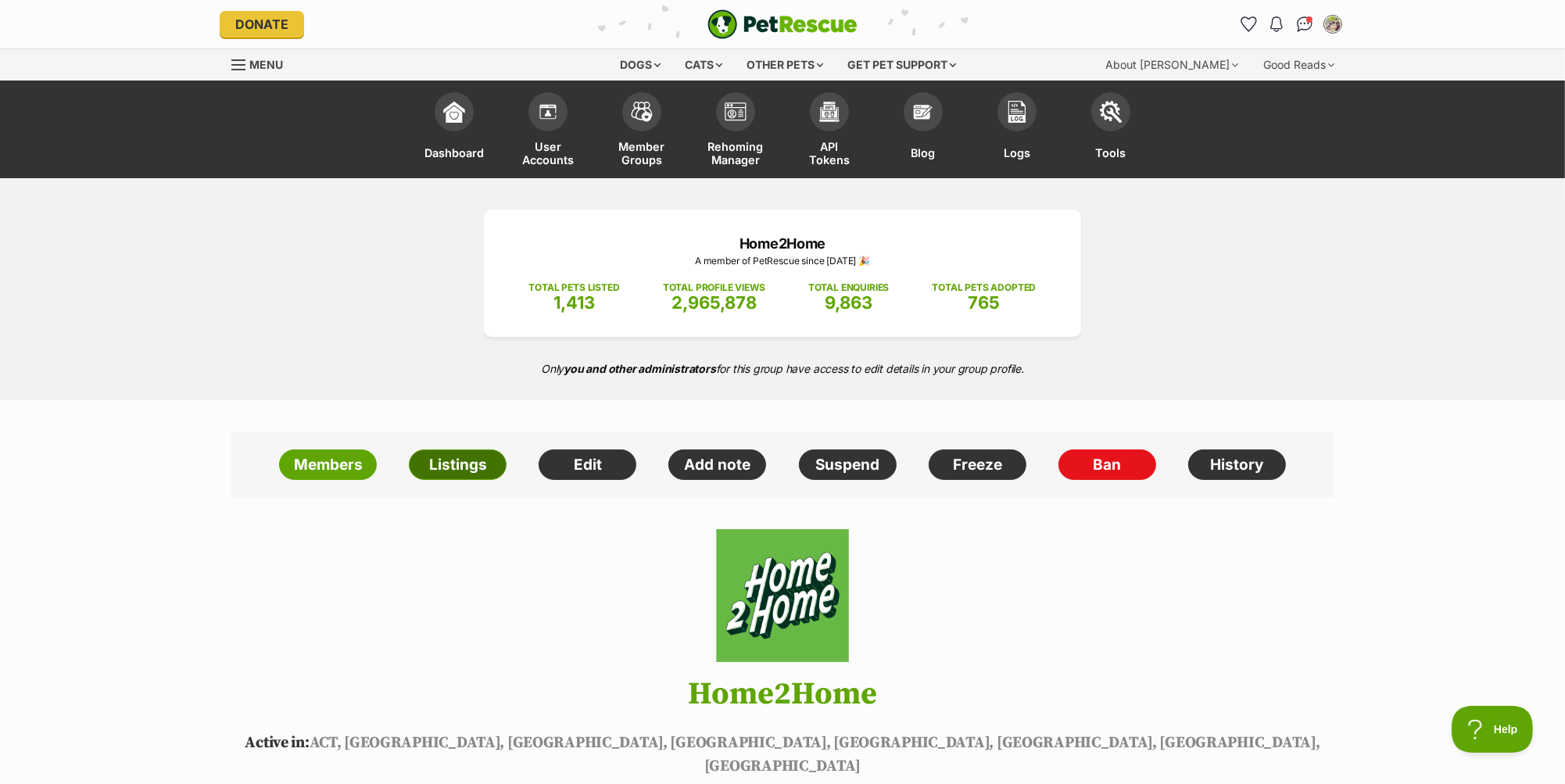
click at [458, 468] on link "Listings" at bounding box center [458, 465] width 98 height 31
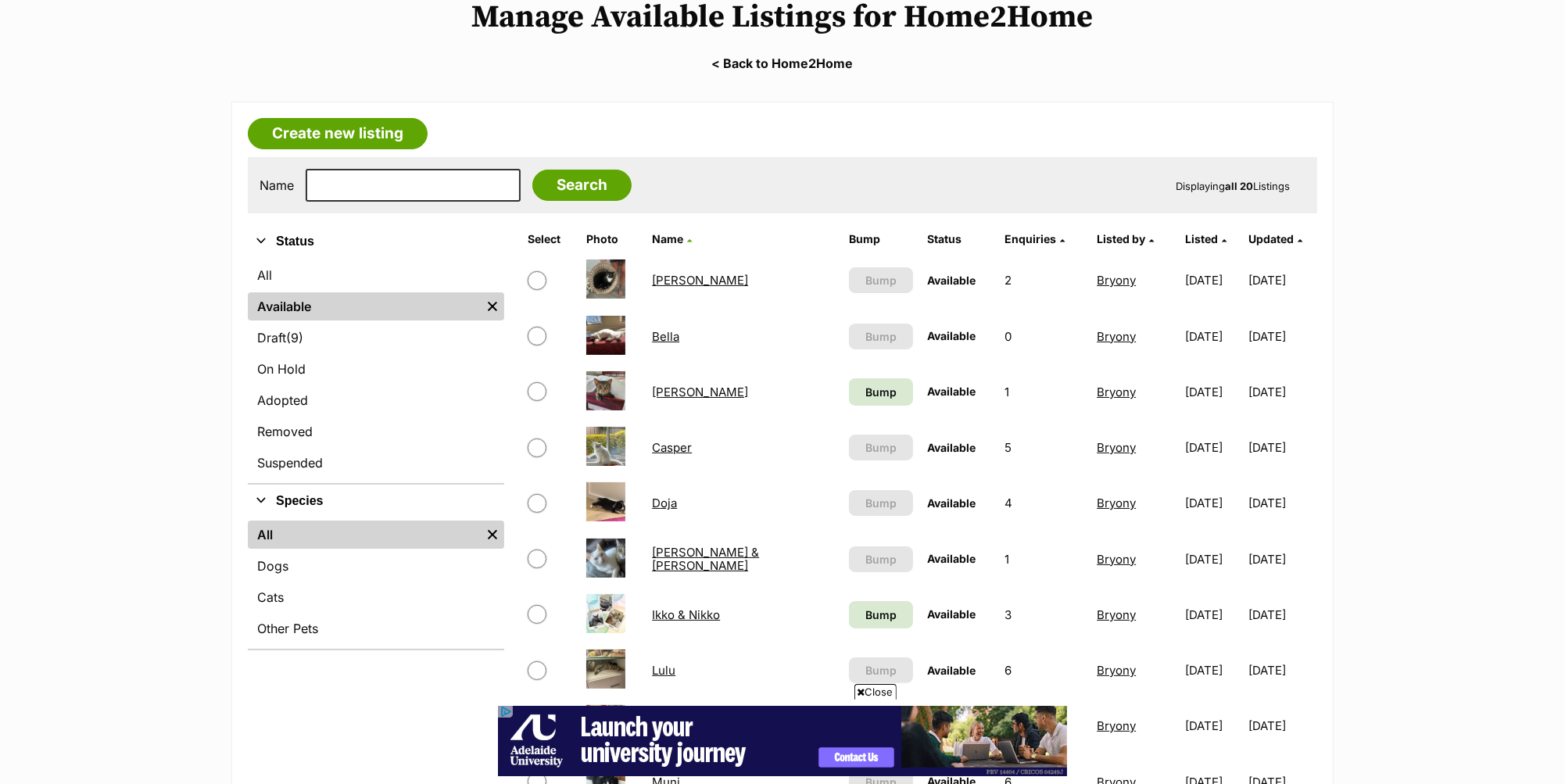
scroll to position [537, 0]
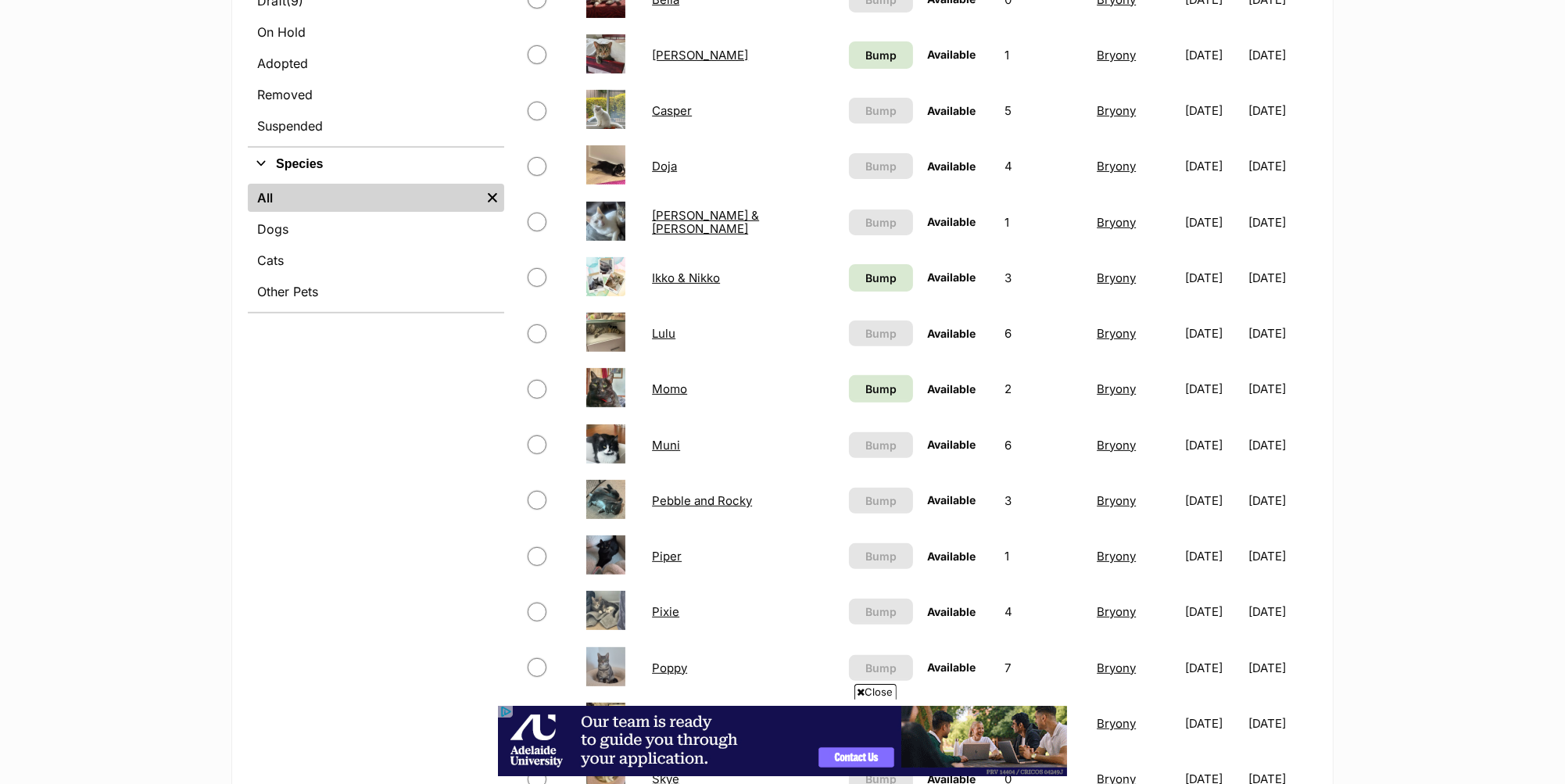
click at [701, 500] on link "Pebble and Rocky" at bounding box center [702, 500] width 100 height 15
click at [702, 495] on link "Pebble and Rocky" at bounding box center [702, 500] width 100 height 15
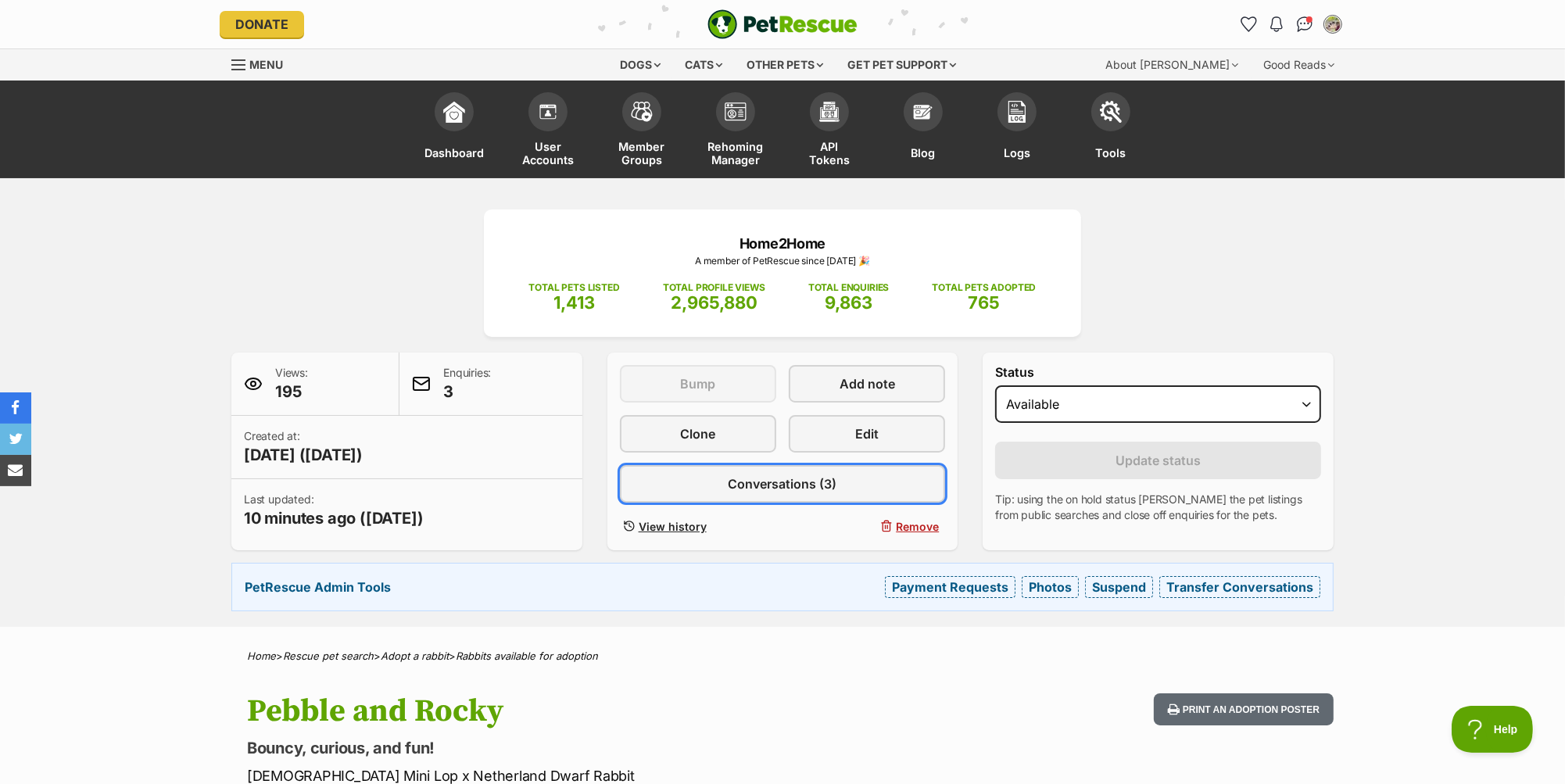
click at [752, 486] on span "Conversations (3)" at bounding box center [782, 484] width 109 height 19
